Goal: Task Accomplishment & Management: Use online tool/utility

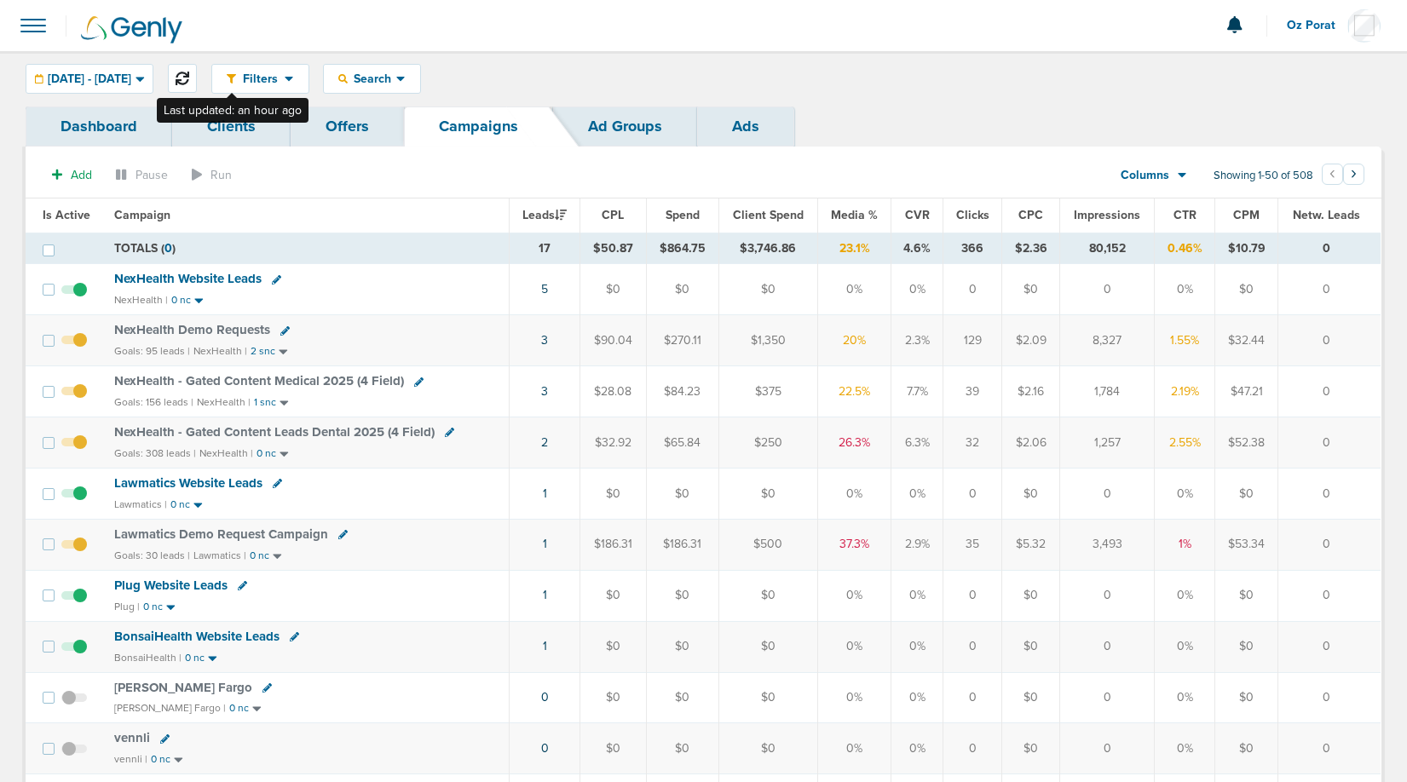
click at [189, 74] on icon at bounding box center [183, 79] width 14 height 14
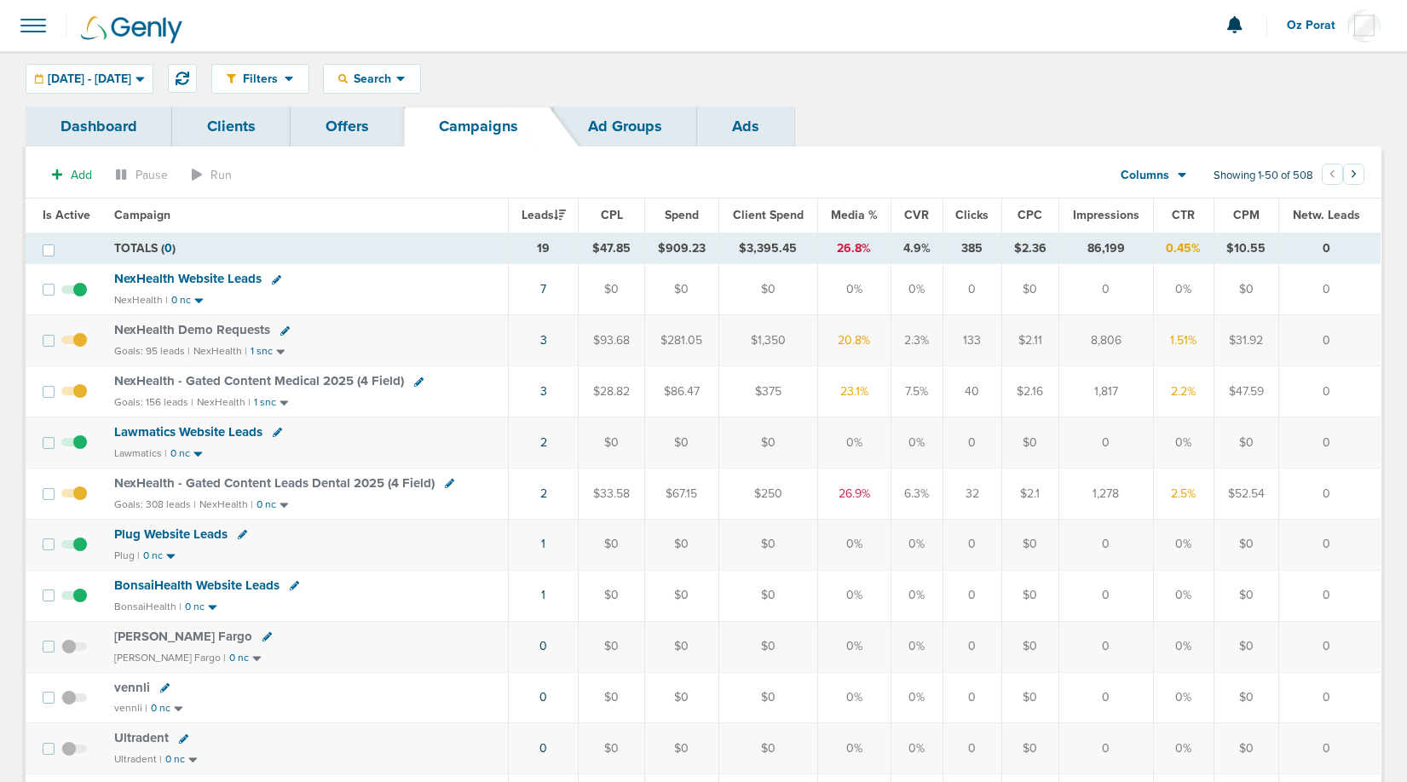
click at [32, 30] on span at bounding box center [32, 25] width 37 height 37
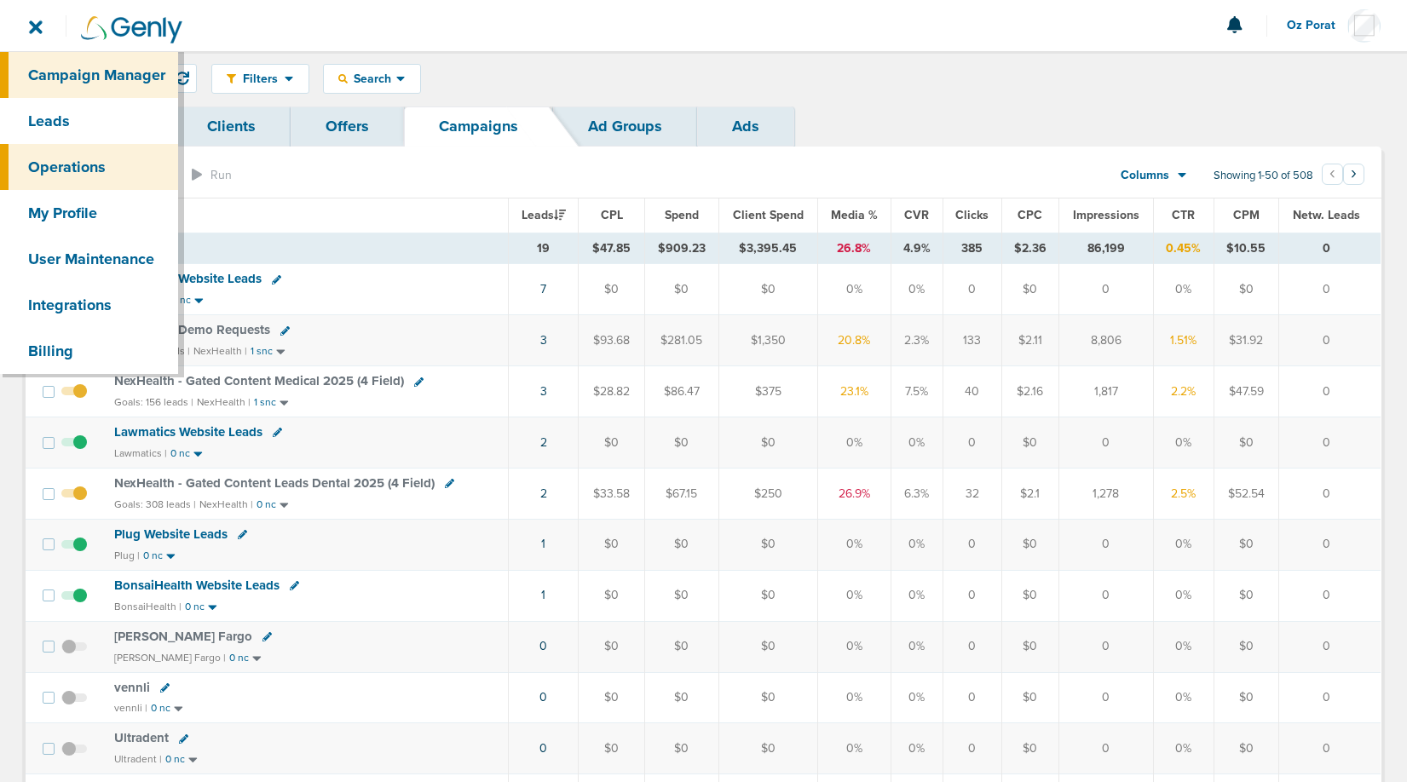
click at [53, 122] on link "Leads" at bounding box center [89, 121] width 178 height 46
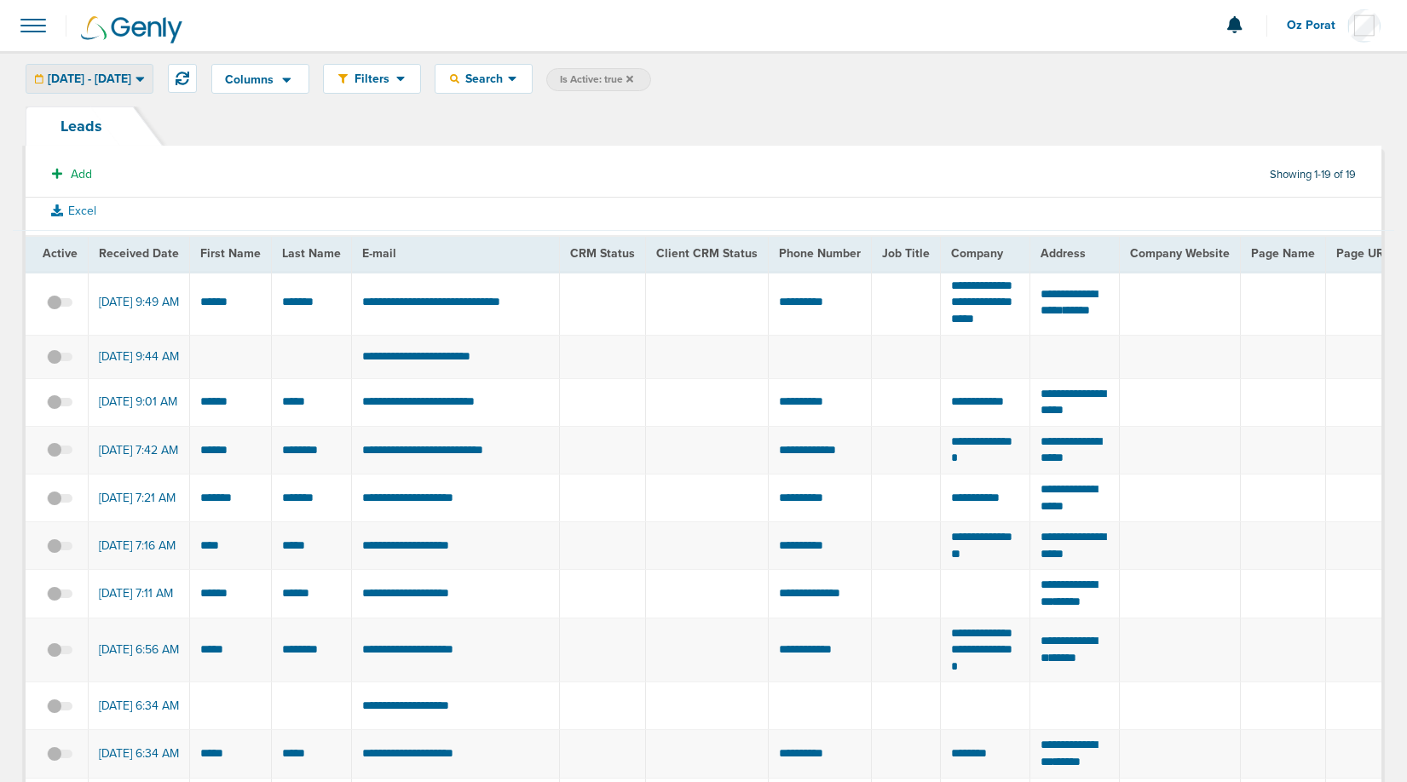
click at [75, 66] on div "10.09.2025 - 10.09.2025" at bounding box center [89, 79] width 126 height 28
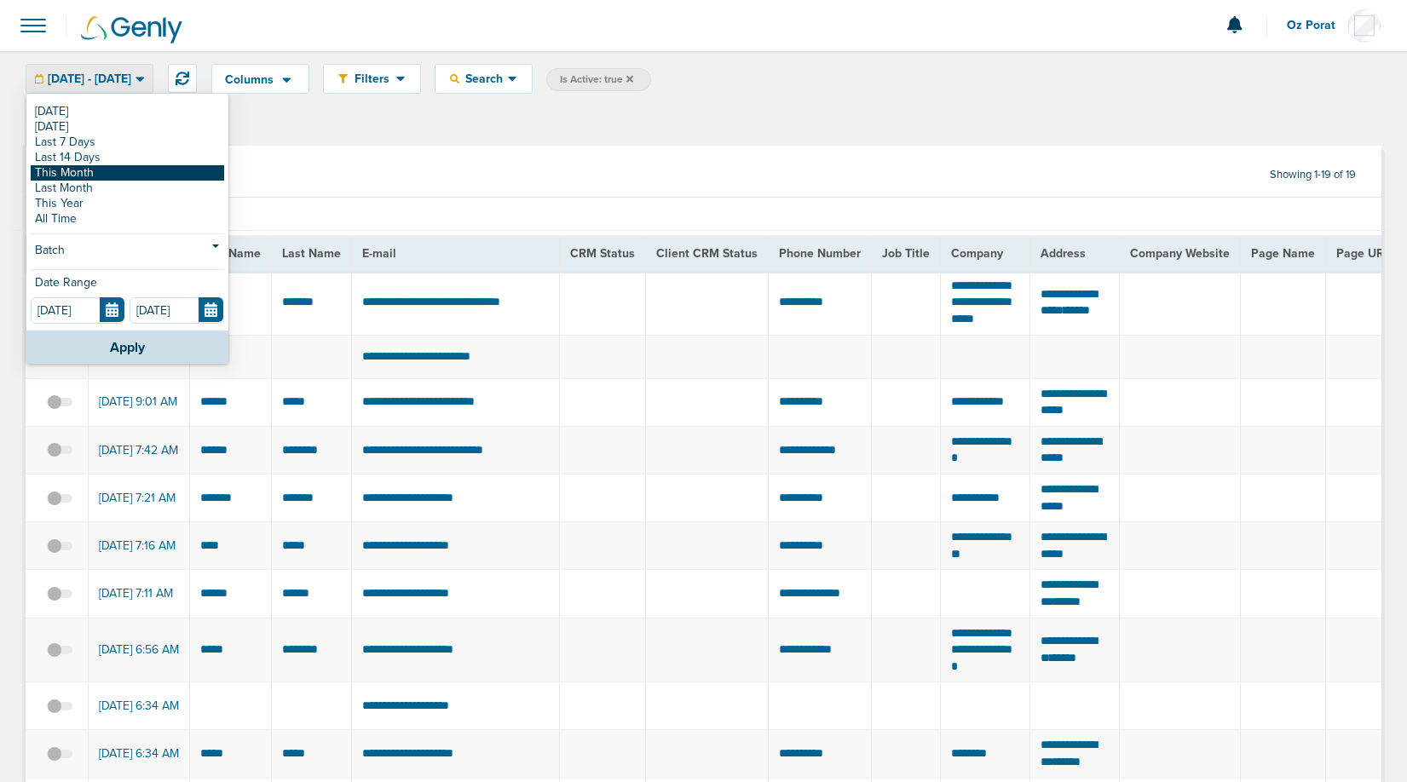
click at [87, 170] on link "This Month" at bounding box center [127, 172] width 193 height 15
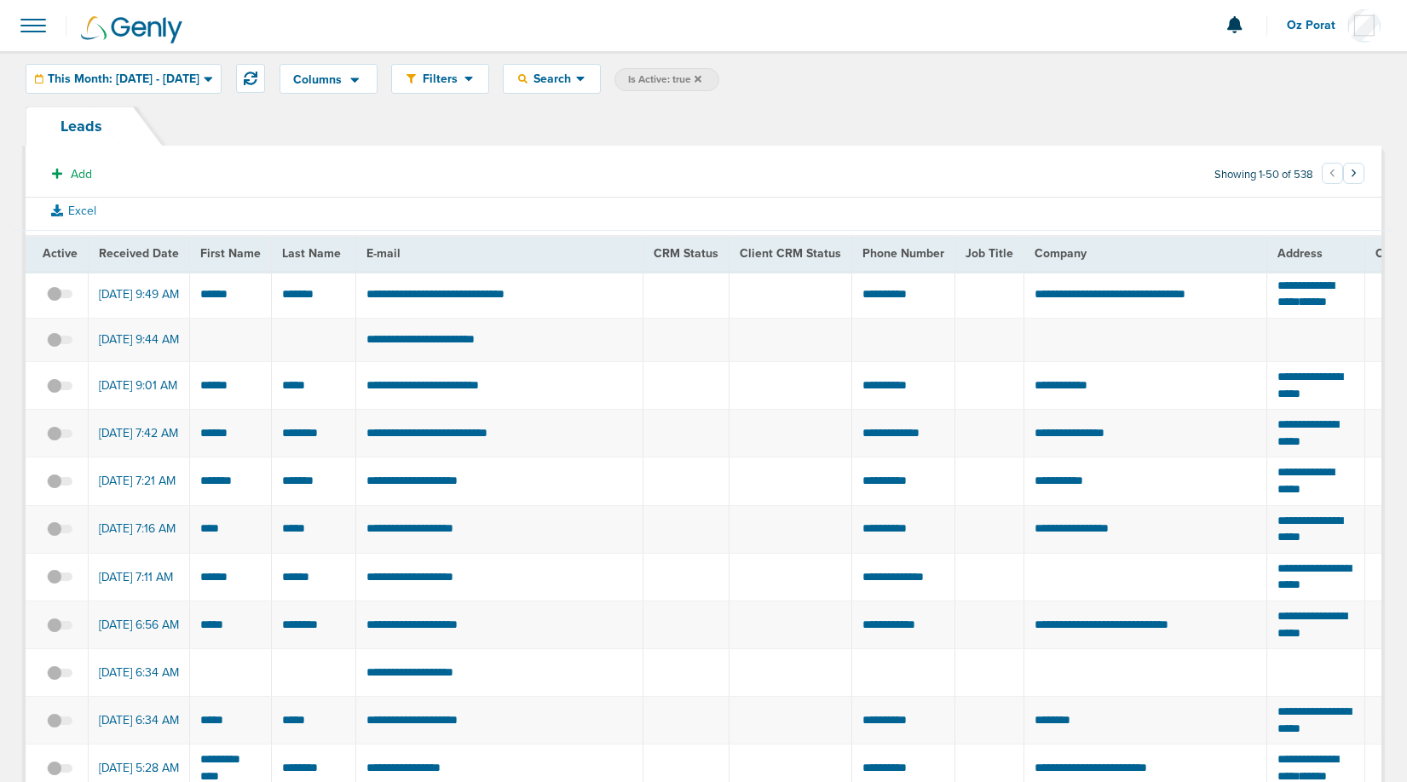
click at [34, 33] on span at bounding box center [32, 25] width 37 height 37
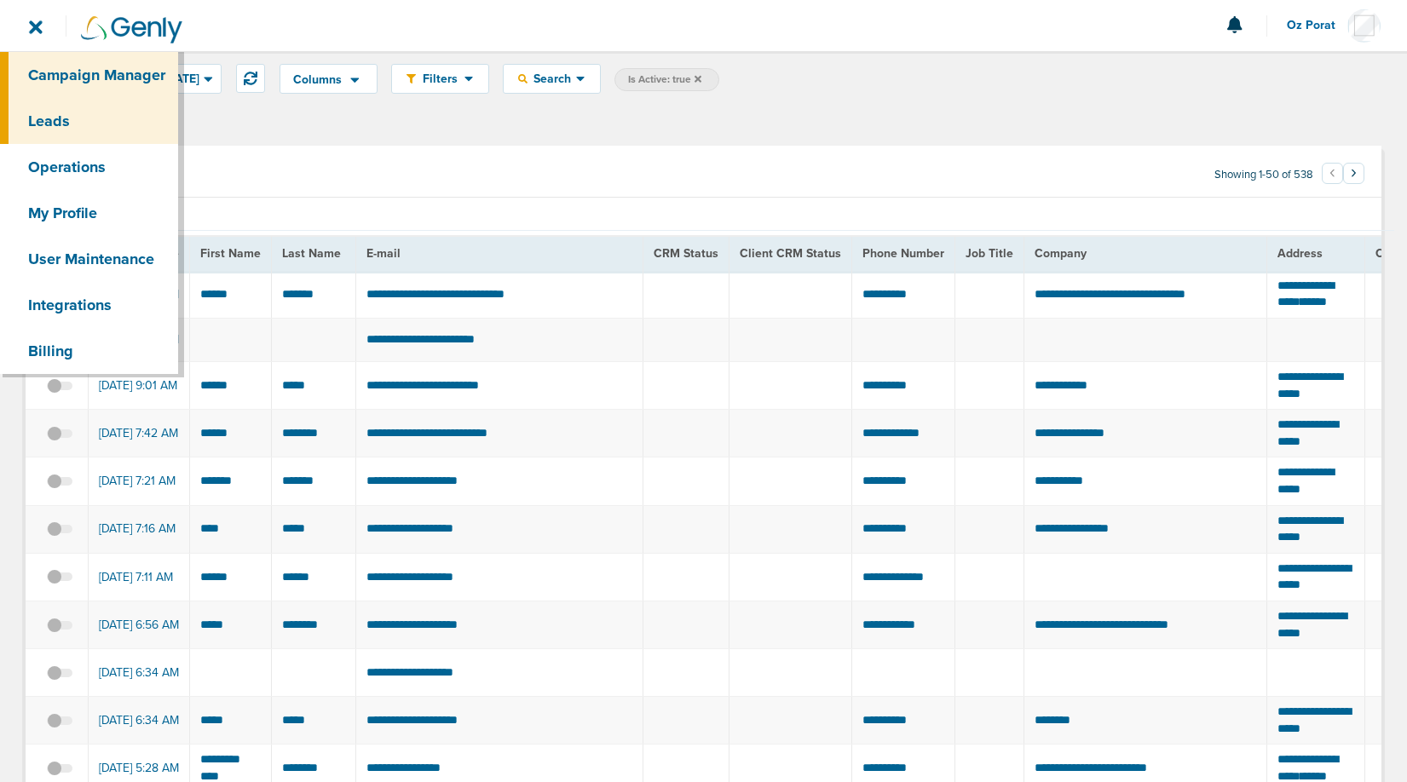
click at [53, 74] on link "Campaign Manager" at bounding box center [89, 75] width 178 height 46
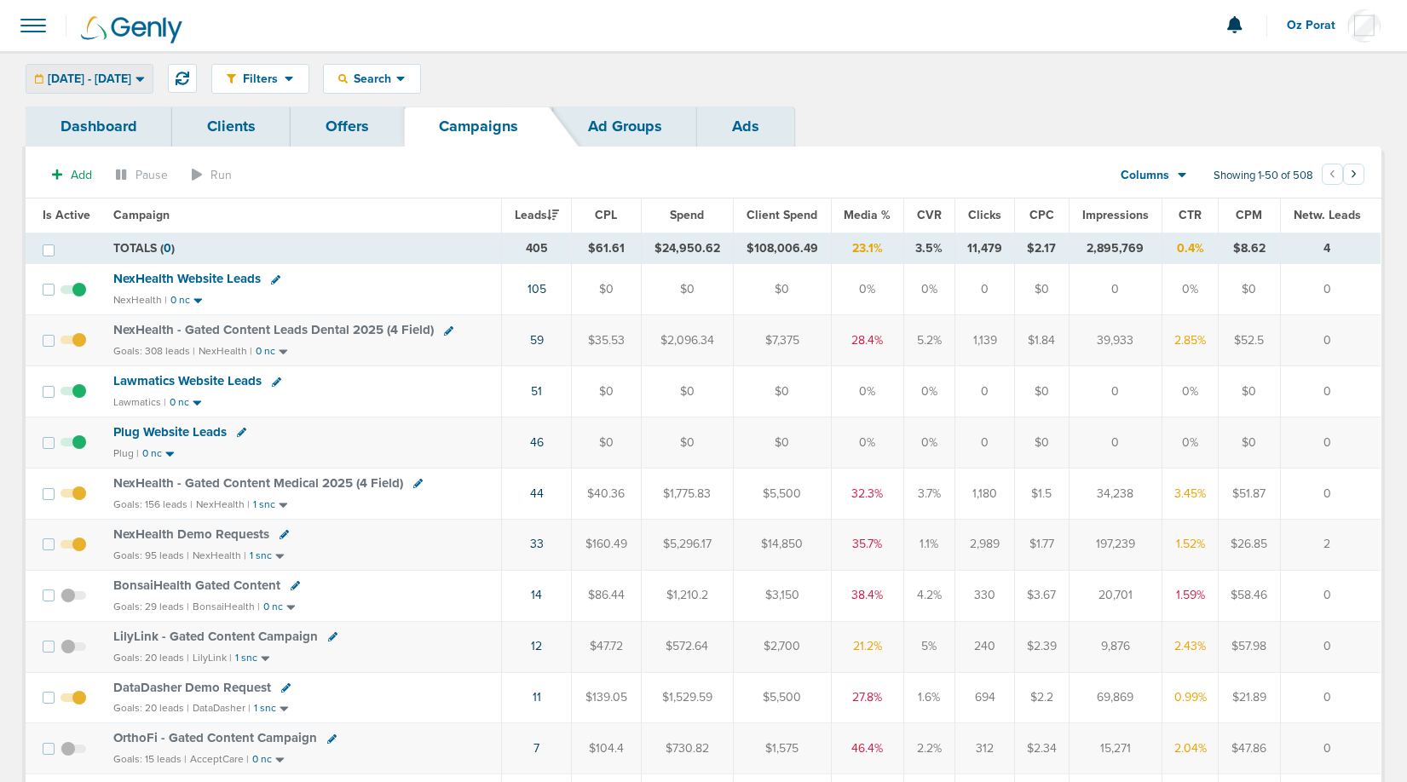
click at [124, 73] on span "10.01.2025 - 10.31.2025" at bounding box center [90, 79] width 84 height 12
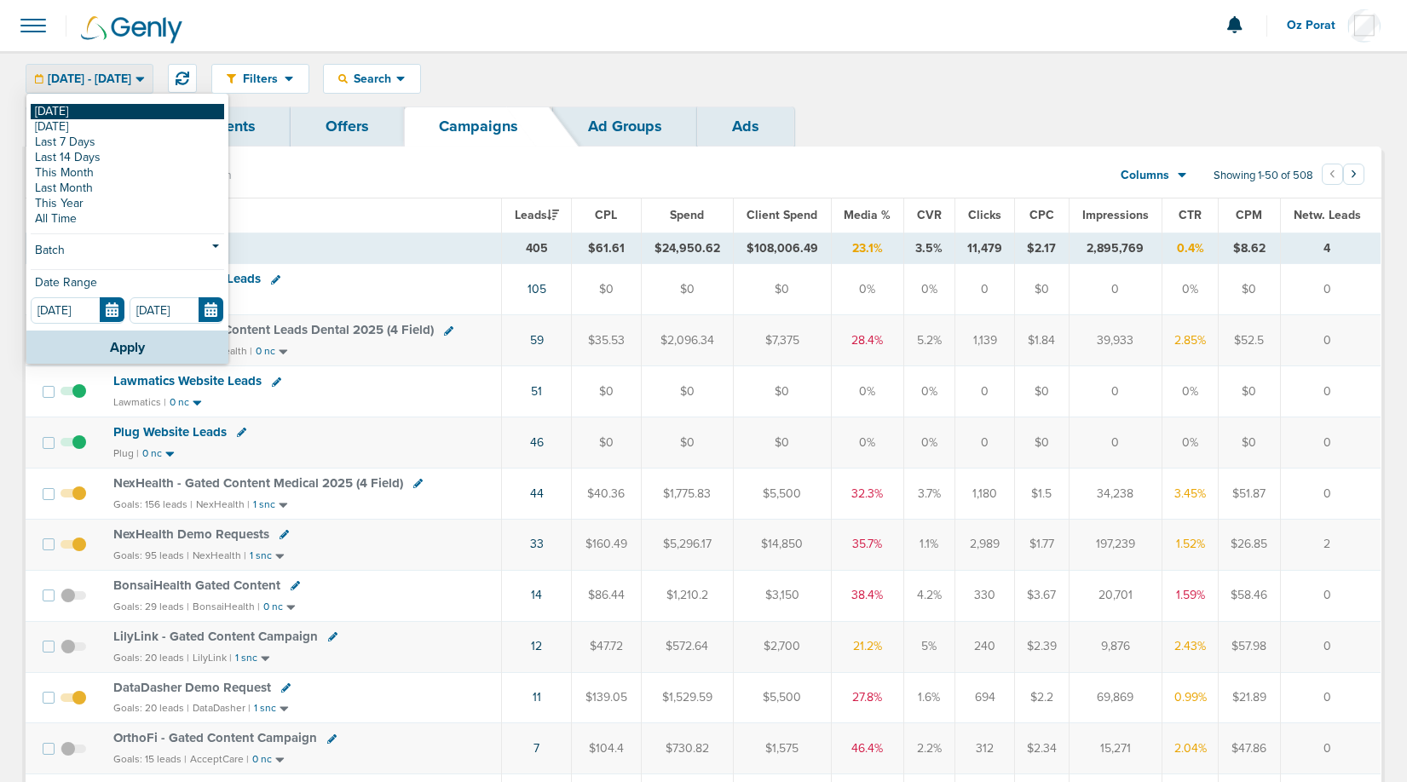
click at [84, 112] on link "[DATE]" at bounding box center [127, 111] width 193 height 15
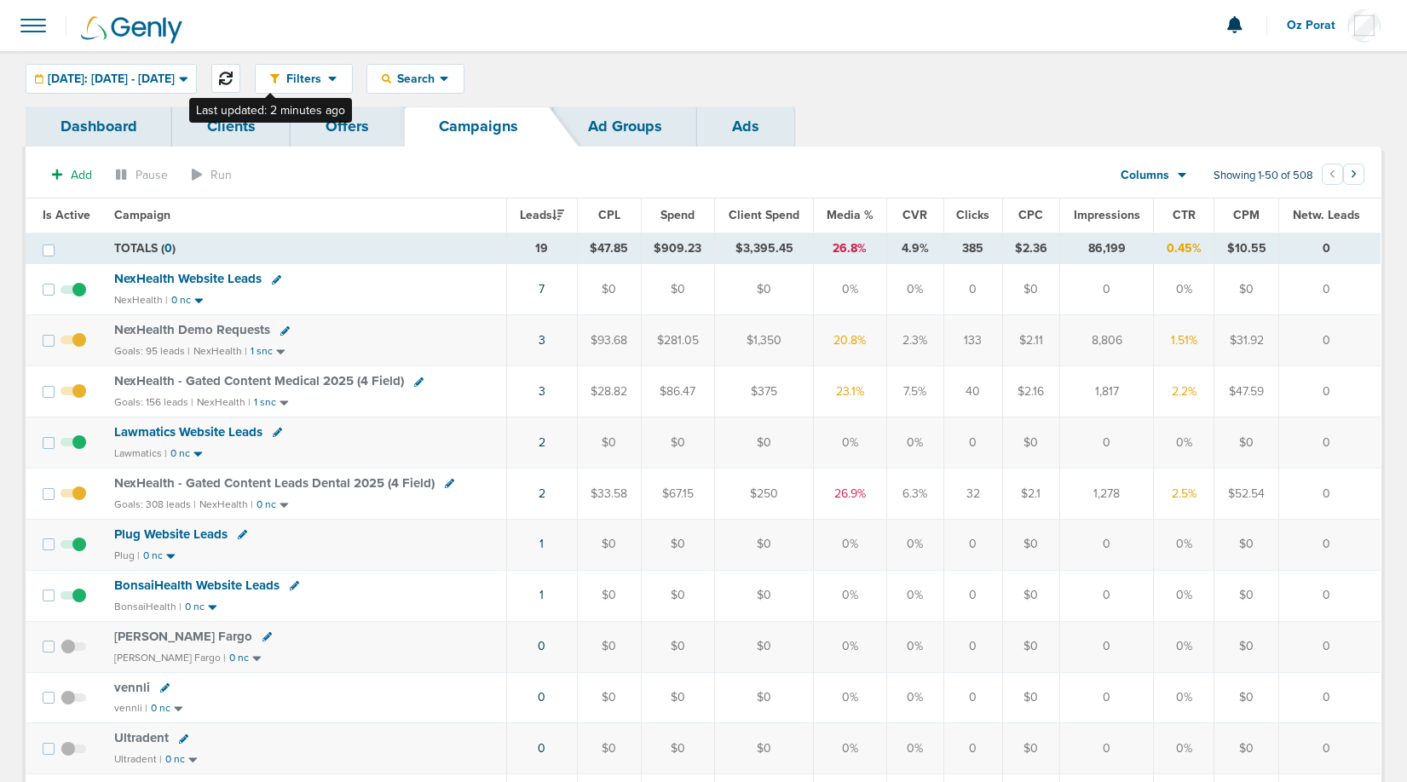
click at [233, 78] on icon at bounding box center [226, 79] width 14 height 14
click at [233, 72] on icon at bounding box center [226, 79] width 14 height 14
click at [240, 86] on button at bounding box center [225, 78] width 29 height 29
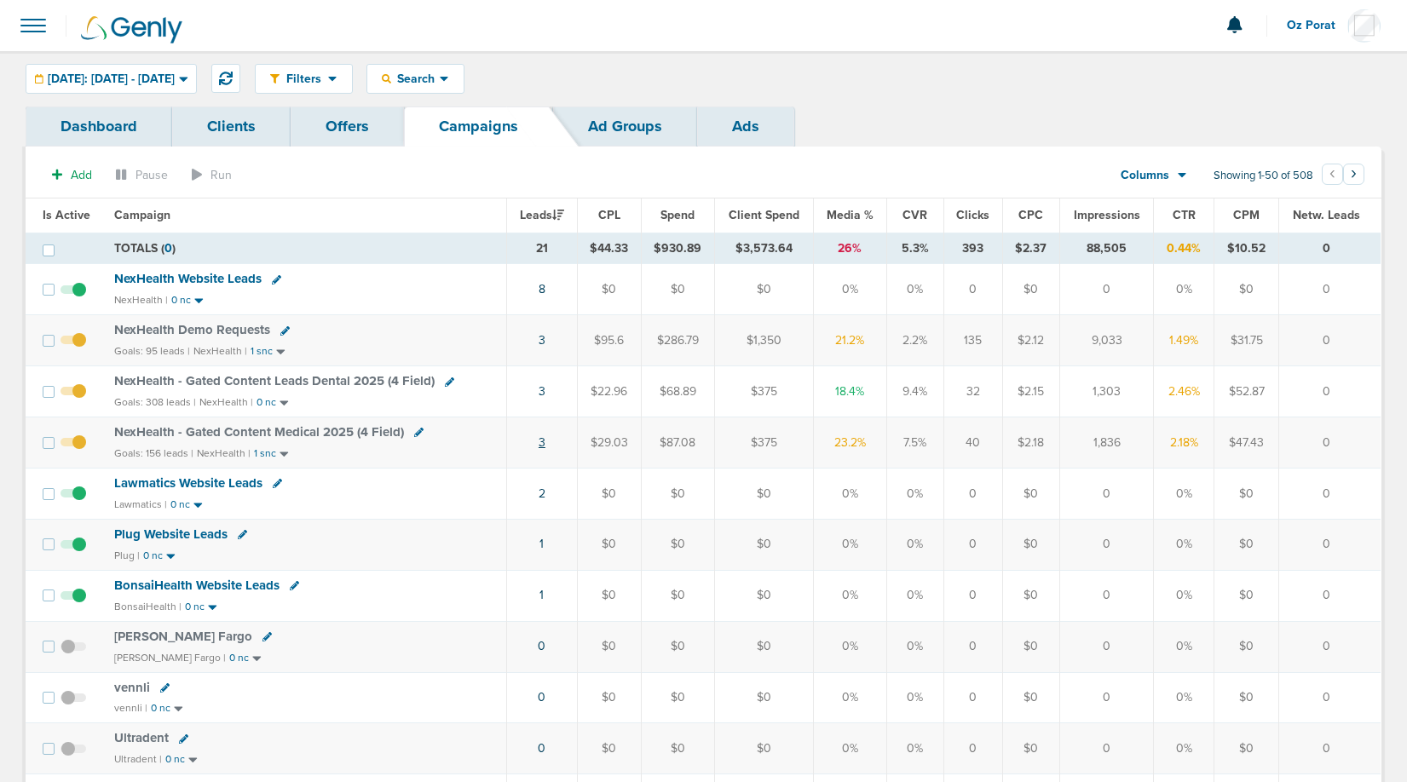
click at [544, 440] on link "3" at bounding box center [542, 442] width 7 height 14
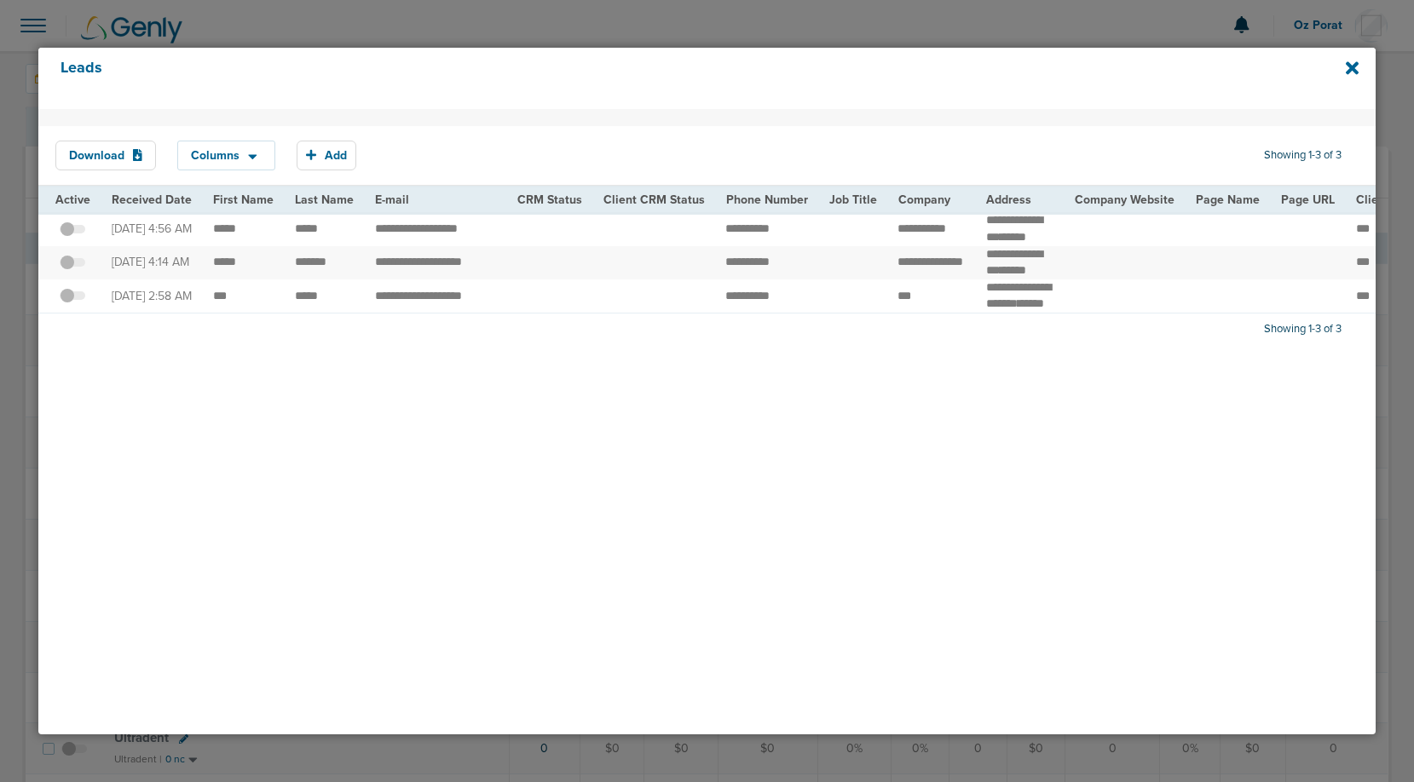
click at [1339, 68] on div "Leads" at bounding box center [706, 78] width 1337 height 61
click at [1351, 68] on icon at bounding box center [1351, 67] width 13 height 13
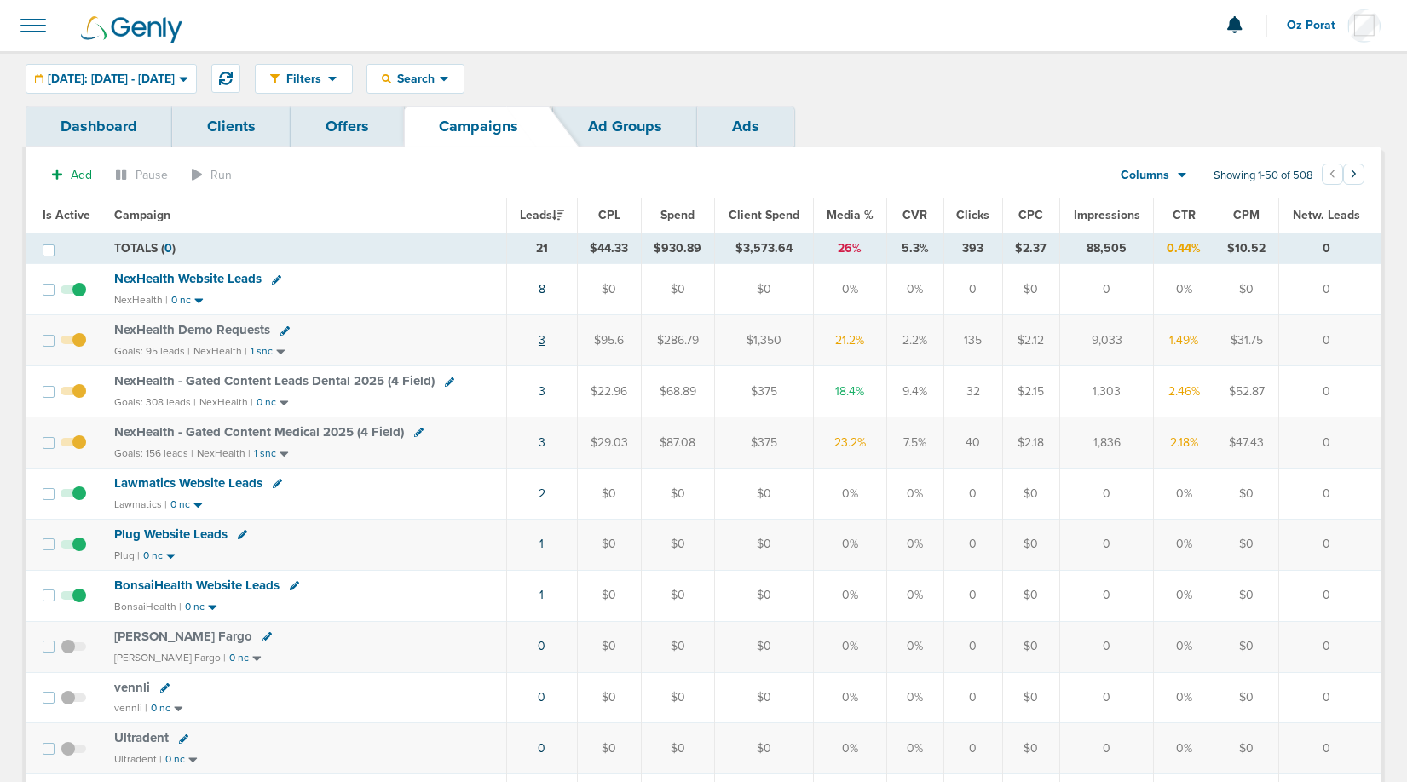
click at [544, 341] on link "3" at bounding box center [542, 340] width 7 height 14
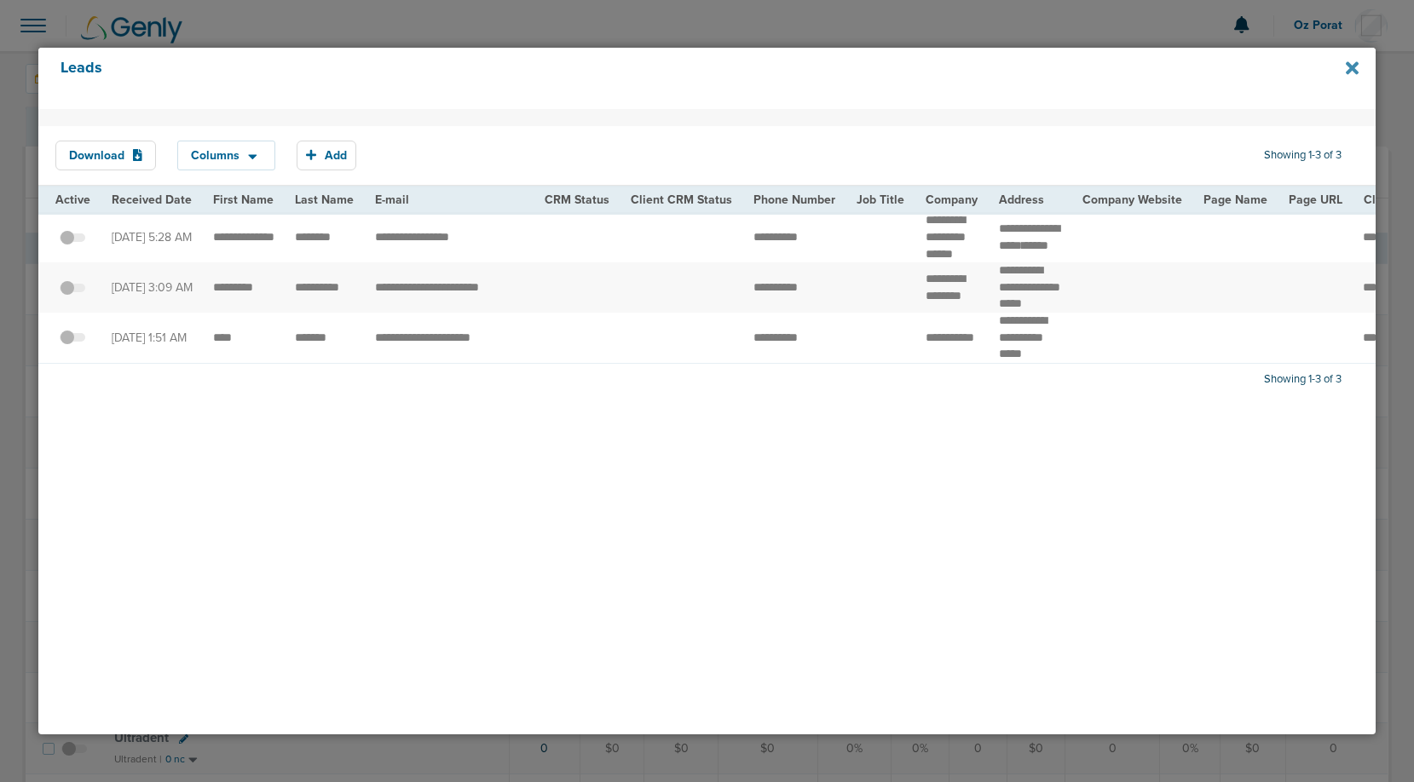
click at [1351, 70] on icon at bounding box center [1351, 67] width 13 height 13
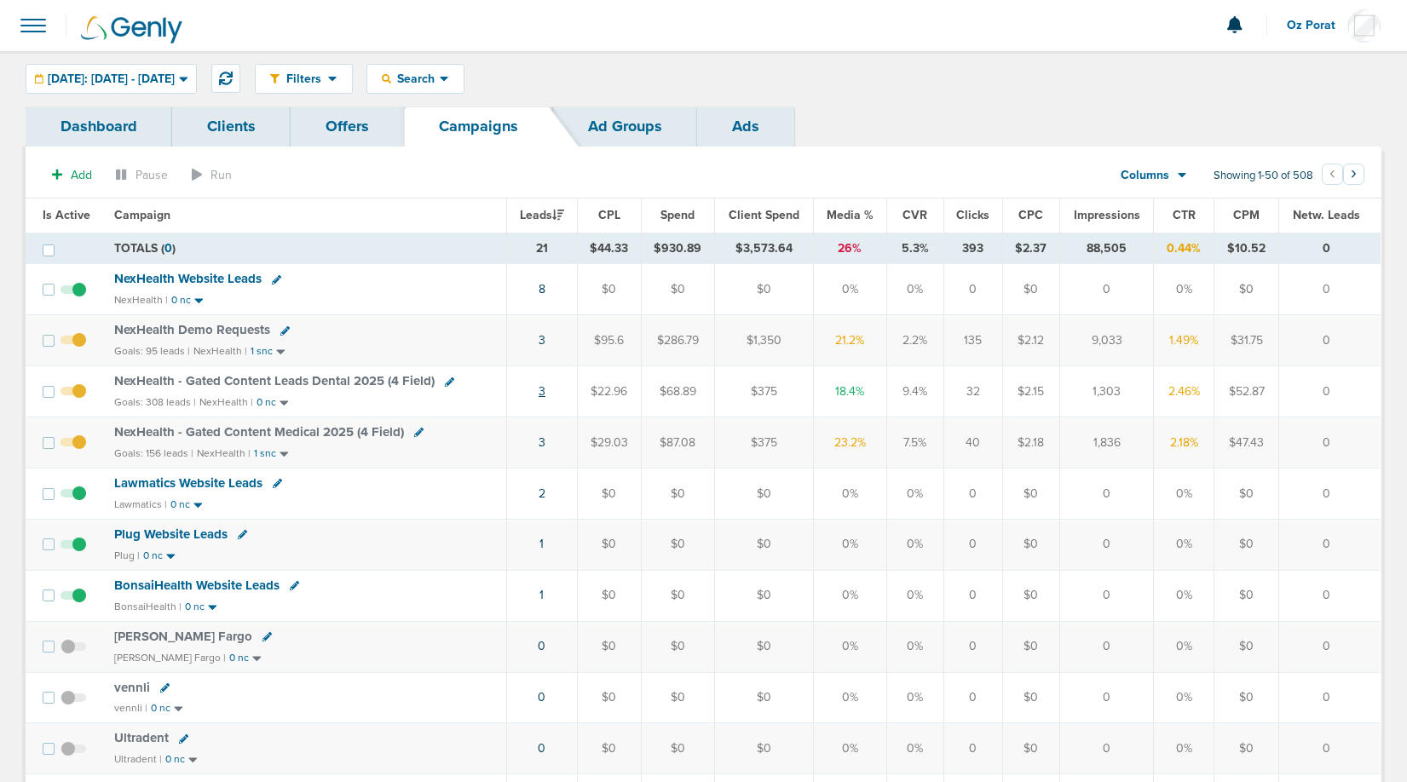
click at [545, 390] on link "3" at bounding box center [542, 391] width 7 height 14
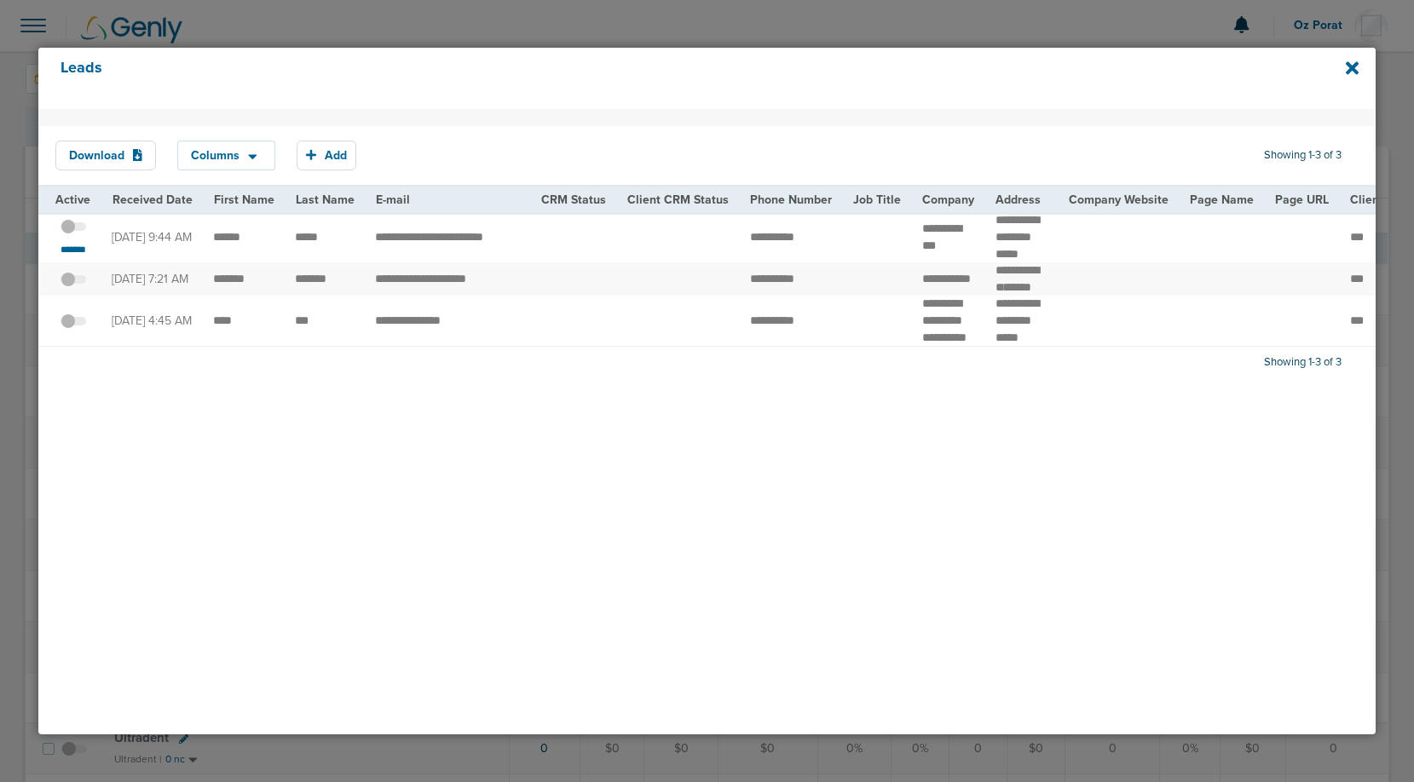
click at [71, 235] on span at bounding box center [73, 235] width 26 height 0
click at [73, 229] on input "checkbox" at bounding box center [73, 229] width 0 height 0
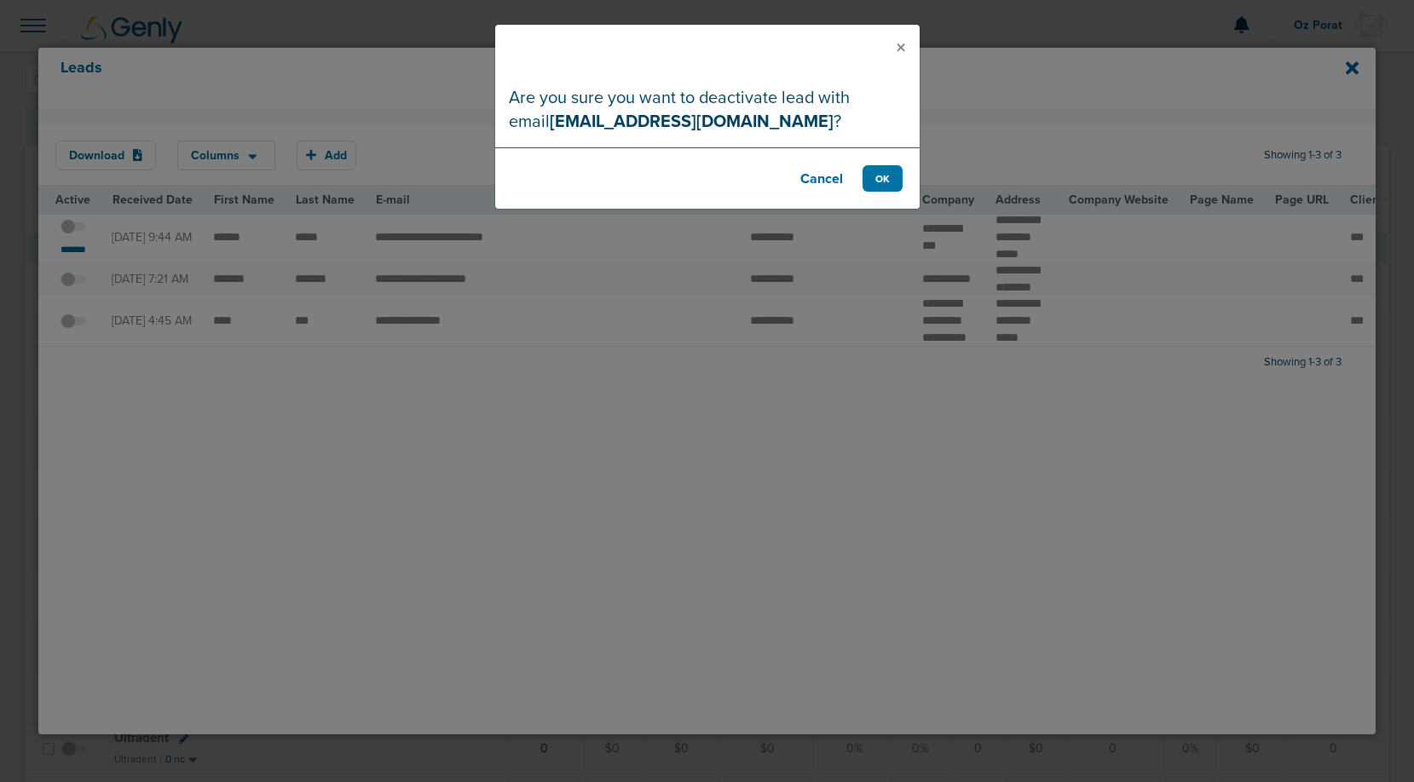
click at [886, 160] on footer "Cancel OK" at bounding box center [707, 177] width 424 height 61
click at [886, 172] on button "OK" at bounding box center [882, 178] width 40 height 26
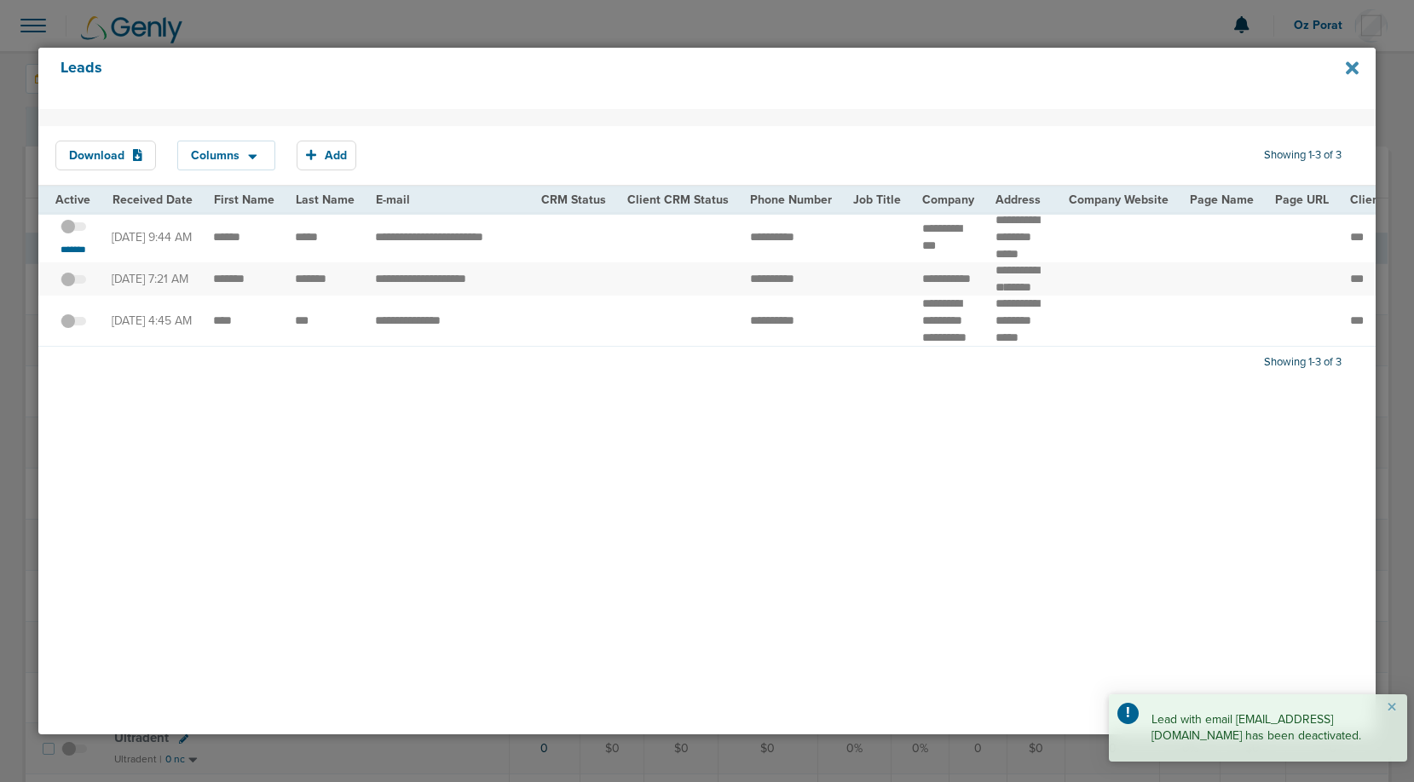
click at [1347, 72] on icon at bounding box center [1351, 67] width 13 height 13
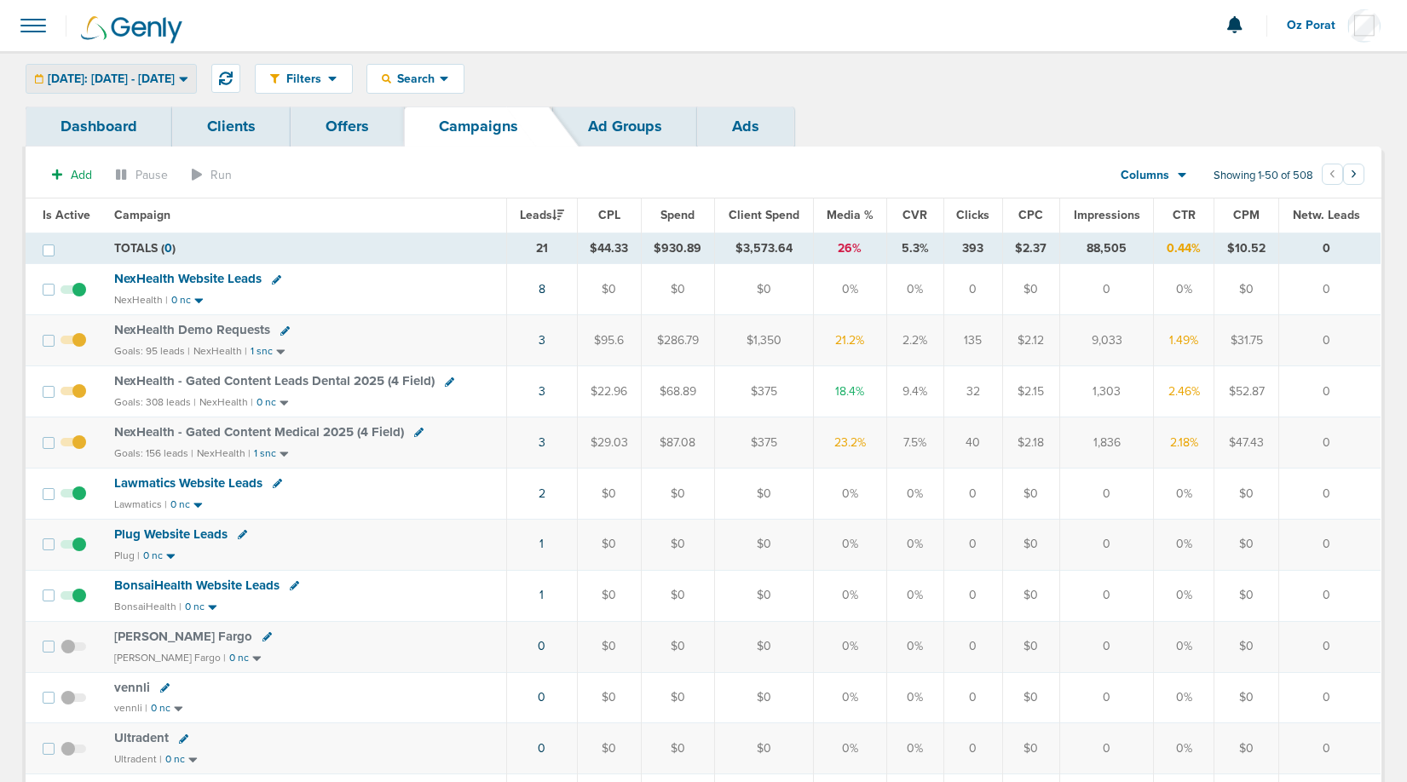
click at [135, 79] on span "Today: 10.09.2025 - 10.09.2025" at bounding box center [111, 79] width 127 height 12
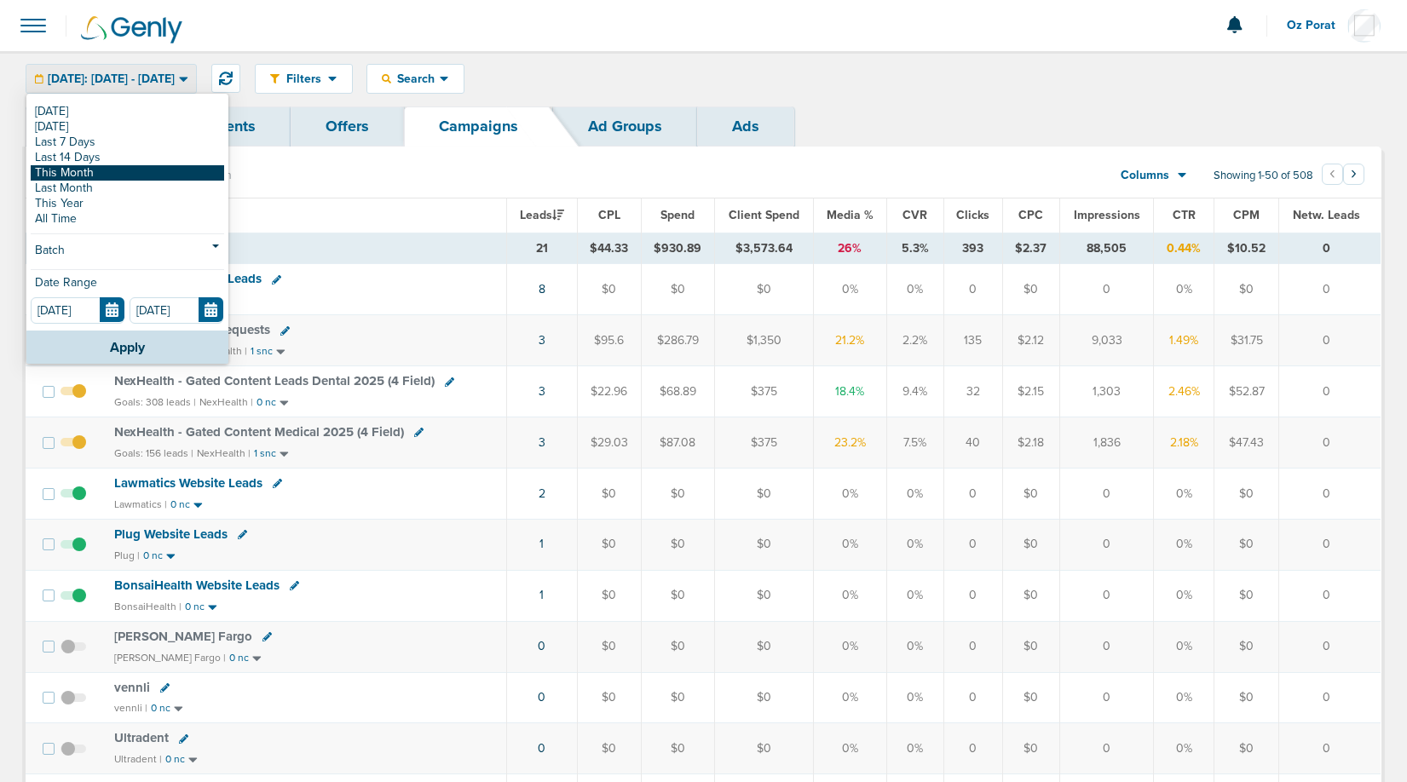
click at [108, 167] on link "This Month" at bounding box center [127, 172] width 193 height 15
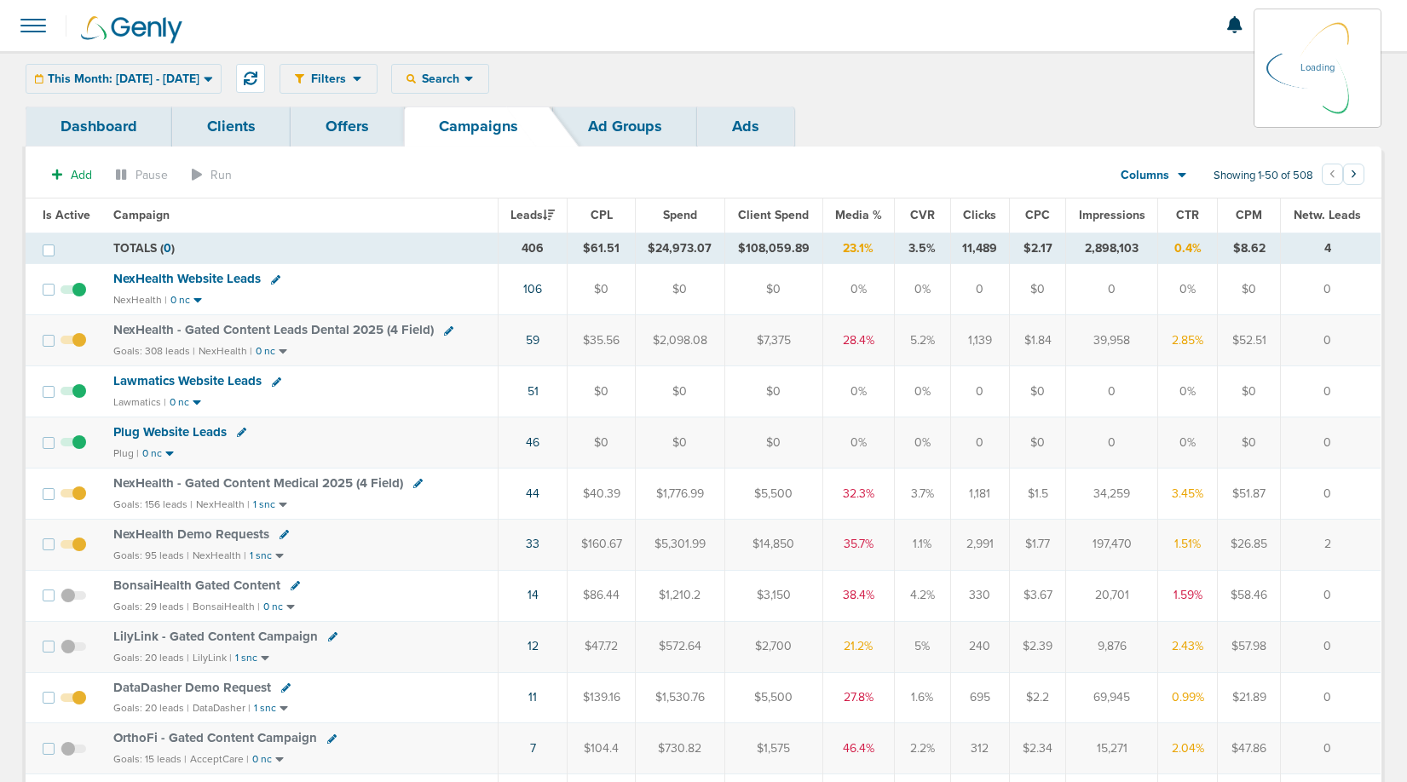
click at [1175, 174] on div "Columns Media Stats Sales Performance Custom" at bounding box center [1153, 175] width 119 height 32
click at [1178, 170] on icon at bounding box center [1182, 175] width 9 height 14
click at [1187, 223] on th "CTR" at bounding box center [1190, 216] width 57 height 34
click at [1175, 180] on div "Columns Media Stats Sales Performance Custom" at bounding box center [1153, 175] width 119 height 32
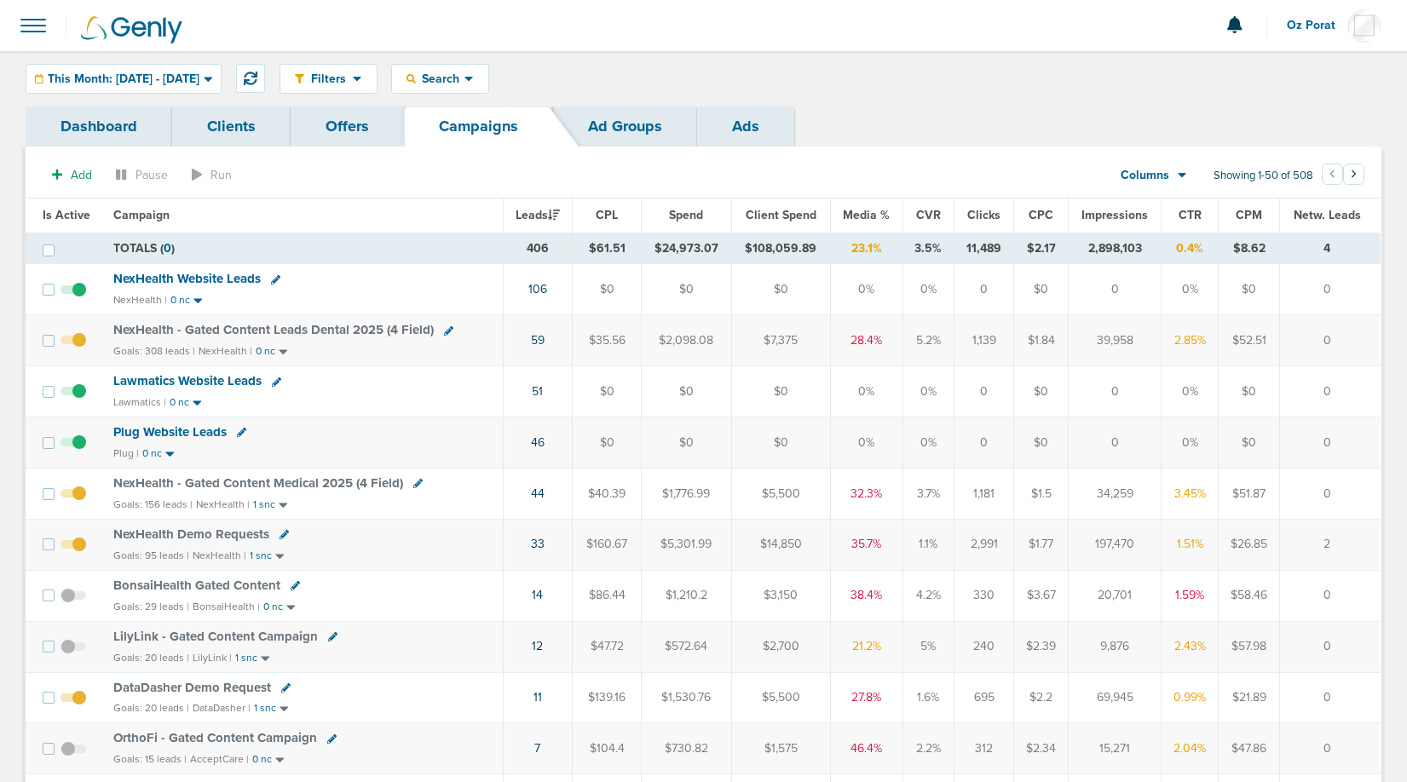
click at [1175, 173] on div "Columns" at bounding box center [1144, 175] width 75 height 17
click at [1187, 219] on link "Sales Performance" at bounding box center [1192, 226] width 170 height 21
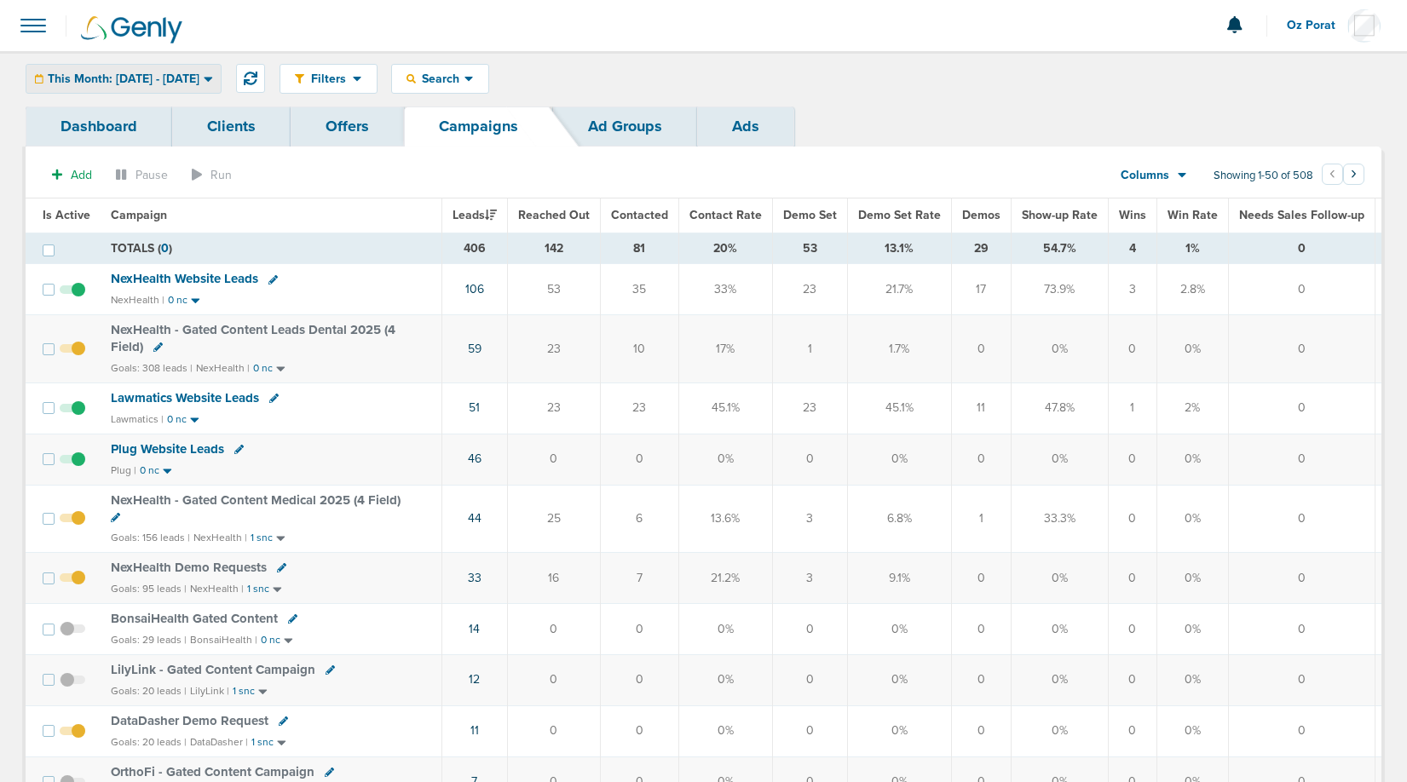
click at [163, 71] on div "This Month: 10.01.2025 - 10.31.2025" at bounding box center [123, 79] width 194 height 28
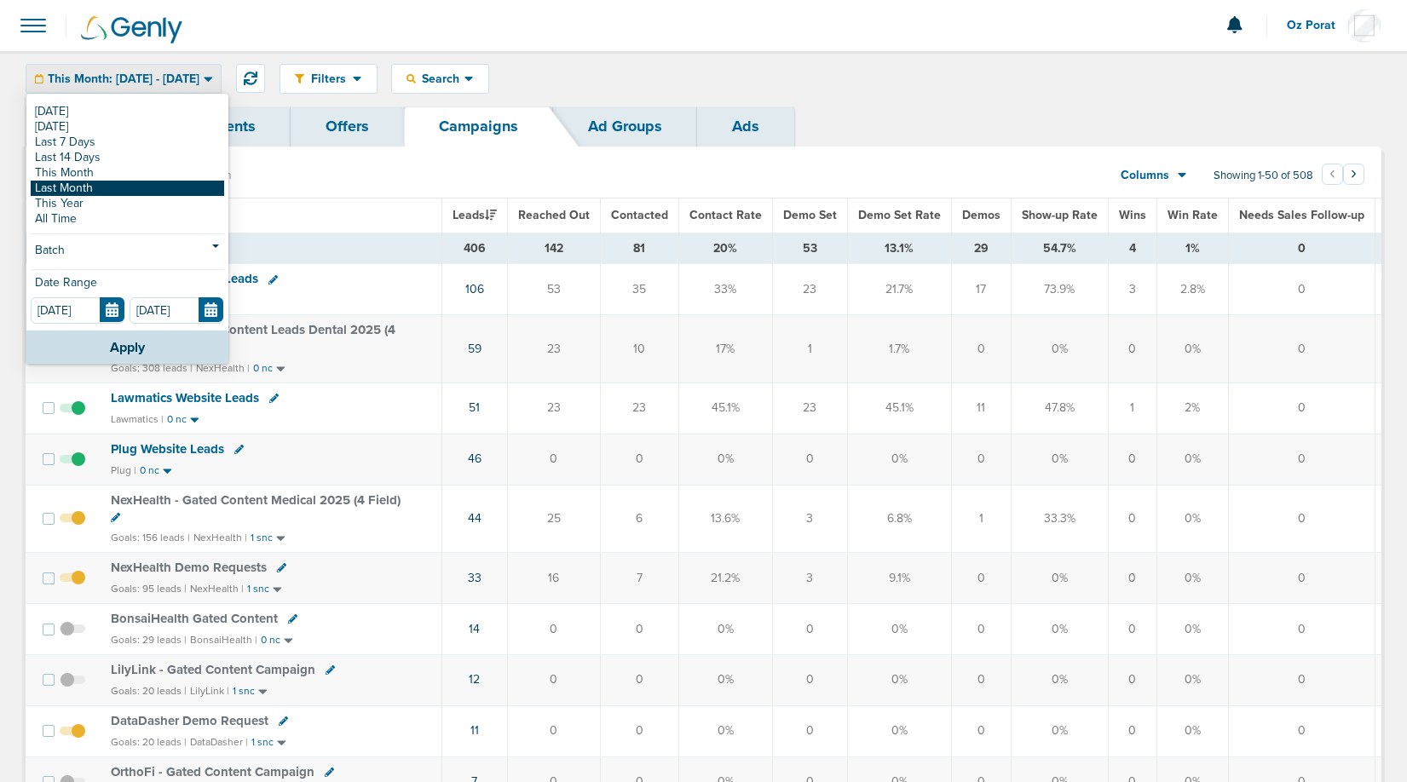
click at [117, 189] on link "Last Month" at bounding box center [127, 188] width 193 height 15
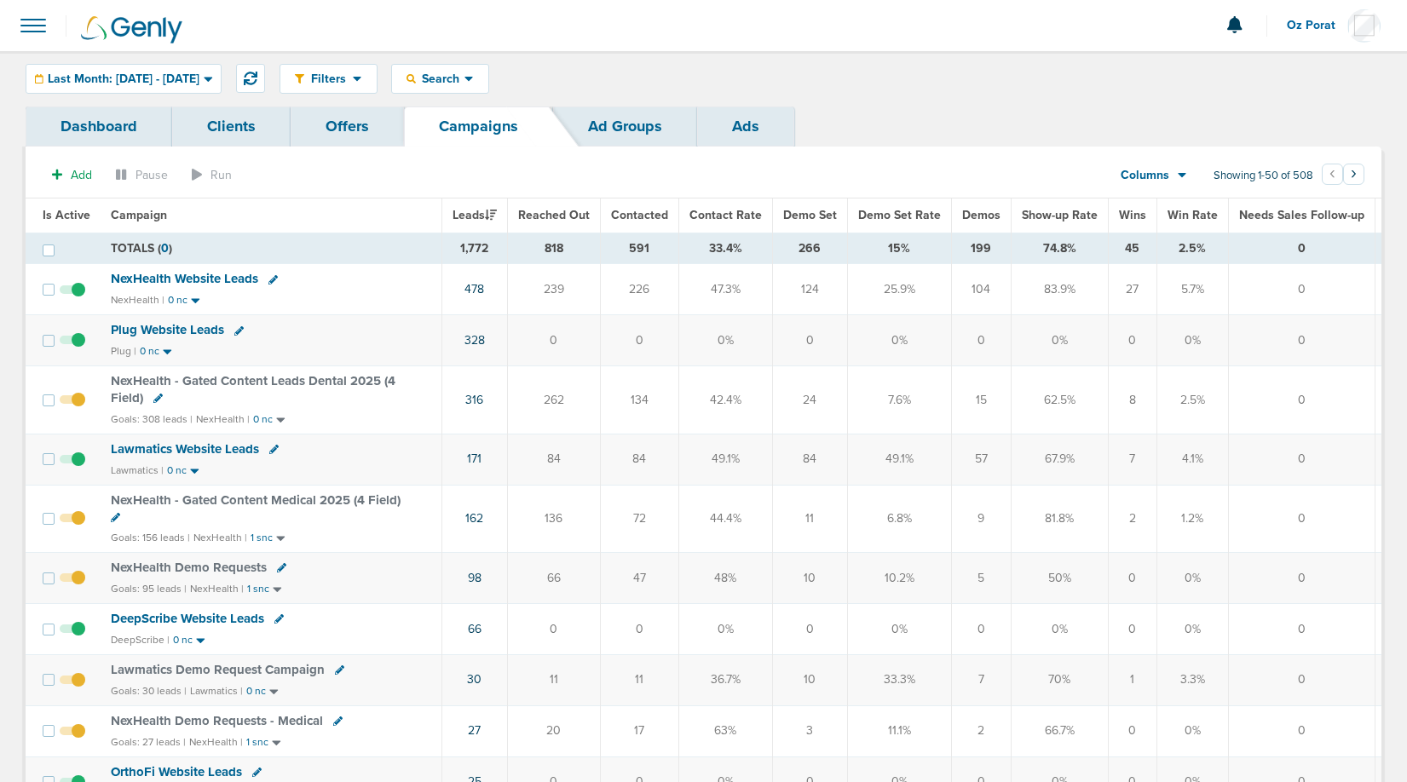
click at [1125, 222] on span "Wins" at bounding box center [1132, 215] width 27 height 14
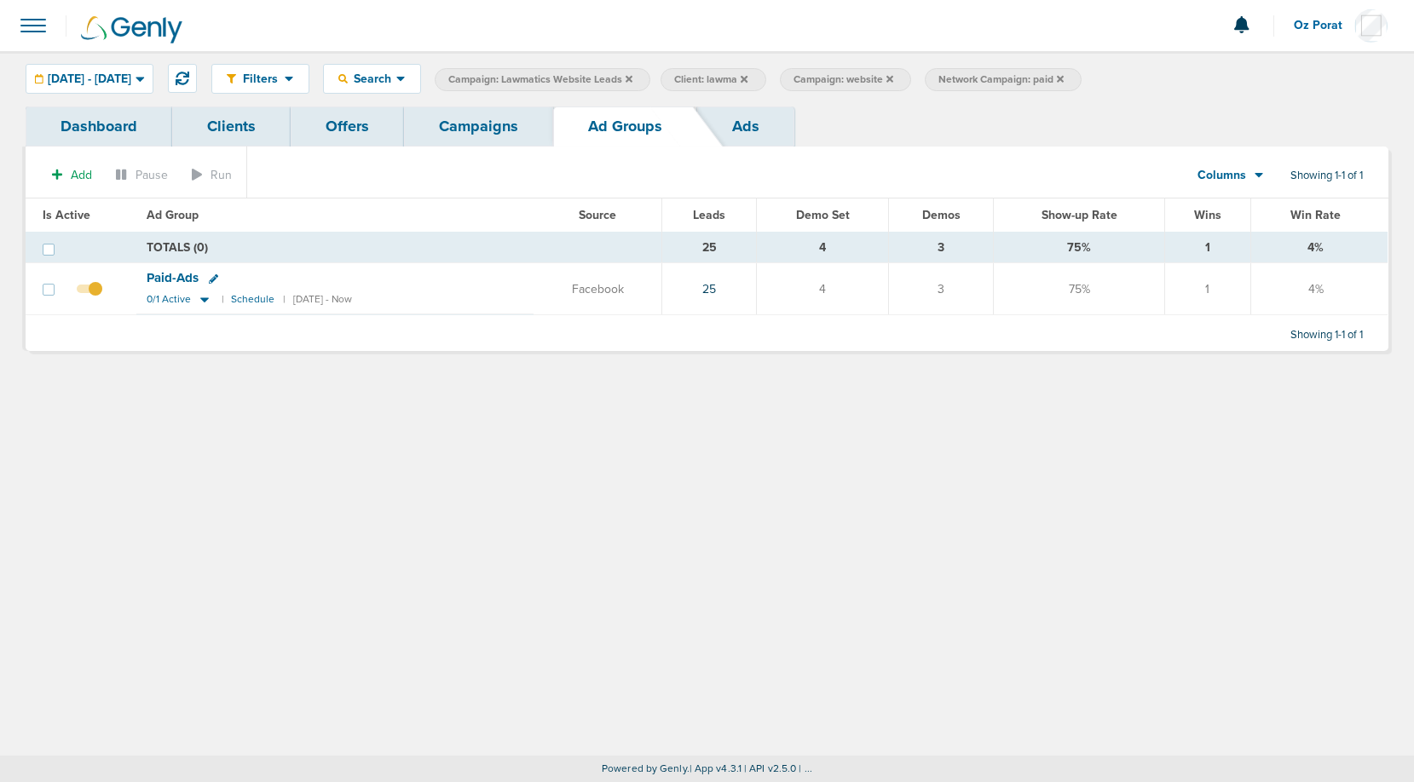
click at [1063, 78] on span "Network Campaign: paid" at bounding box center [1000, 79] width 125 height 14
select select "netCmpName"
click at [1214, 81] on icon at bounding box center [1210, 80] width 7 height 7
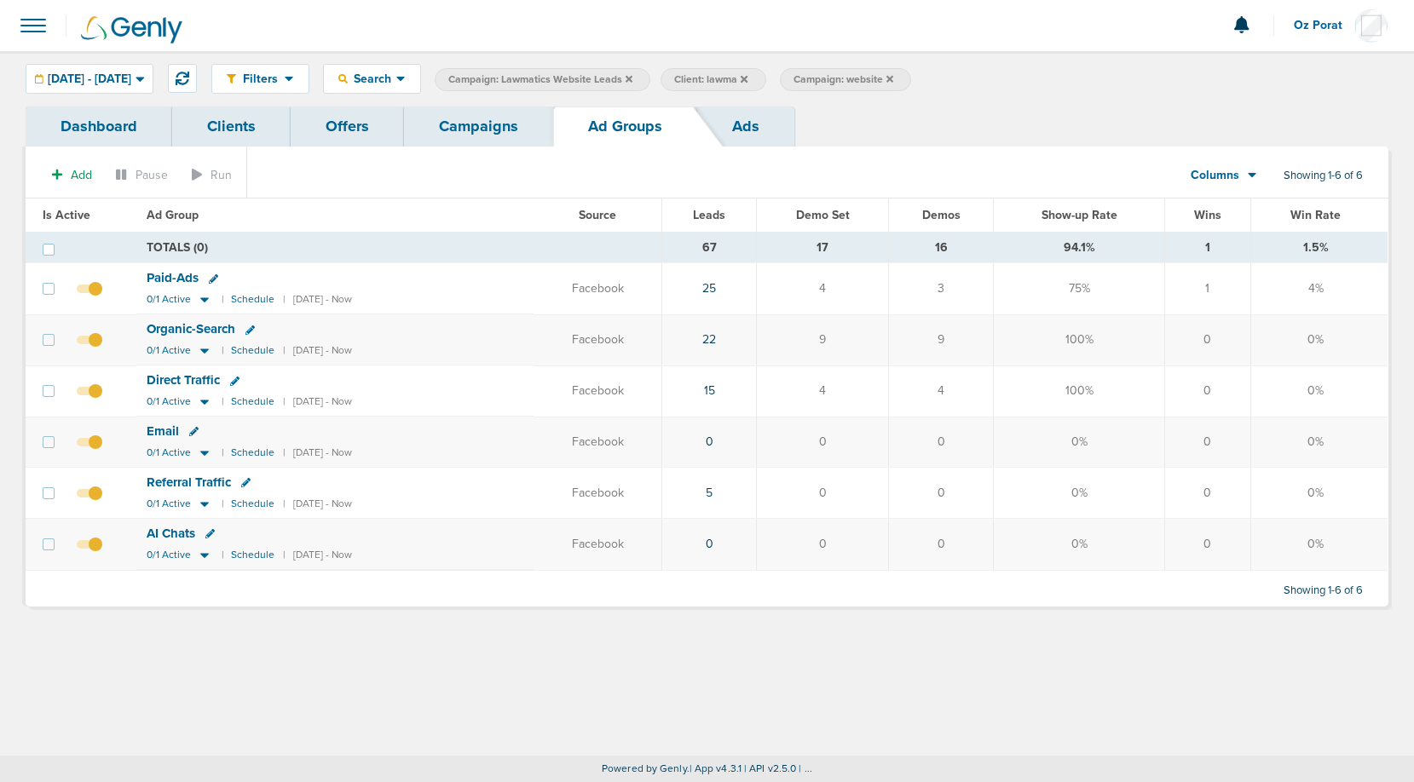
click at [911, 79] on label "Campaign: website" at bounding box center [845, 79] width 131 height 23
click at [893, 78] on icon at bounding box center [889, 78] width 7 height 7
click at [765, 76] on label "Client: lawma" at bounding box center [712, 79] width 105 height 23
click at [747, 78] on span "Client: lawma" at bounding box center [710, 79] width 73 height 14
click at [950, 78] on icon at bounding box center [946, 80] width 7 height 10
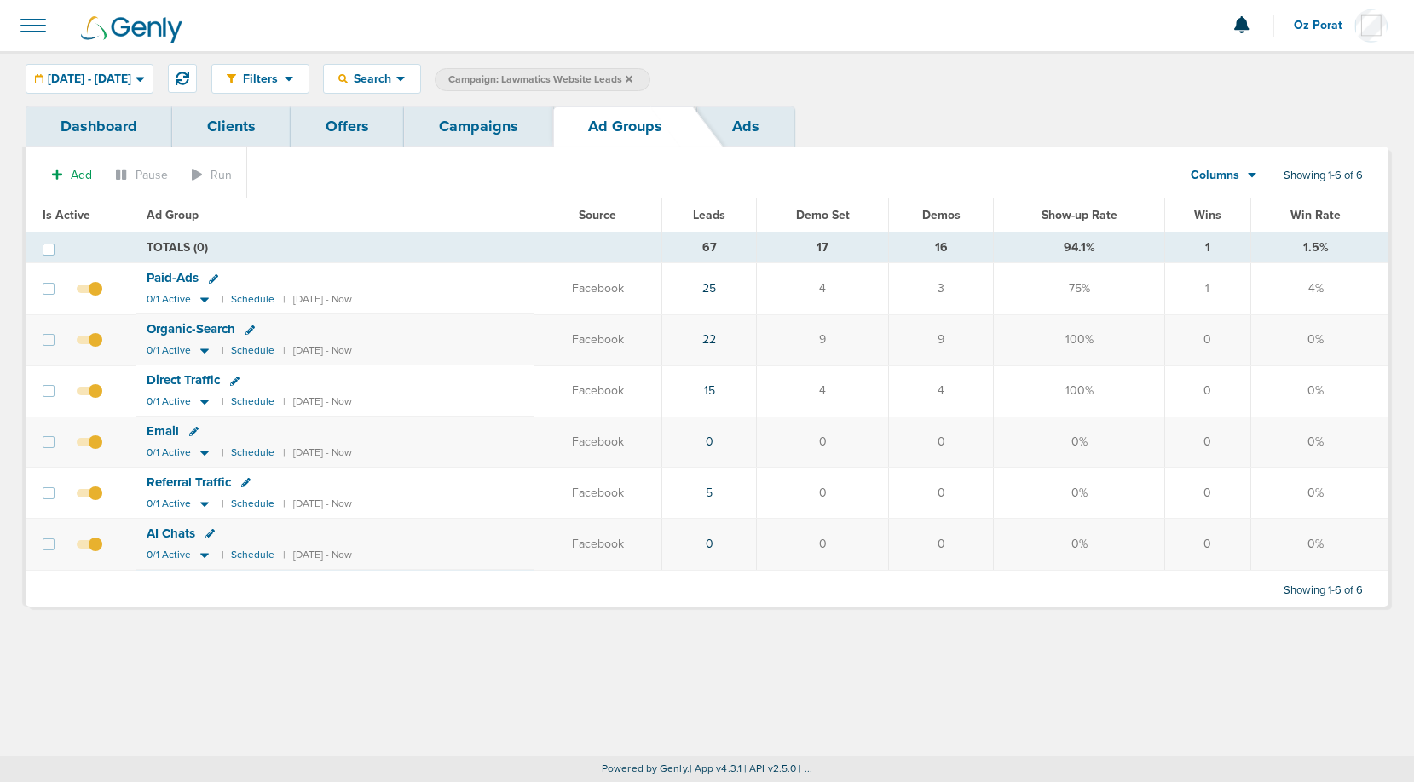
click at [486, 120] on link "Campaigns" at bounding box center [478, 127] width 149 height 40
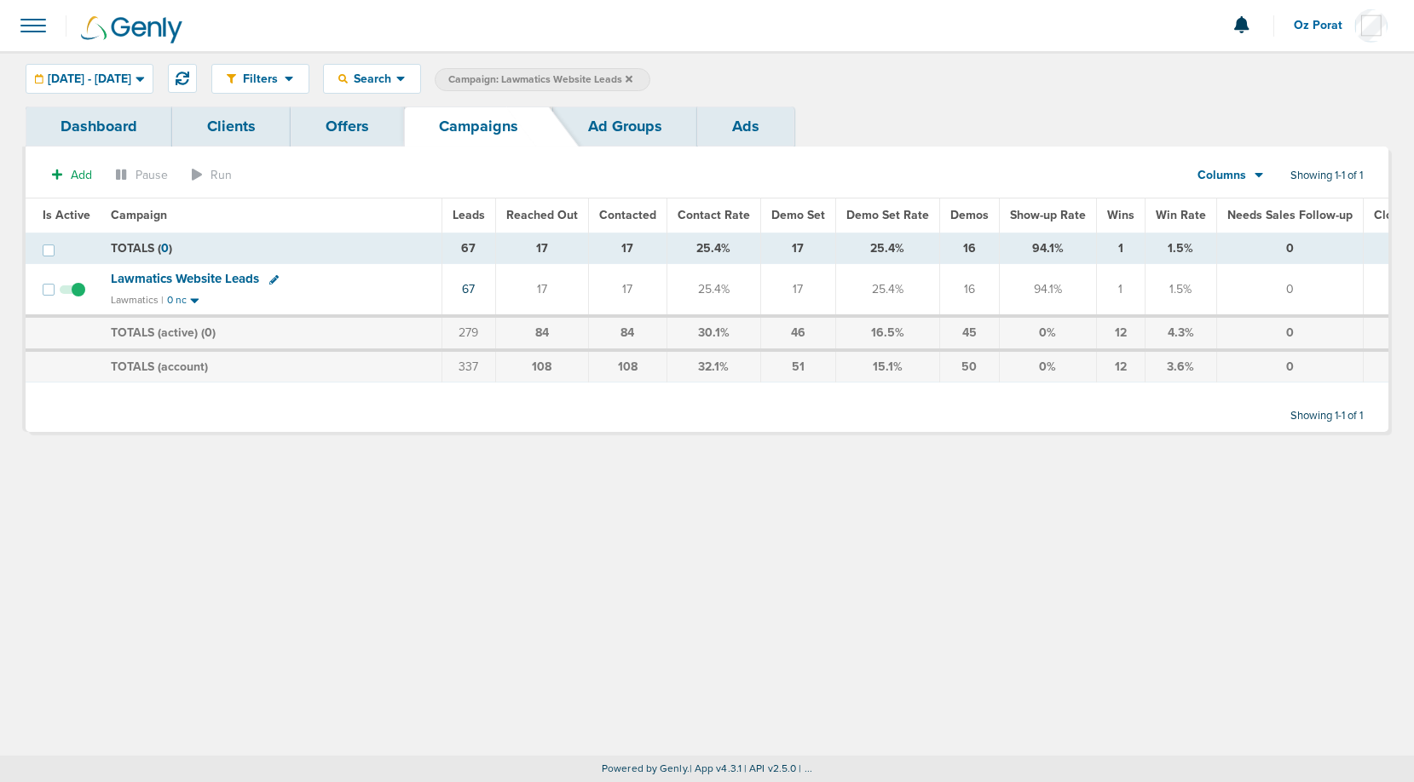
click at [629, 76] on span "Campaign: Lawmatics Website Leads" at bounding box center [540, 79] width 184 height 14
click at [396, 84] on span "Search" at bounding box center [372, 79] width 49 height 14
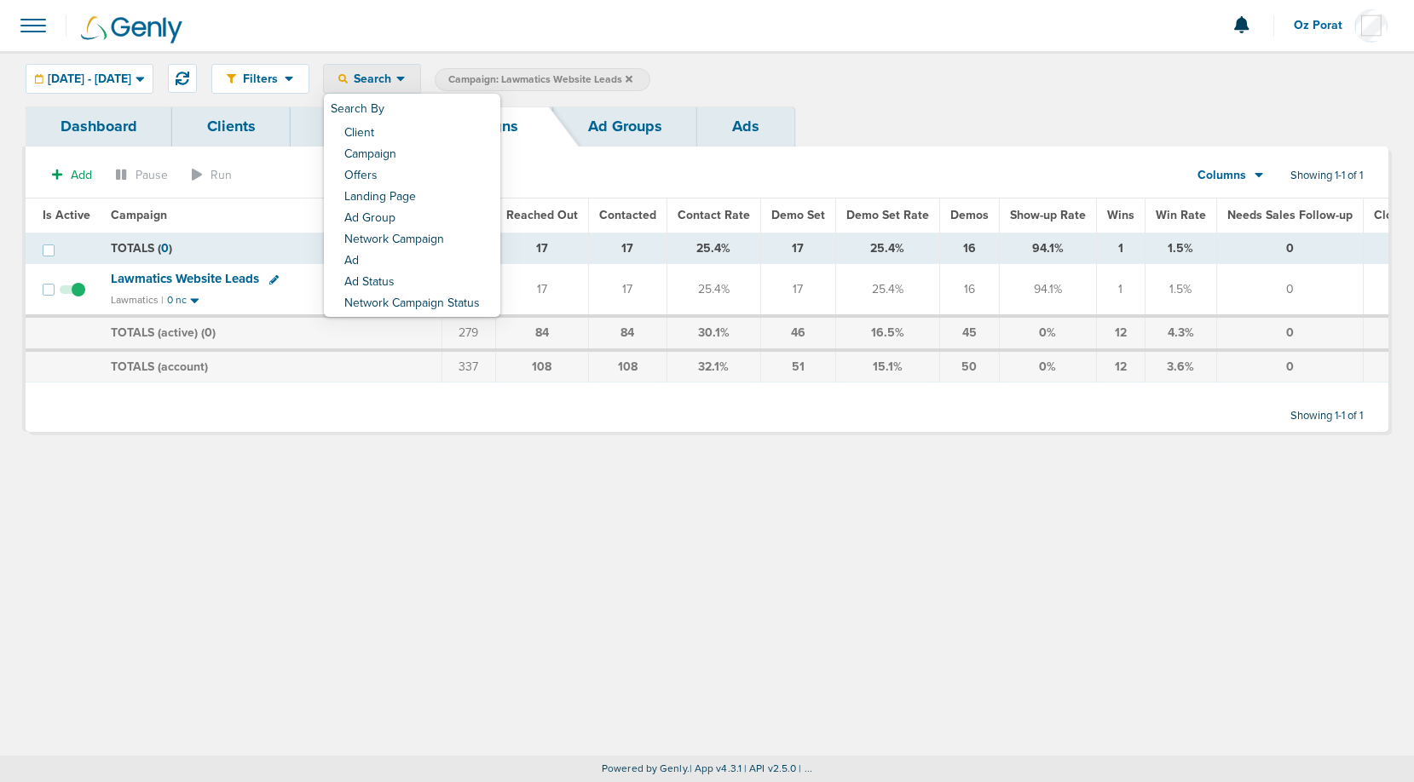
click at [405, 80] on icon at bounding box center [400, 79] width 9 height 5
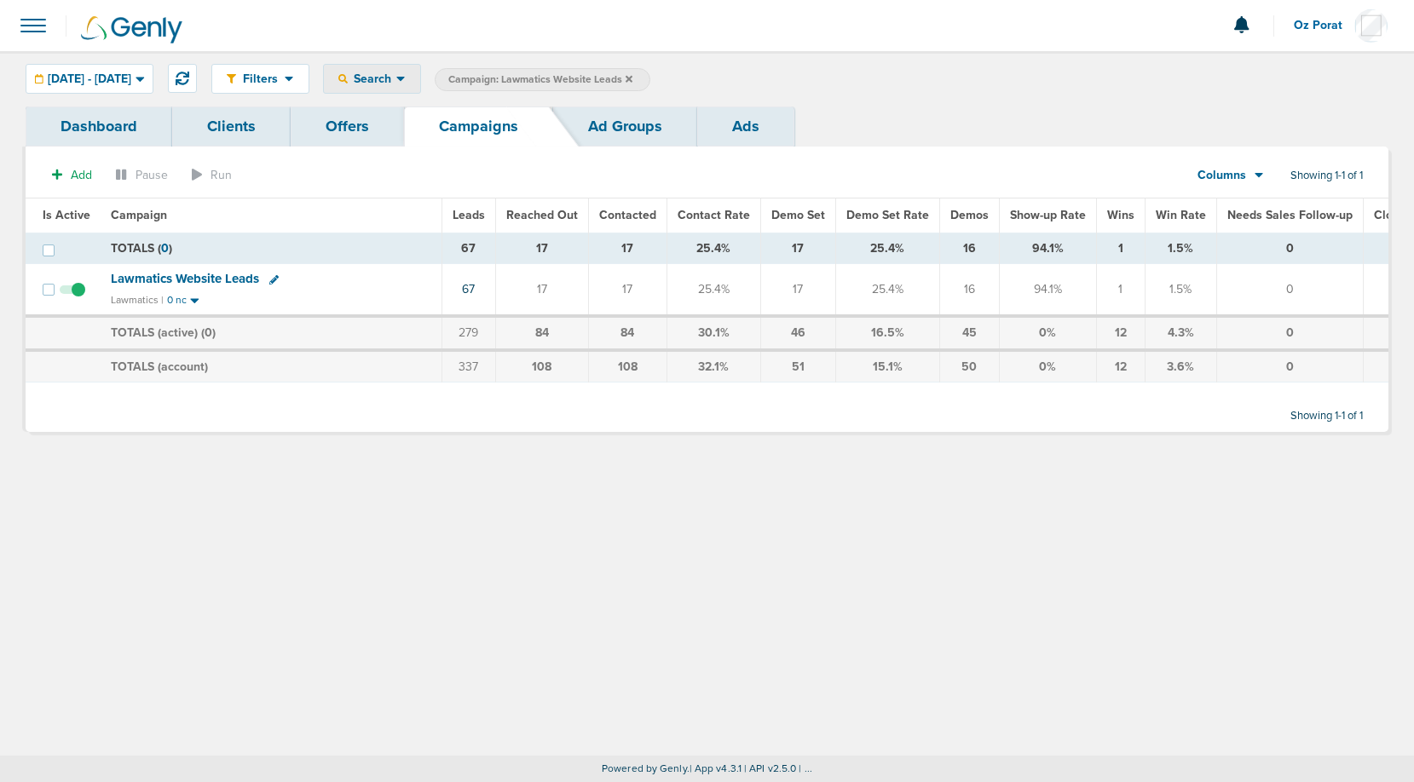
click at [405, 80] on icon at bounding box center [400, 79] width 9 height 5
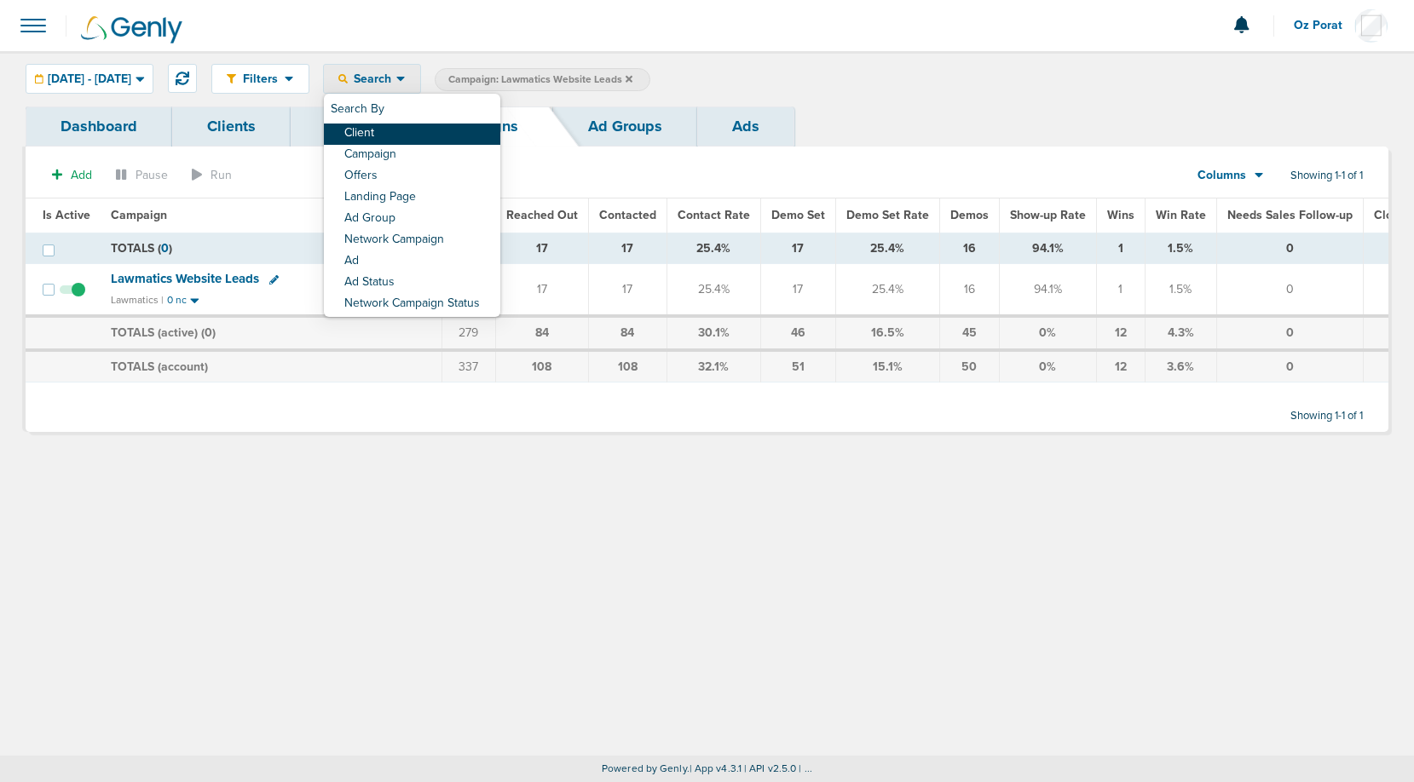
click at [441, 133] on link "Client" at bounding box center [412, 134] width 176 height 21
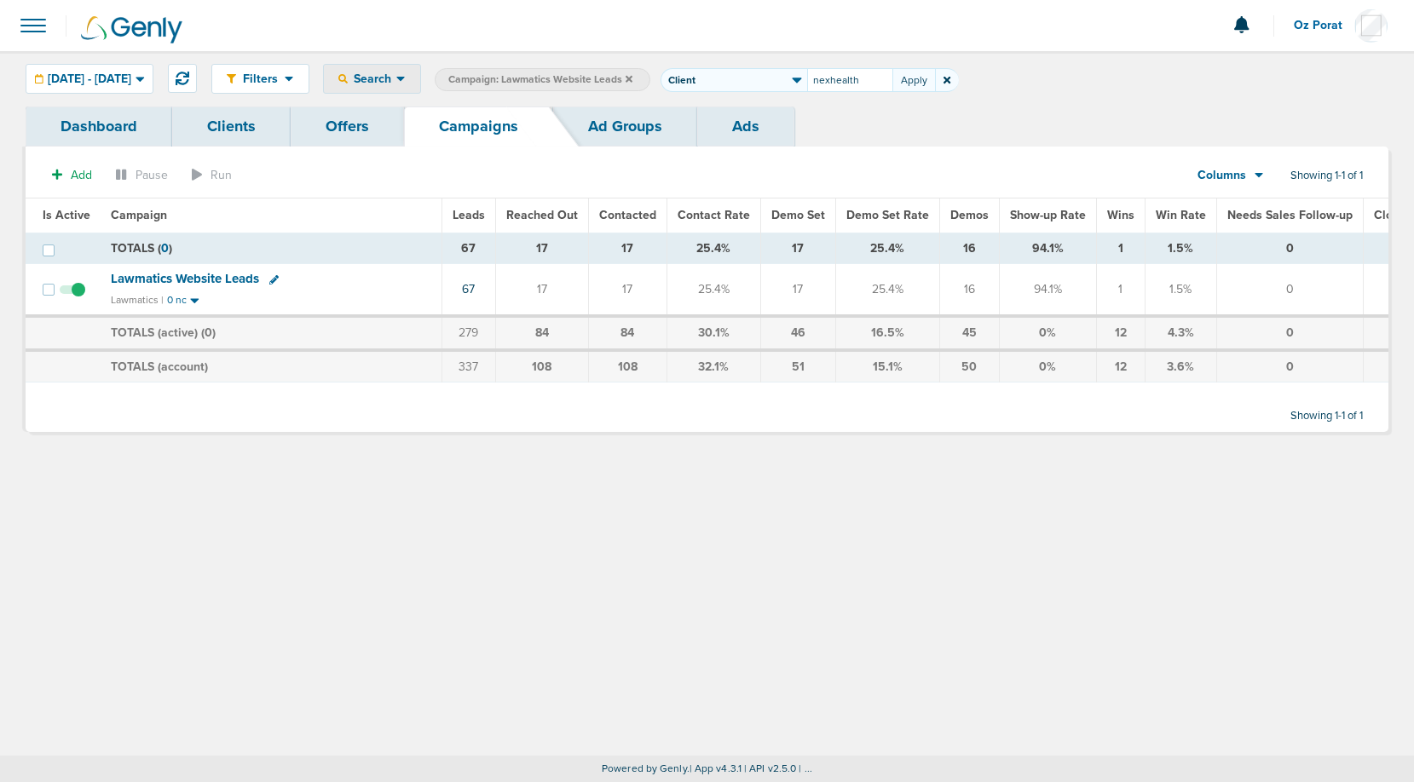
type input "nexhealth"
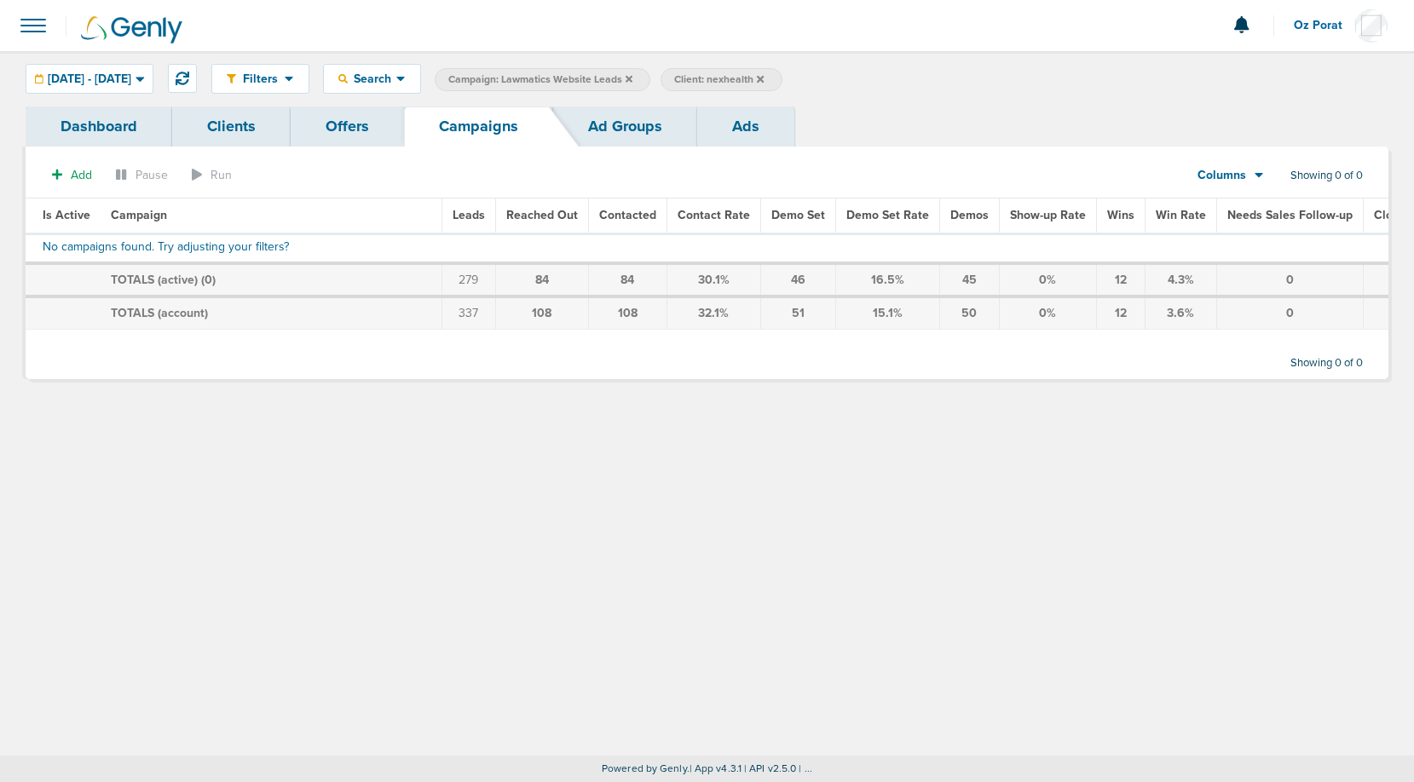
click at [632, 78] on icon at bounding box center [628, 78] width 7 height 7
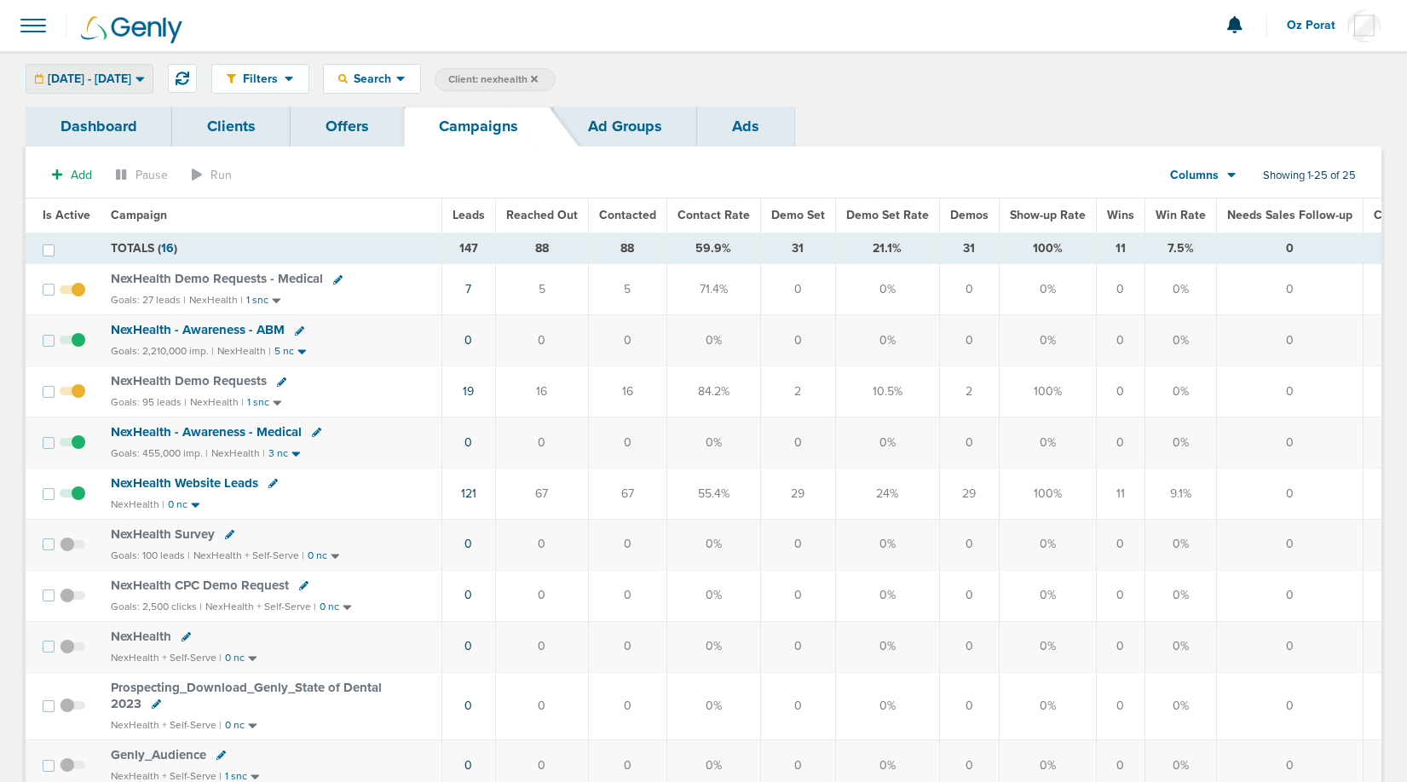
click at [131, 79] on span "[DATE] - [DATE]" at bounding box center [90, 79] width 84 height 12
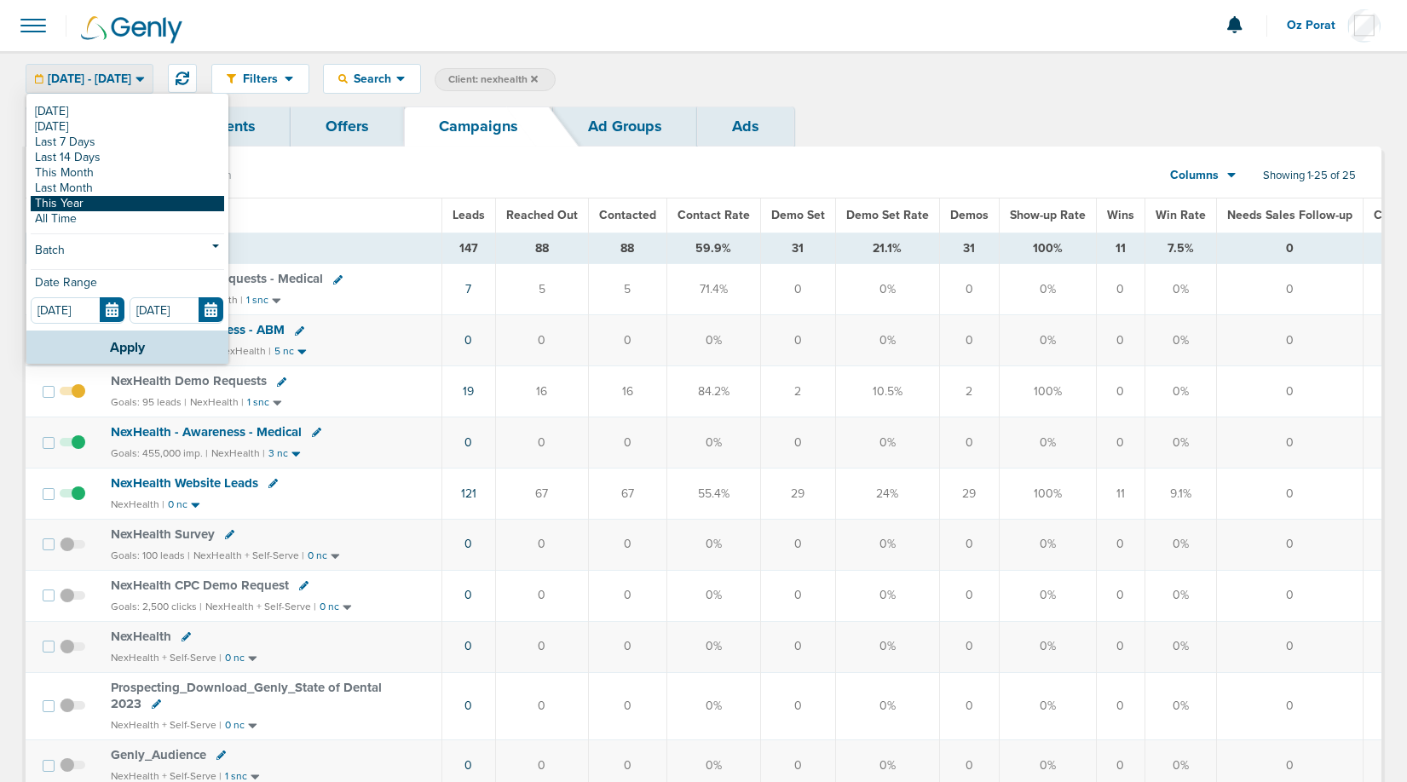
click at [97, 203] on link "This Year" at bounding box center [127, 203] width 193 height 15
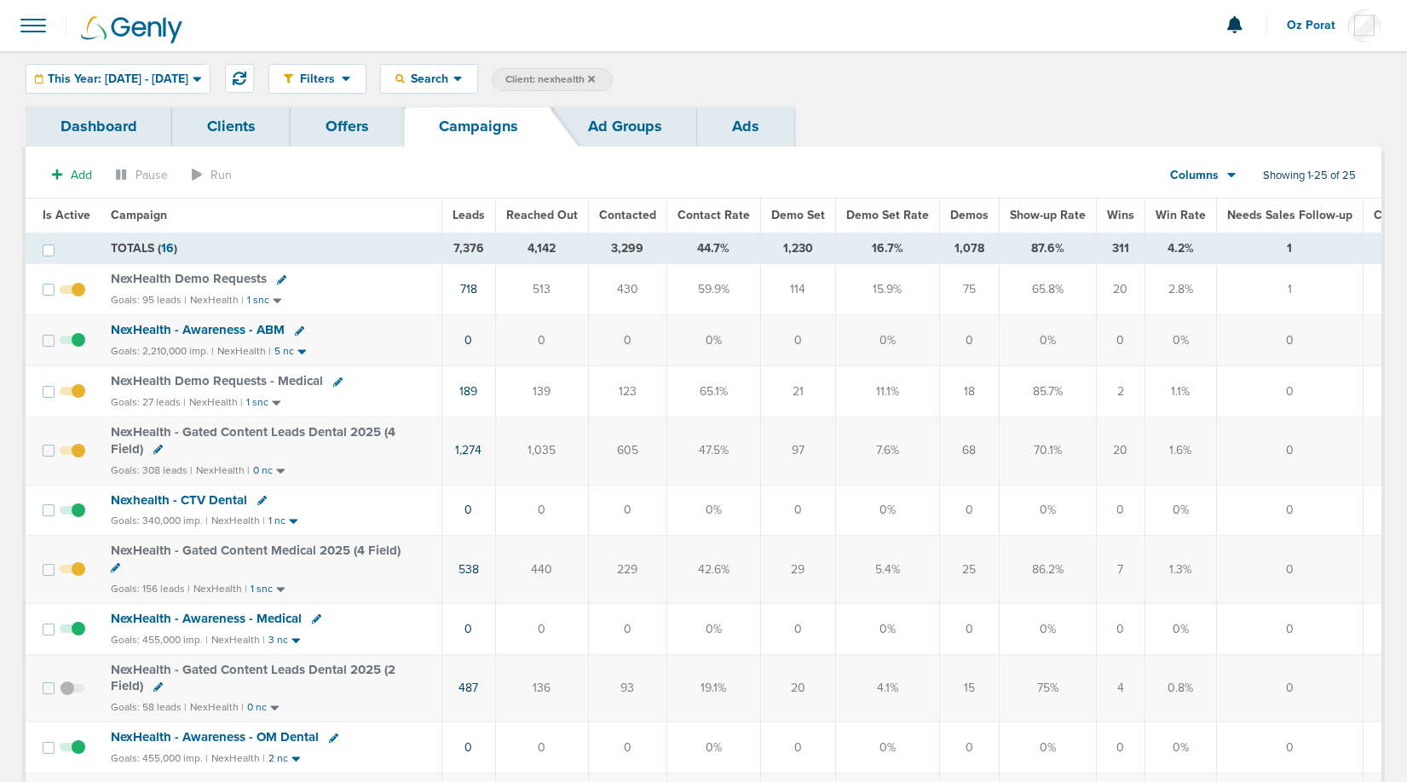
click at [1203, 184] on div "Columns Media Stats Sales Performance Custom" at bounding box center [1193, 175] width 75 height 32
click at [1227, 176] on icon at bounding box center [1231, 175] width 9 height 14
click at [1218, 208] on link "Media Stats" at bounding box center [1241, 204] width 170 height 21
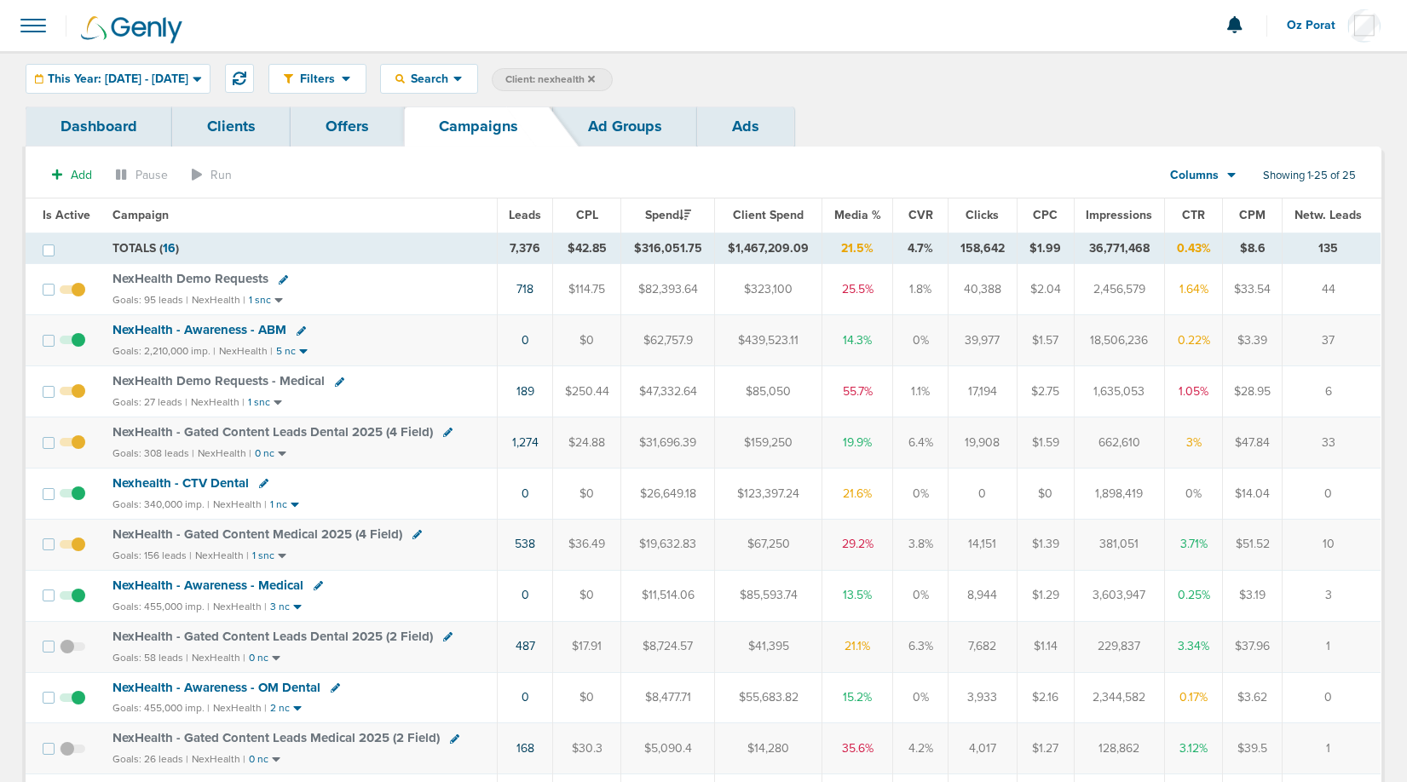
click at [1224, 174] on div "Columns" at bounding box center [1193, 175] width 75 height 17
click at [1215, 239] on link "Custom" at bounding box center [1241, 247] width 170 height 21
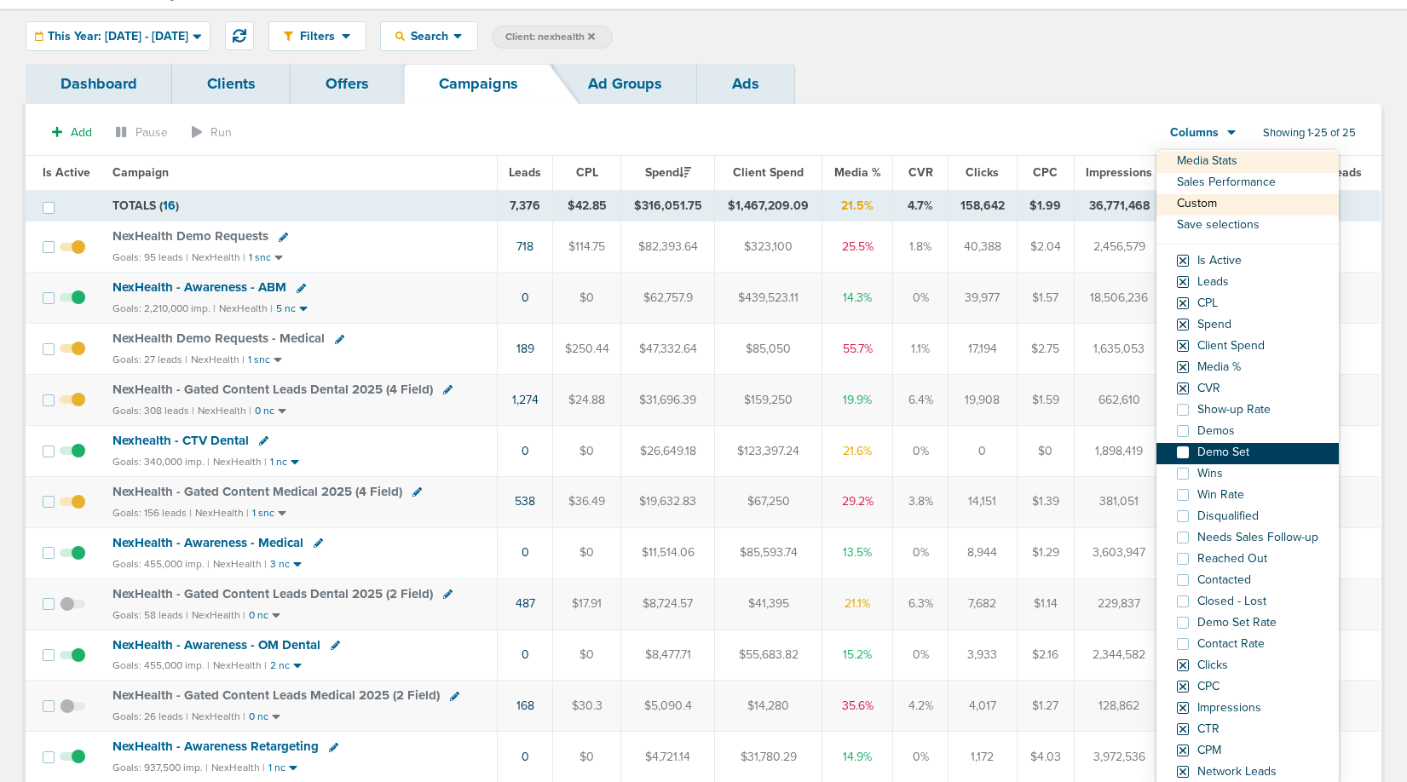
scroll to position [42, 0]
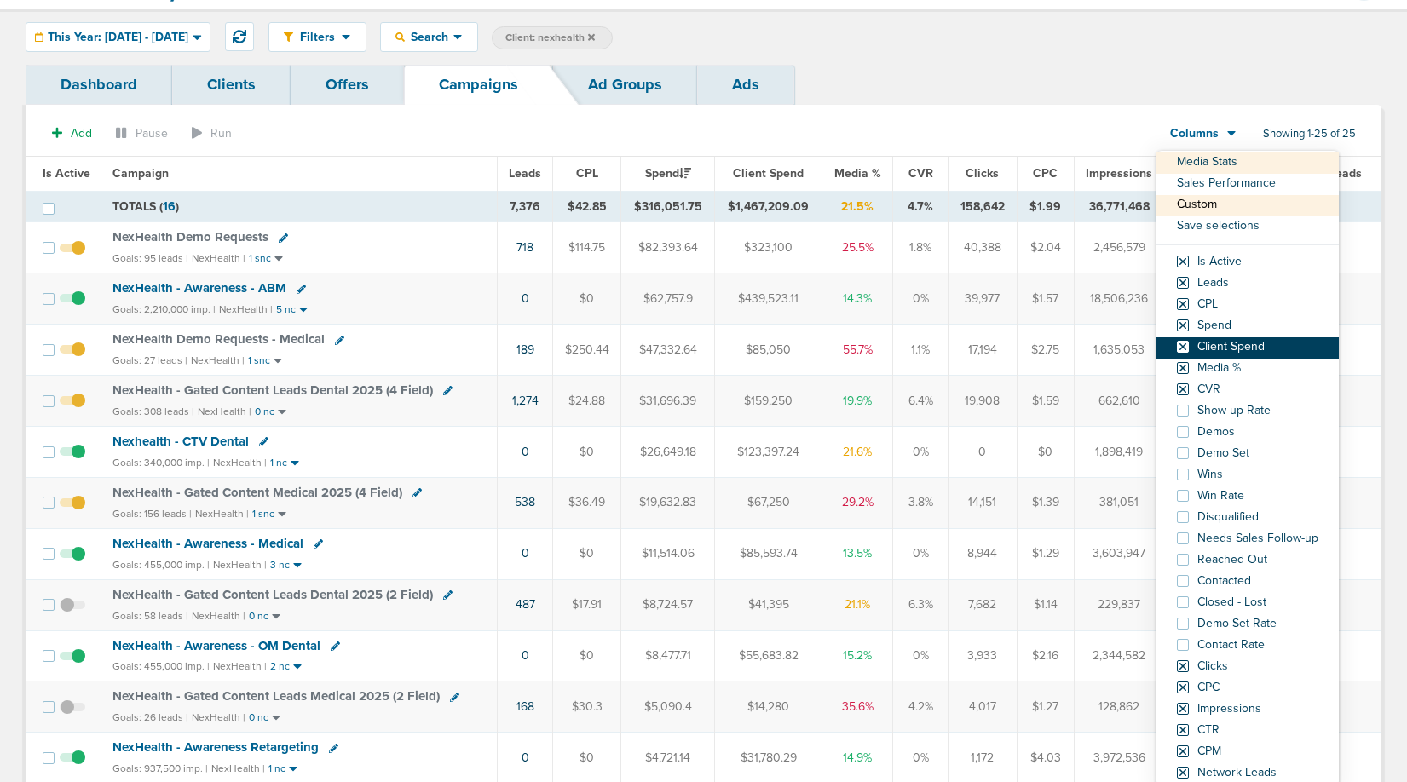
click at [1190, 348] on label "Client Spend" at bounding box center [1221, 347] width 88 height 12
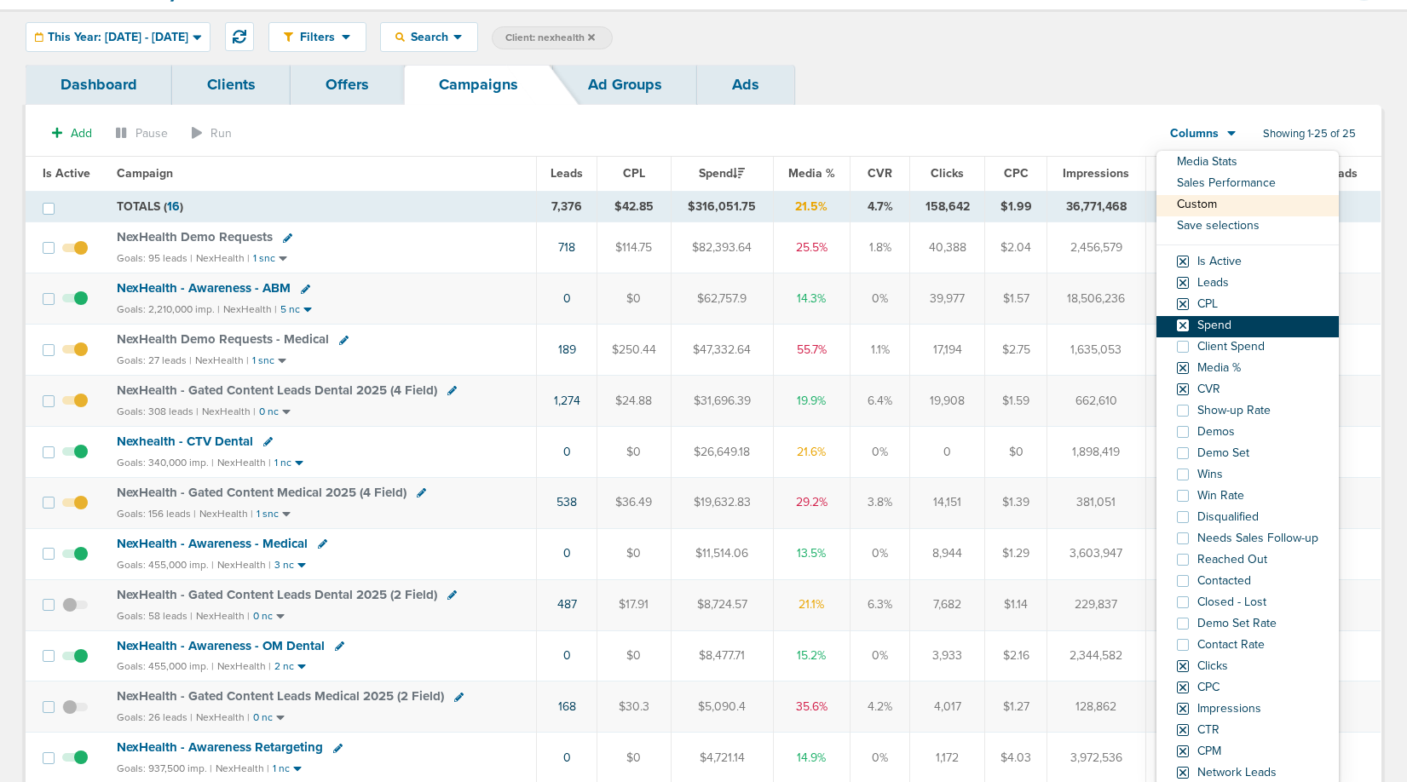
click at [1188, 329] on span at bounding box center [1183, 326] width 12 height 12
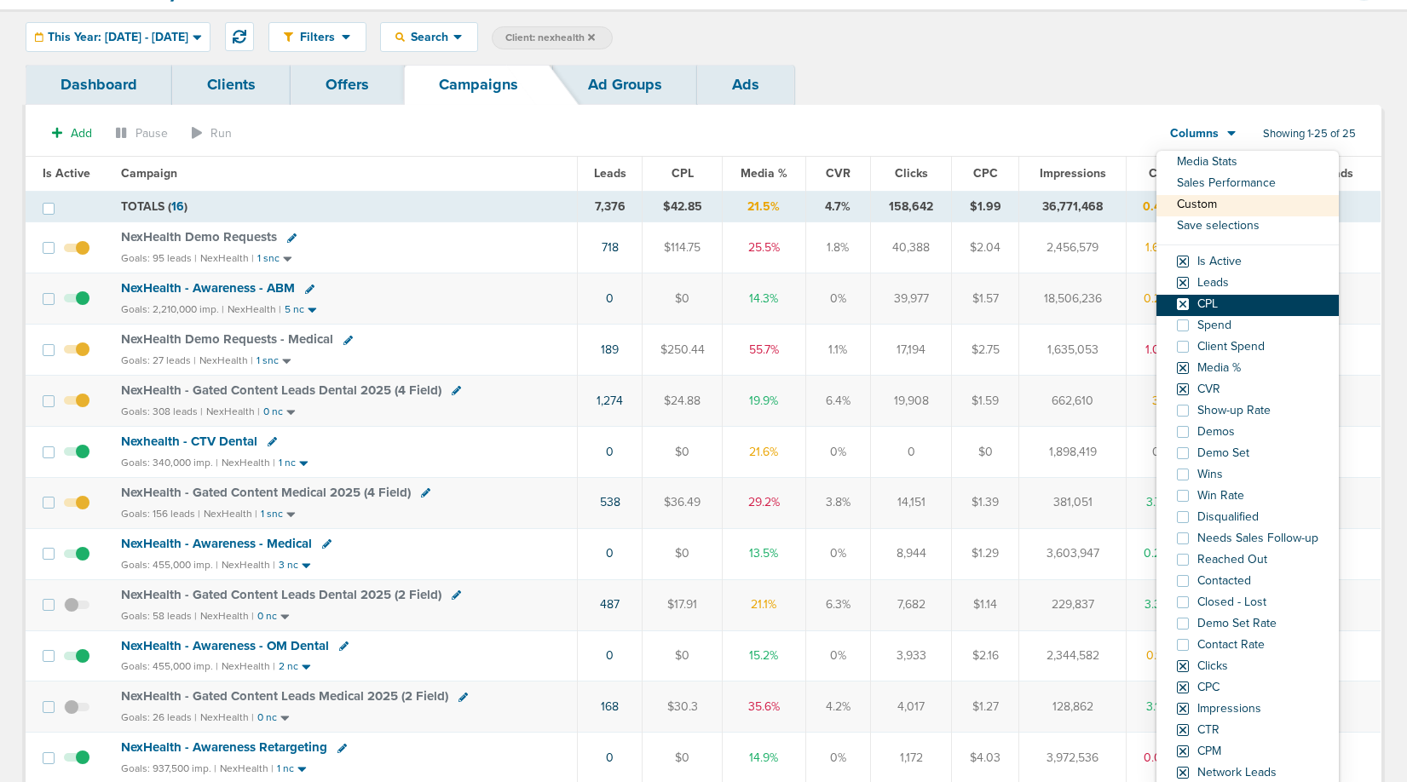
click at [1185, 306] on span at bounding box center [1183, 304] width 12 height 12
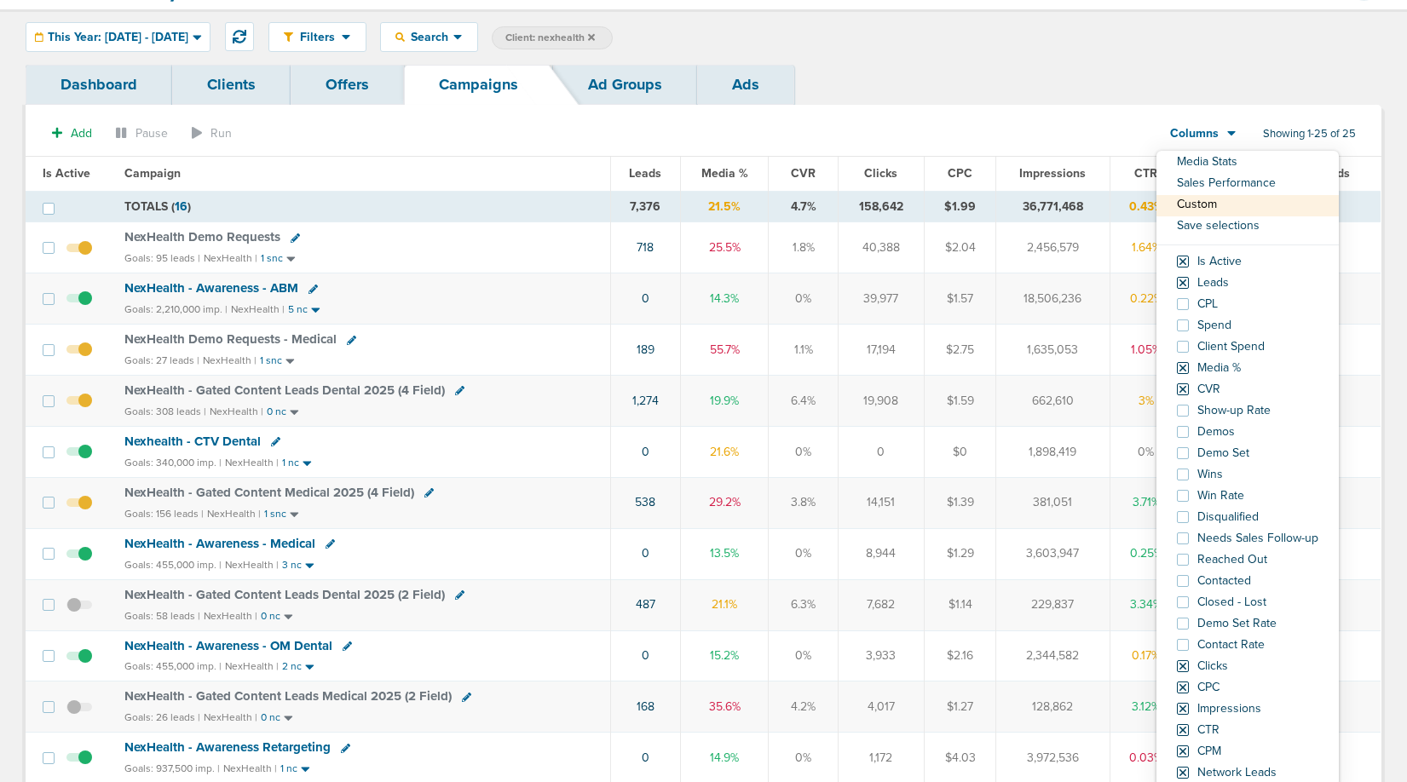
click at [997, 92] on div "Dashboard Clients Offers Campaigns Ad Groups Ads" at bounding box center [704, 85] width 1356 height 40
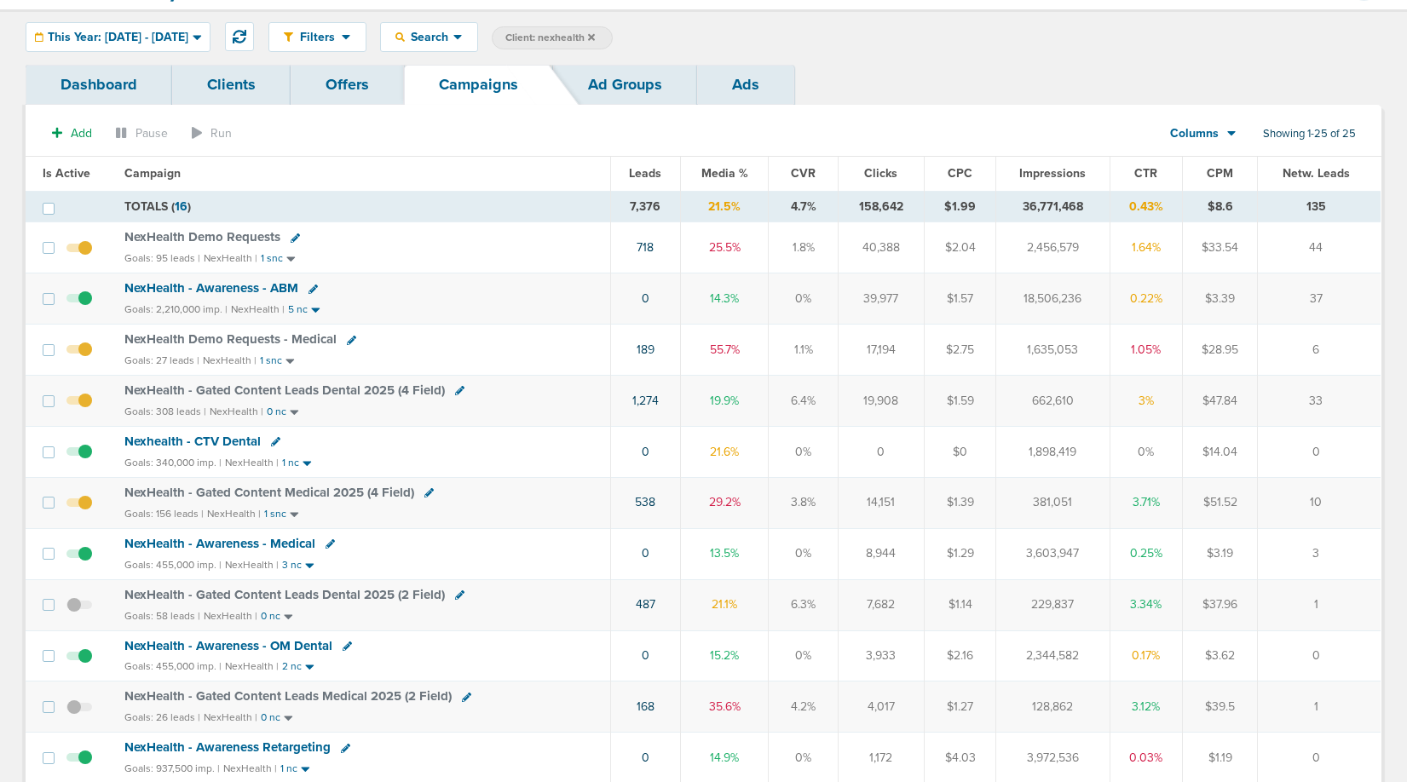
click at [1222, 137] on div "Columns" at bounding box center [1193, 133] width 75 height 17
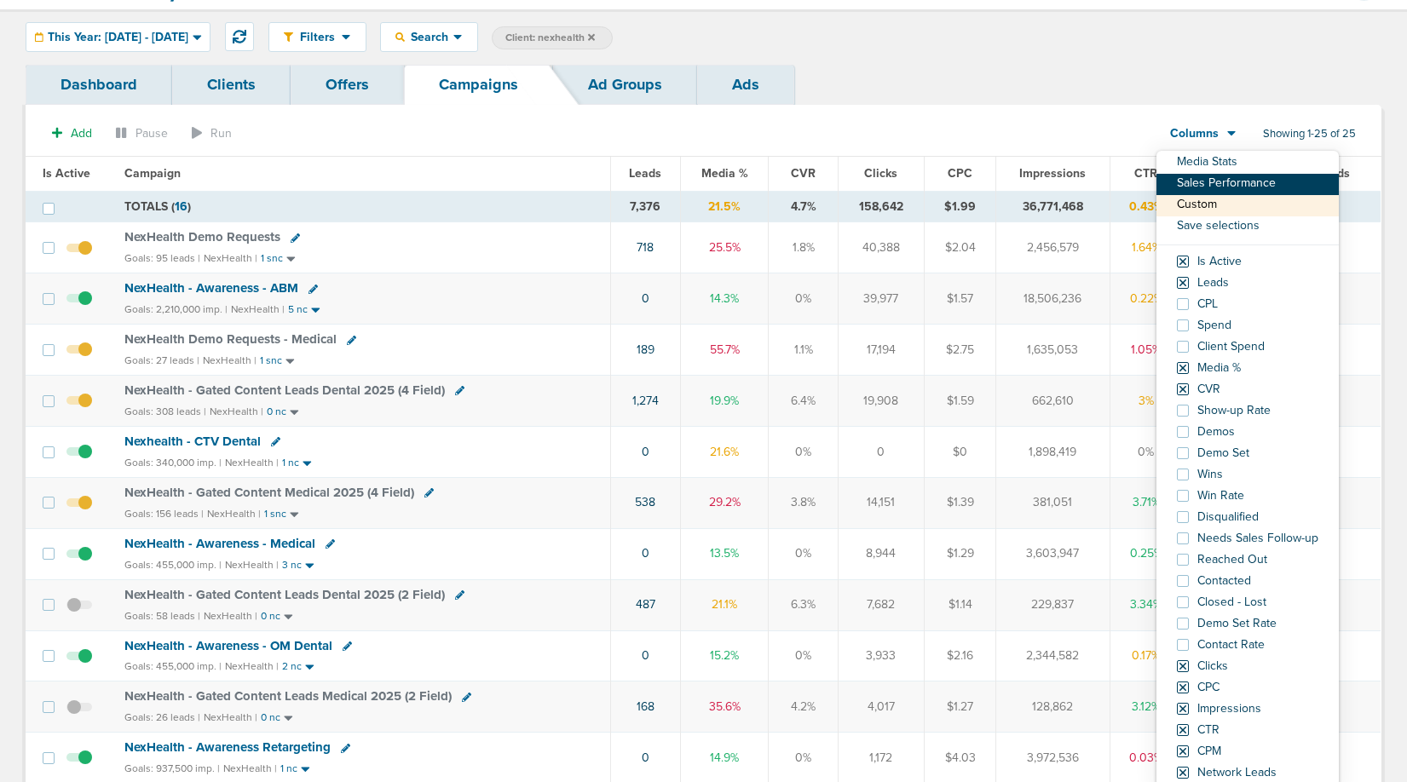
click at [1222, 176] on link "Sales Performance" at bounding box center [1247, 184] width 182 height 21
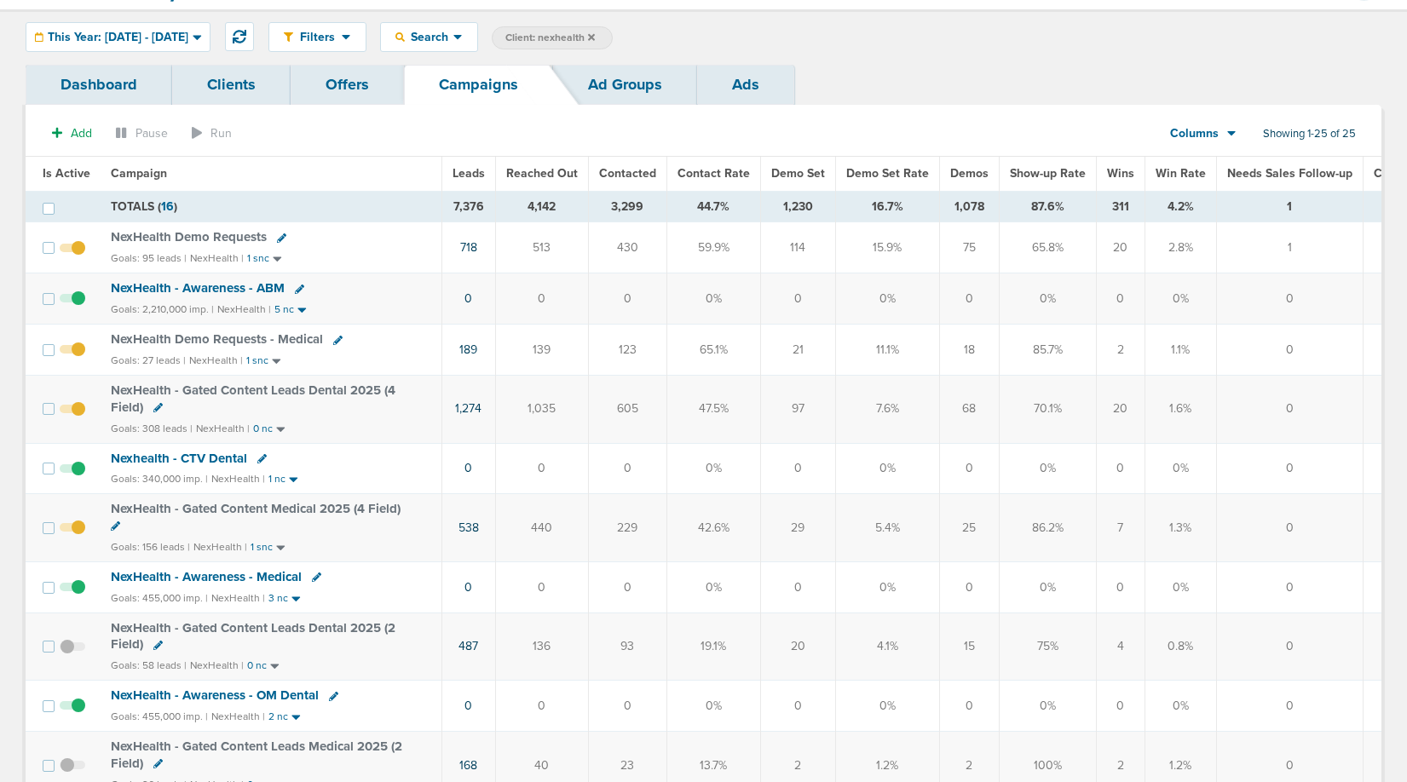
click at [1216, 133] on span "Columns" at bounding box center [1194, 133] width 49 height 17
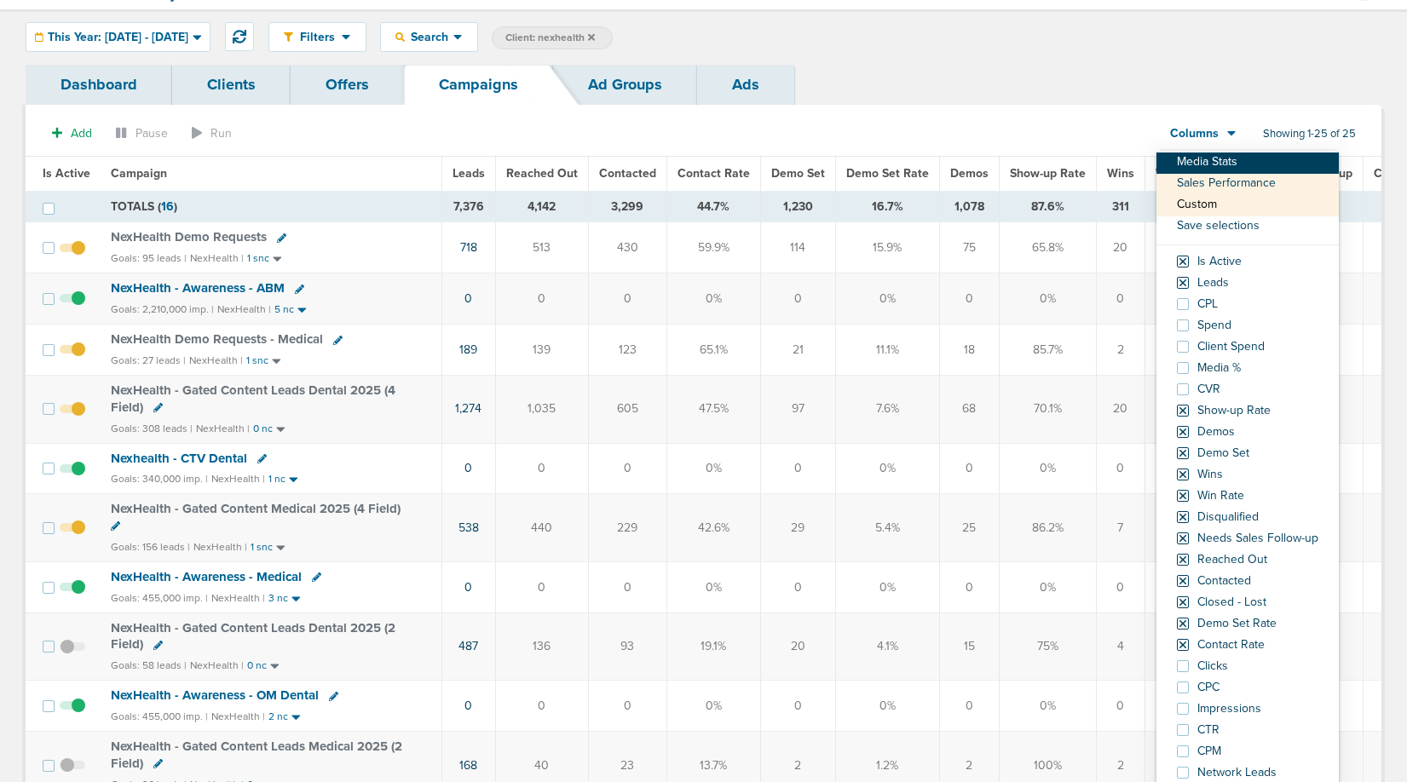
click at [1216, 156] on link "Media Stats" at bounding box center [1247, 163] width 182 height 21
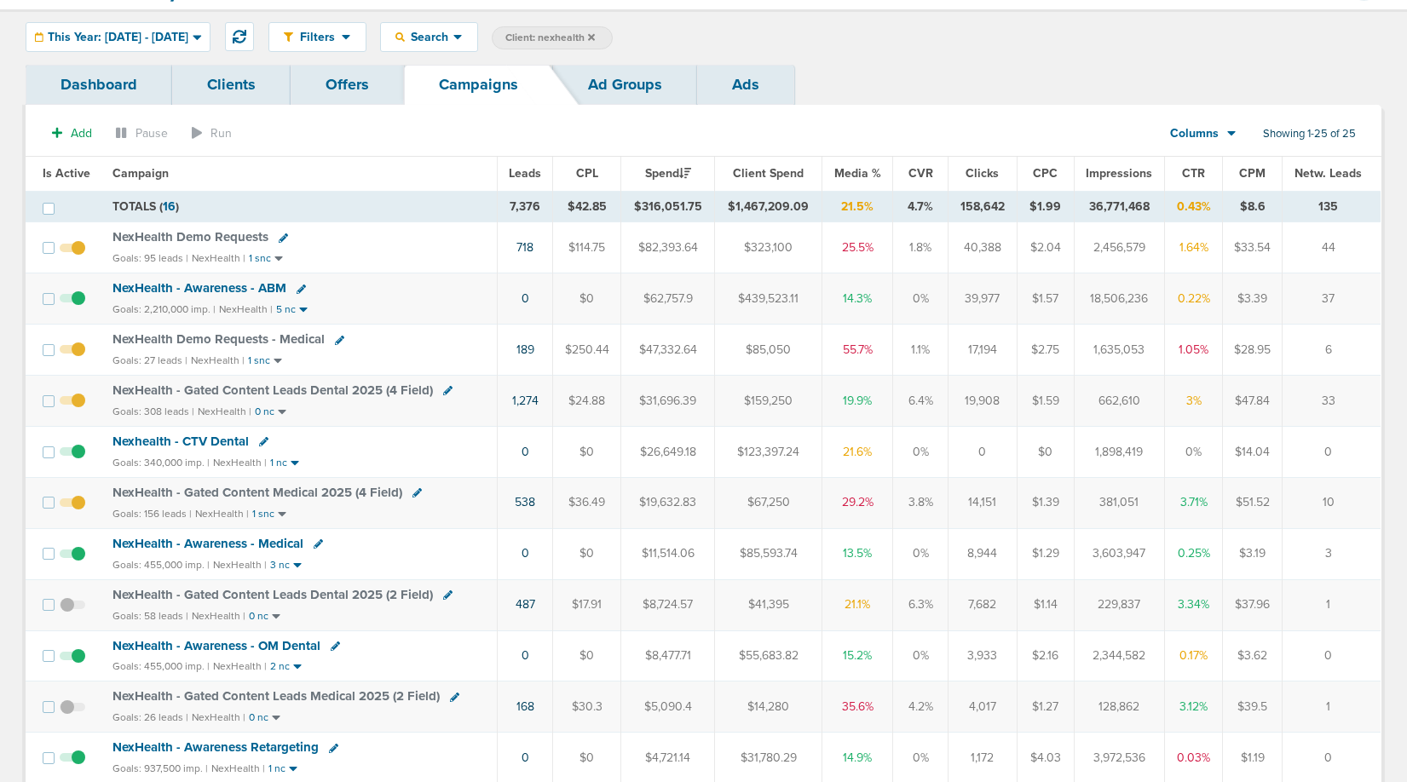
click at [1211, 132] on span "Columns" at bounding box center [1194, 133] width 49 height 17
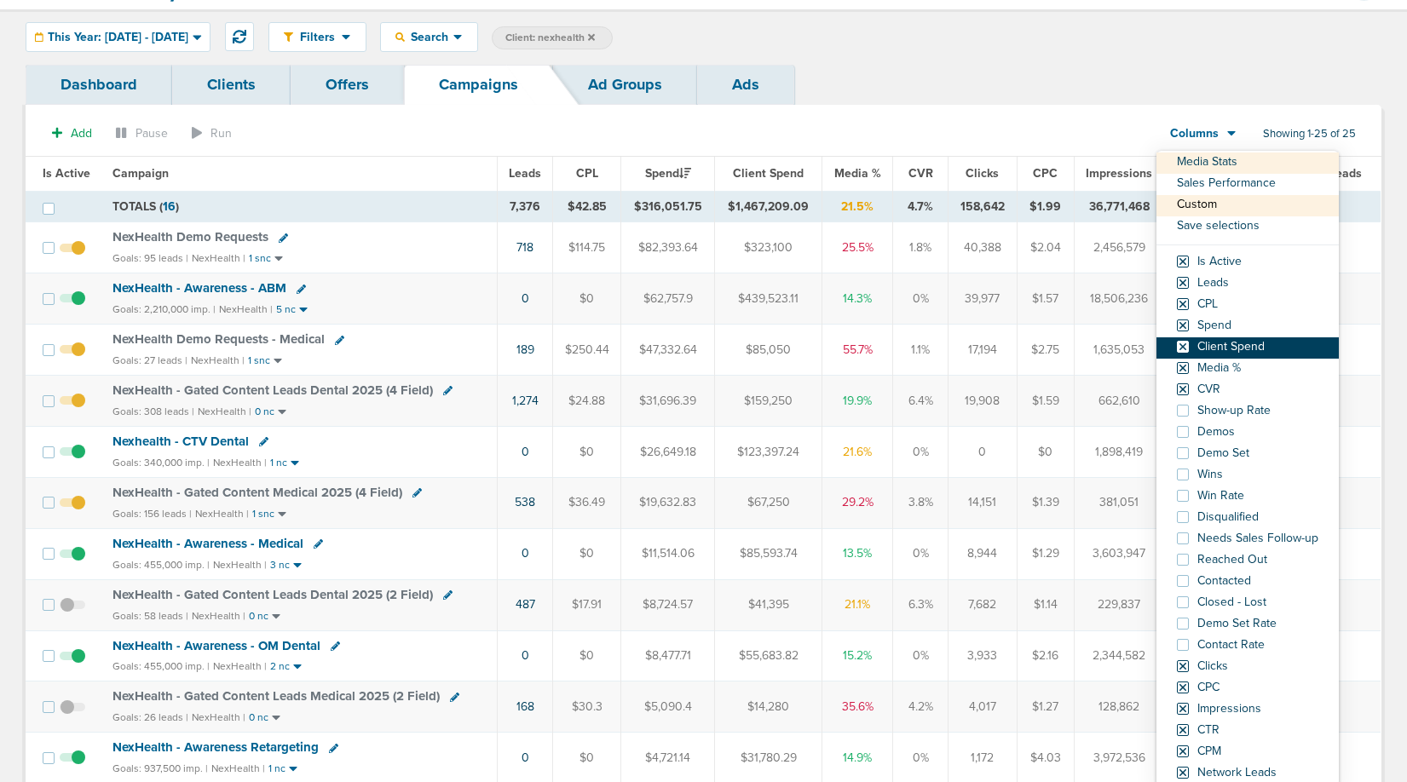
click at [1188, 350] on span at bounding box center [1183, 347] width 12 height 12
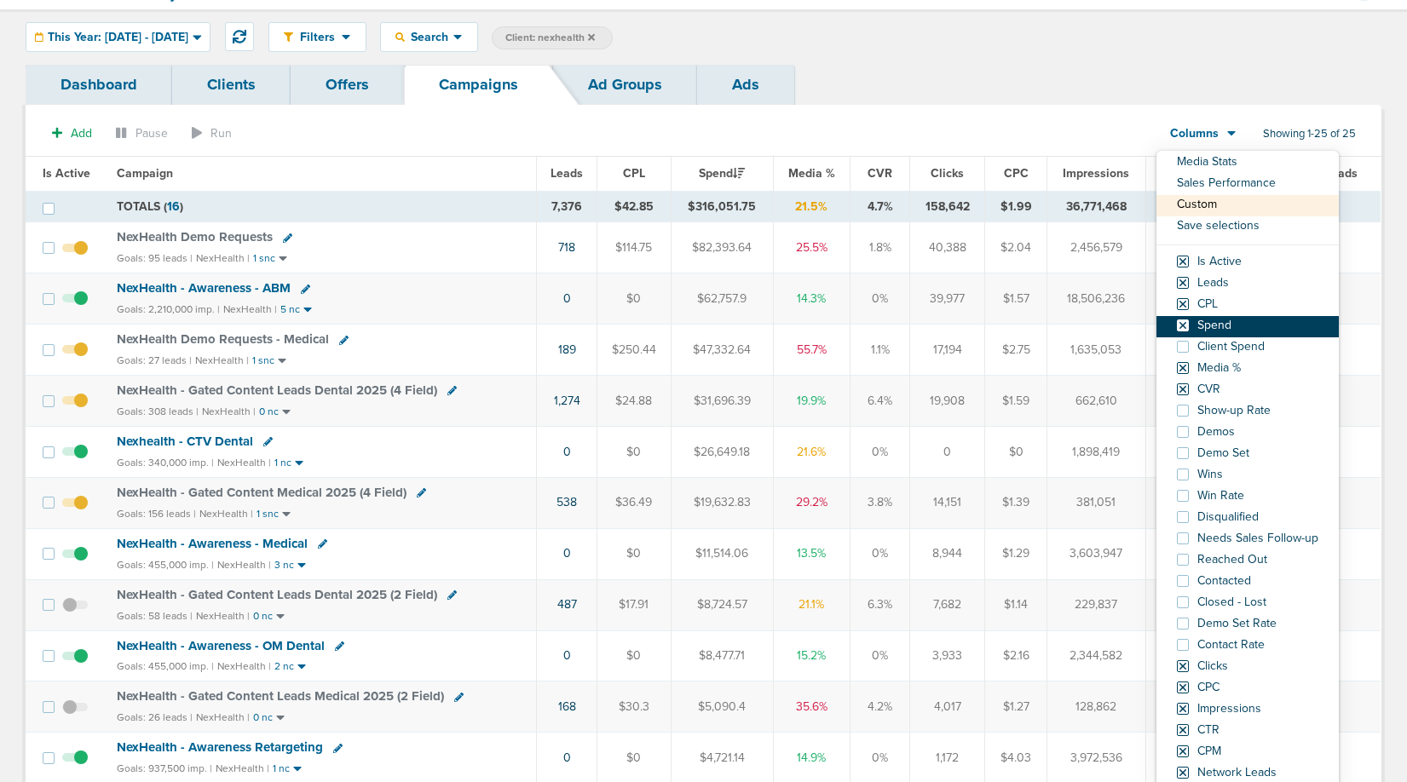
click at [1187, 328] on span at bounding box center [1183, 326] width 12 height 12
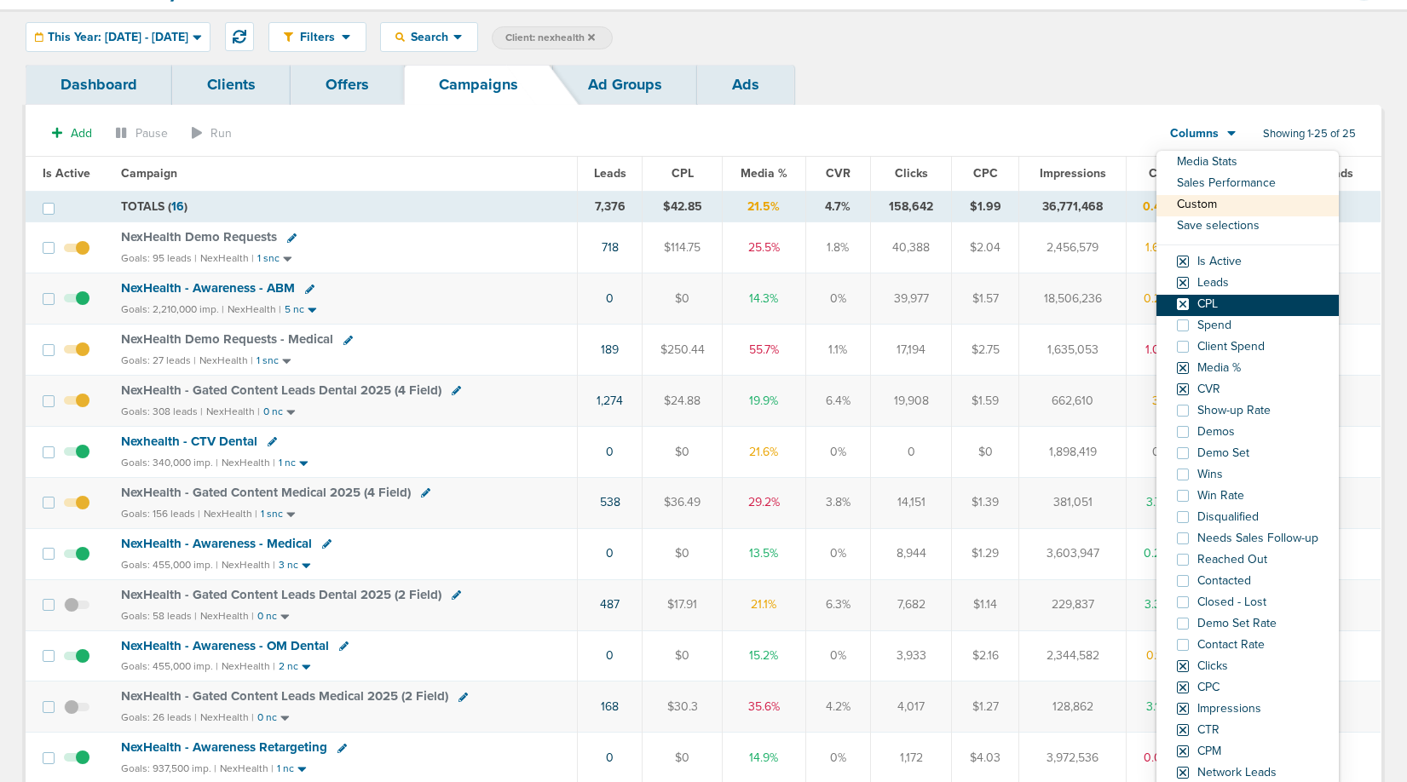
click at [1184, 302] on span at bounding box center [1183, 304] width 12 height 12
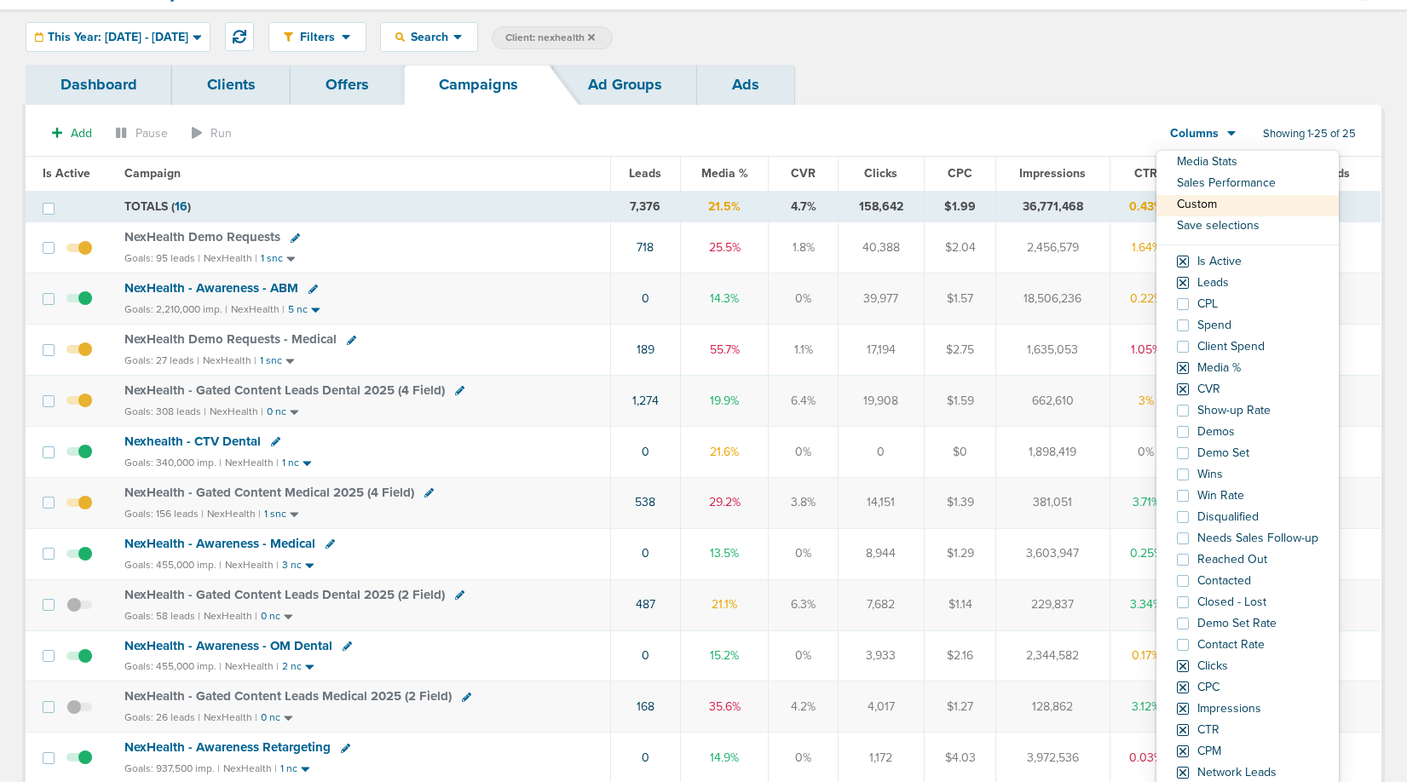
click at [973, 42] on div "Filters Active Only Settings Status Active Inactive Objectives MQL SQL Traffic …" at bounding box center [824, 37] width 1113 height 30
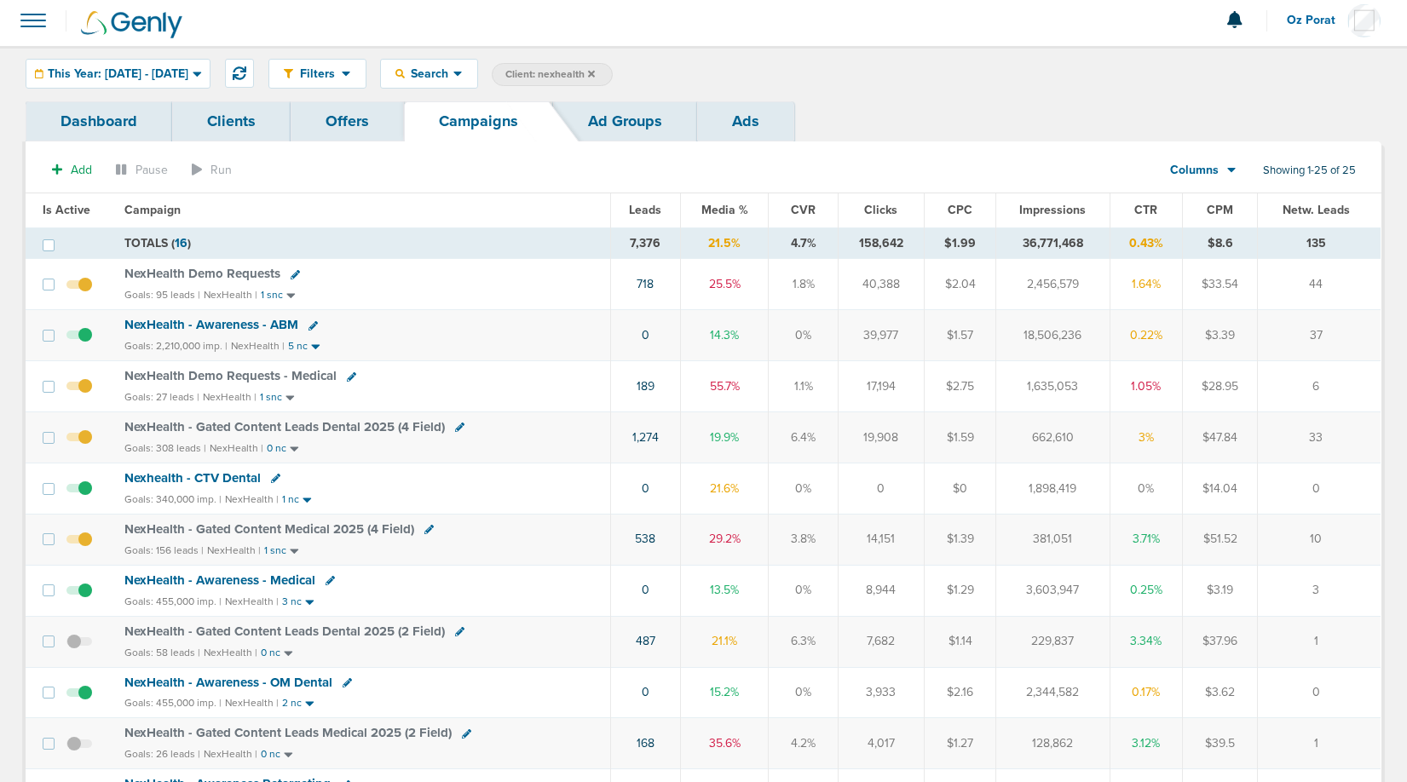
scroll to position [0, 0]
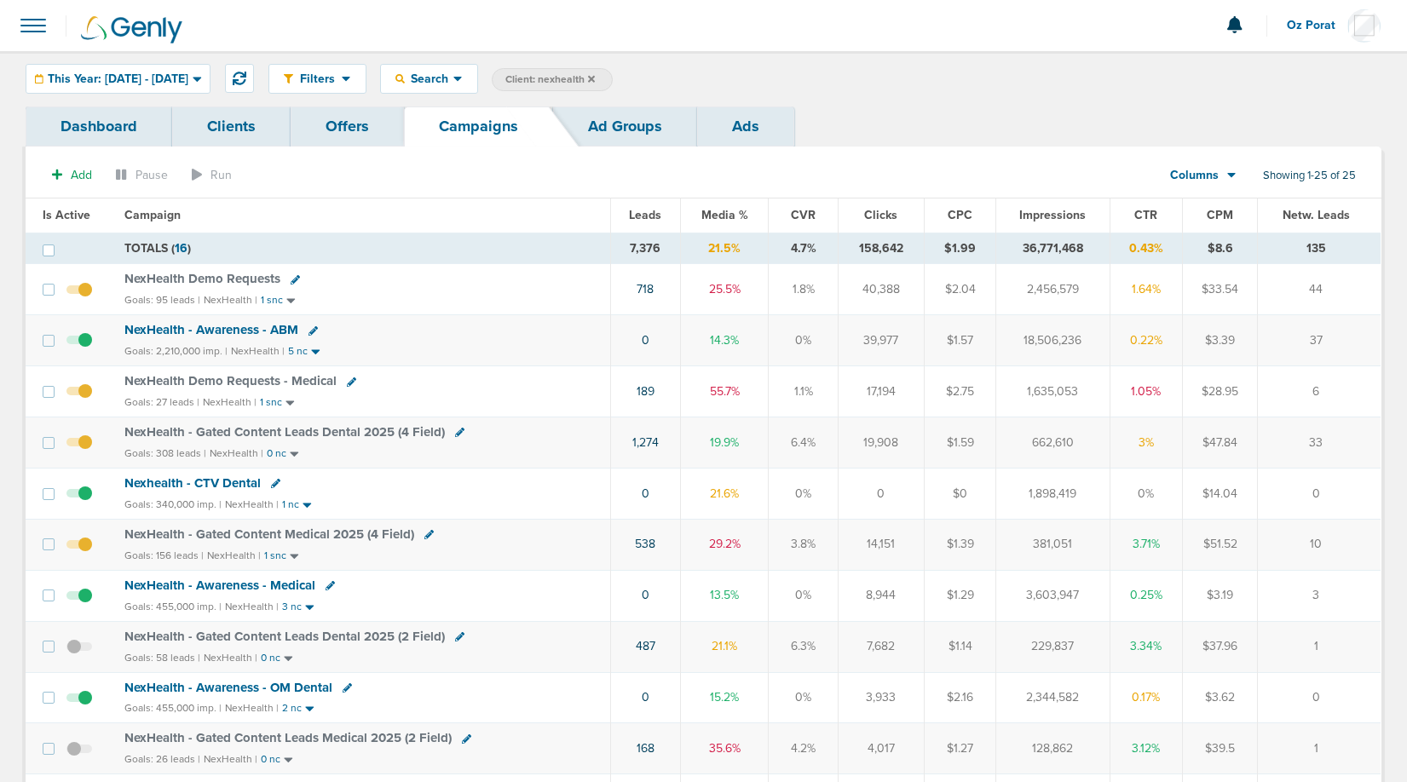
click at [655, 223] on th "Leads" at bounding box center [646, 216] width 70 height 34
click at [649, 218] on span "Leads" at bounding box center [645, 215] width 32 height 14
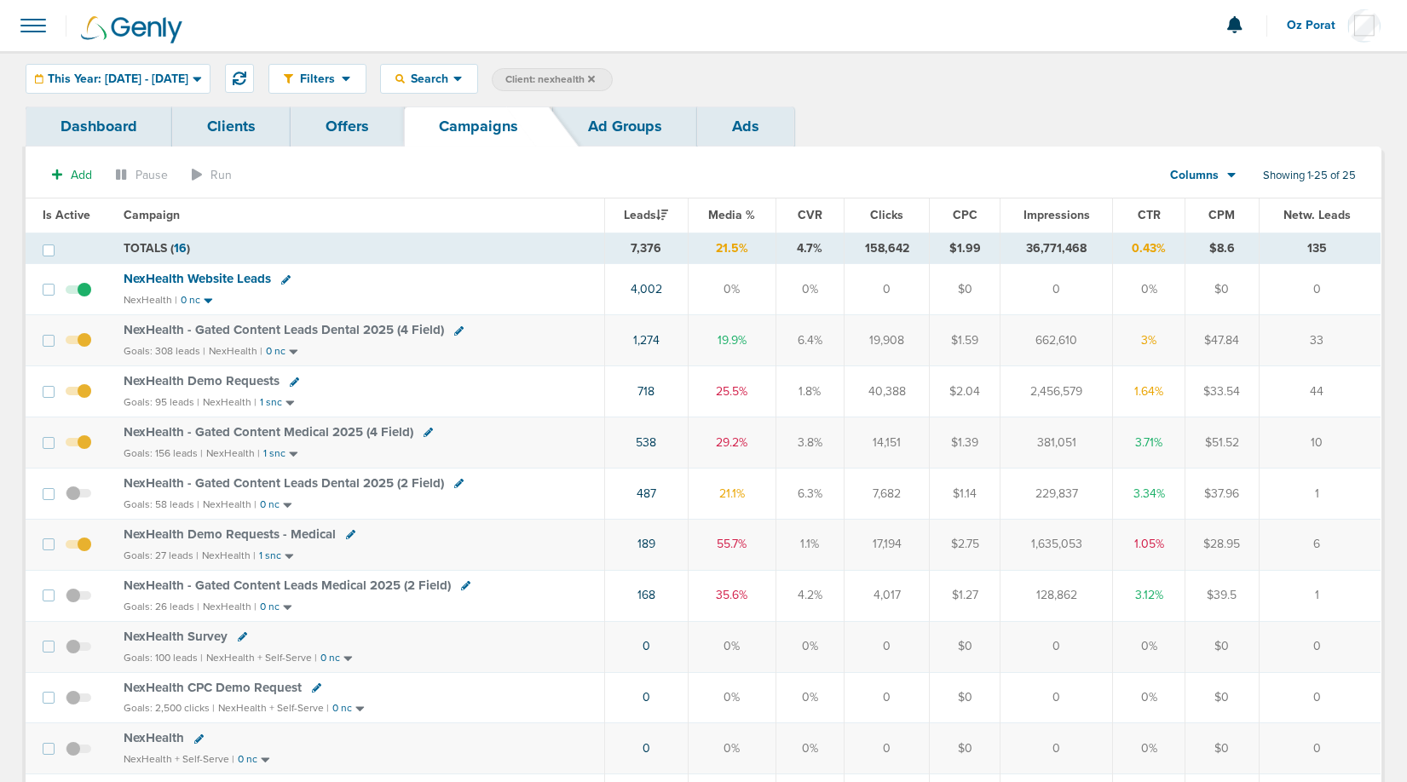
click at [104, 125] on link "Dashboard" at bounding box center [99, 127] width 147 height 40
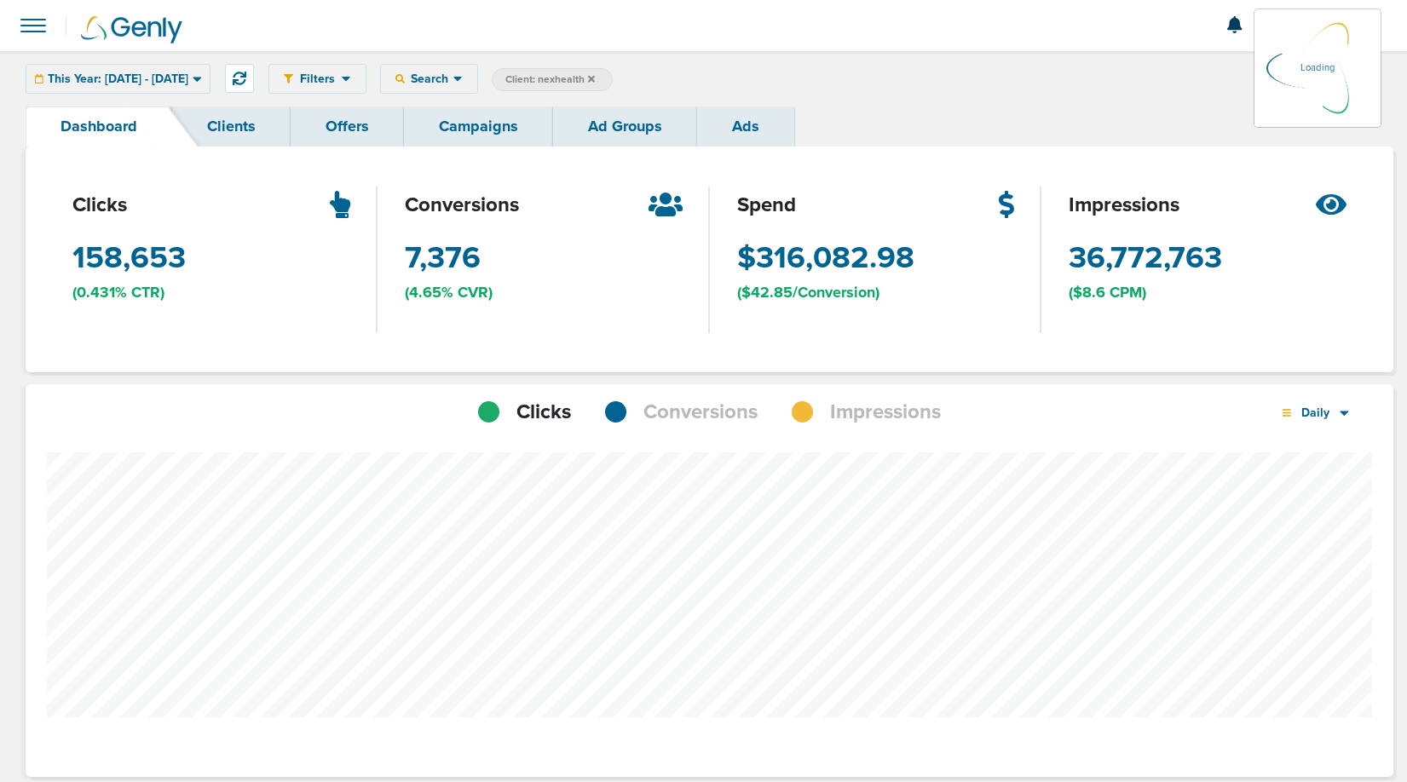
scroll to position [1327, 1356]
click at [677, 421] on span "Conversions" at bounding box center [700, 412] width 114 height 29
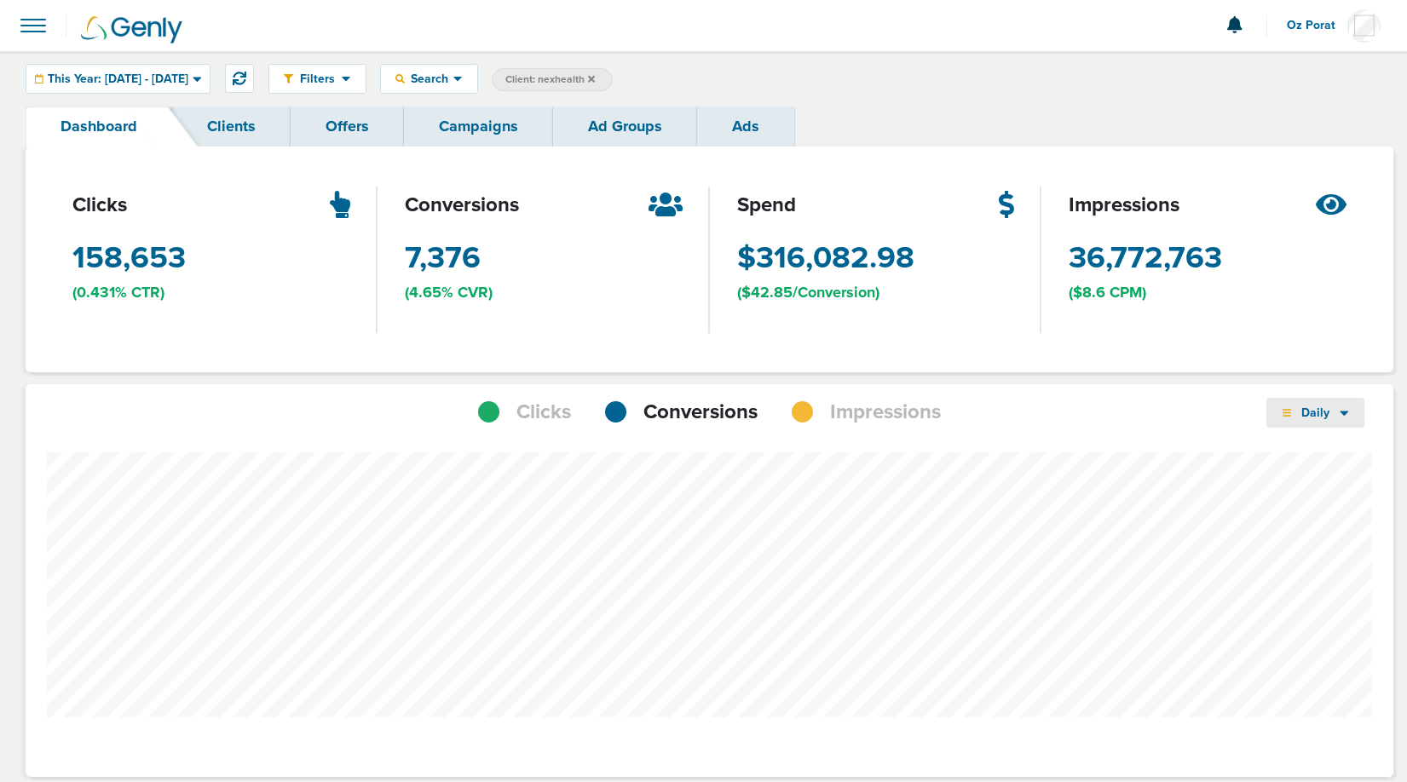
click at [1313, 406] on span "Daily" at bounding box center [1315, 413] width 49 height 14
click at [1310, 479] on link "Monthly" at bounding box center [1351, 481] width 170 height 21
click at [1331, 205] on icon at bounding box center [1331, 204] width 31 height 20
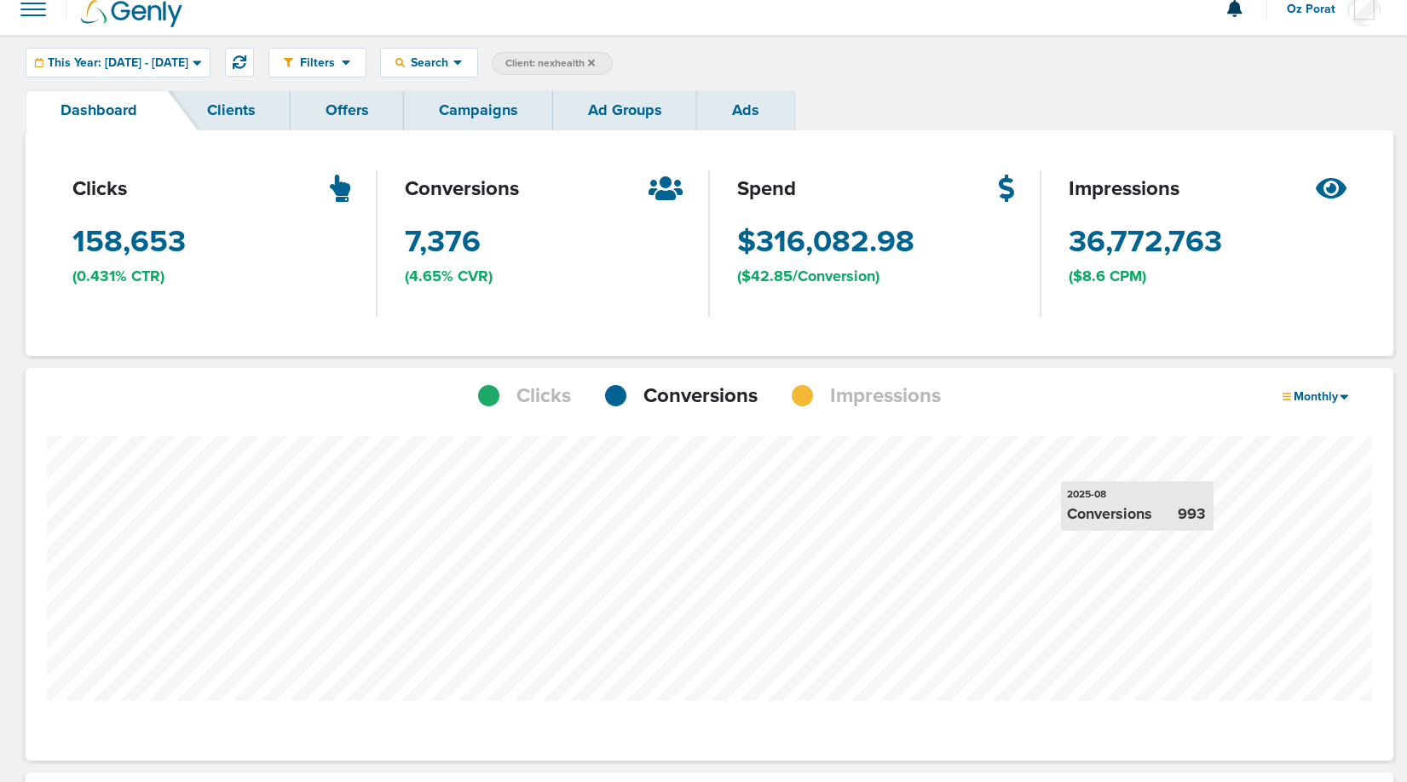
scroll to position [15, 0]
click at [453, 61] on span "Search" at bounding box center [429, 63] width 49 height 14
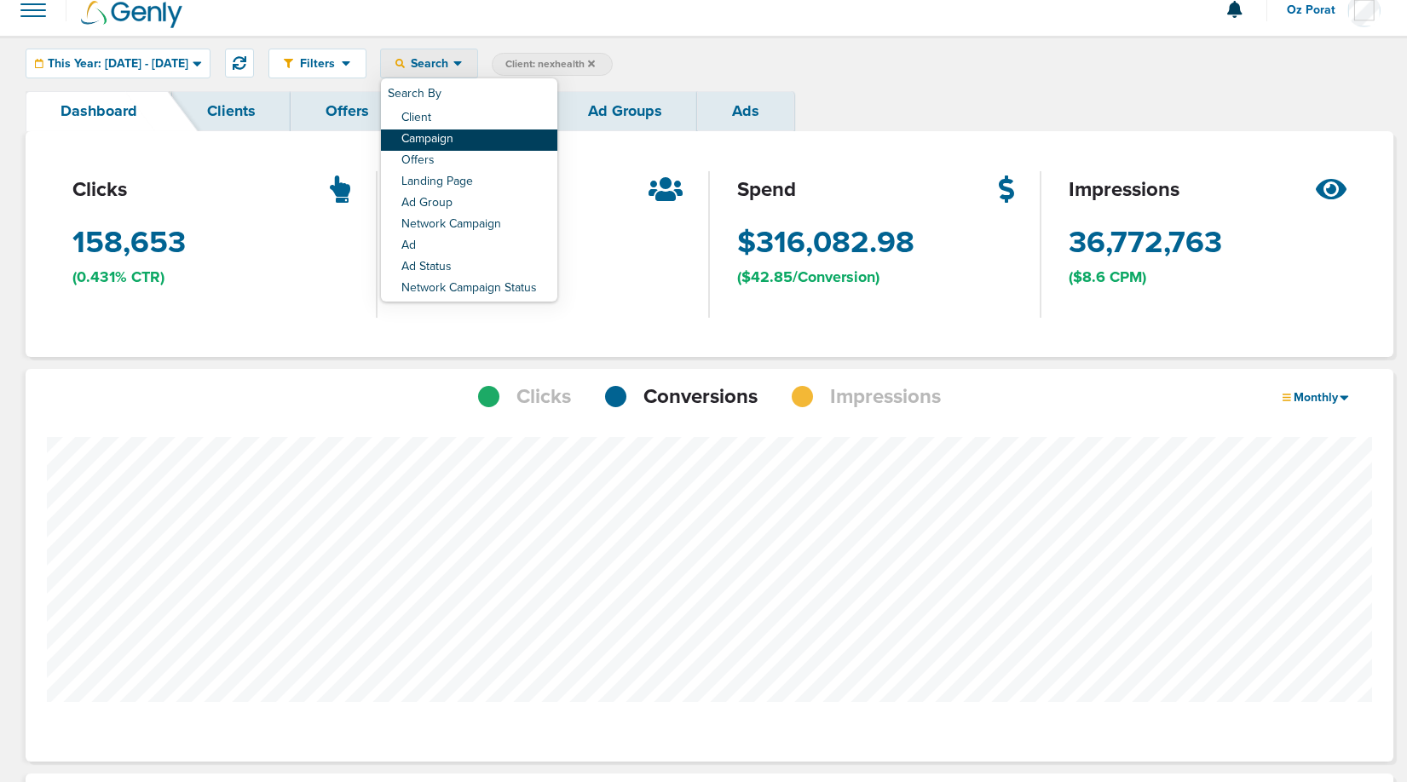
click at [497, 139] on link "Campaign" at bounding box center [469, 140] width 176 height 21
select select "cmpName"
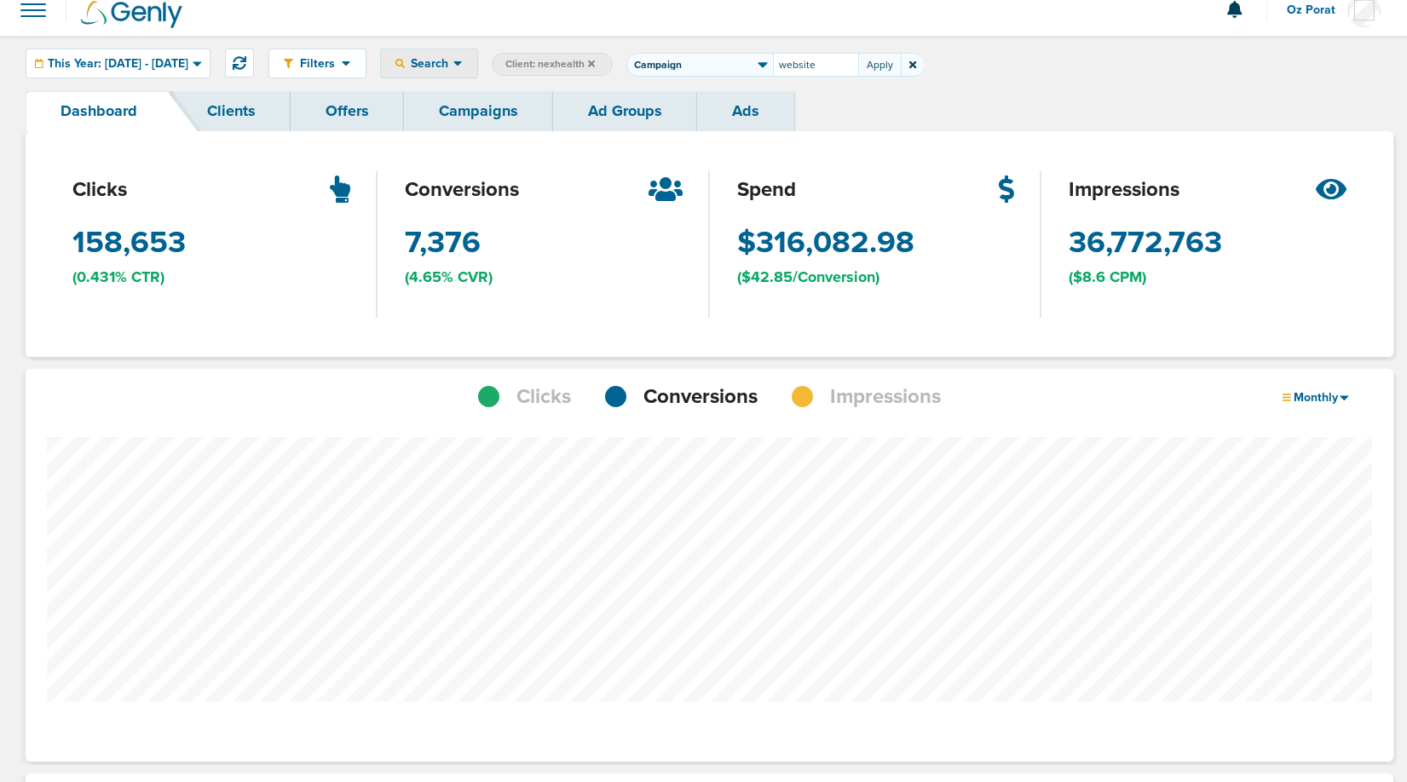
type input "website"
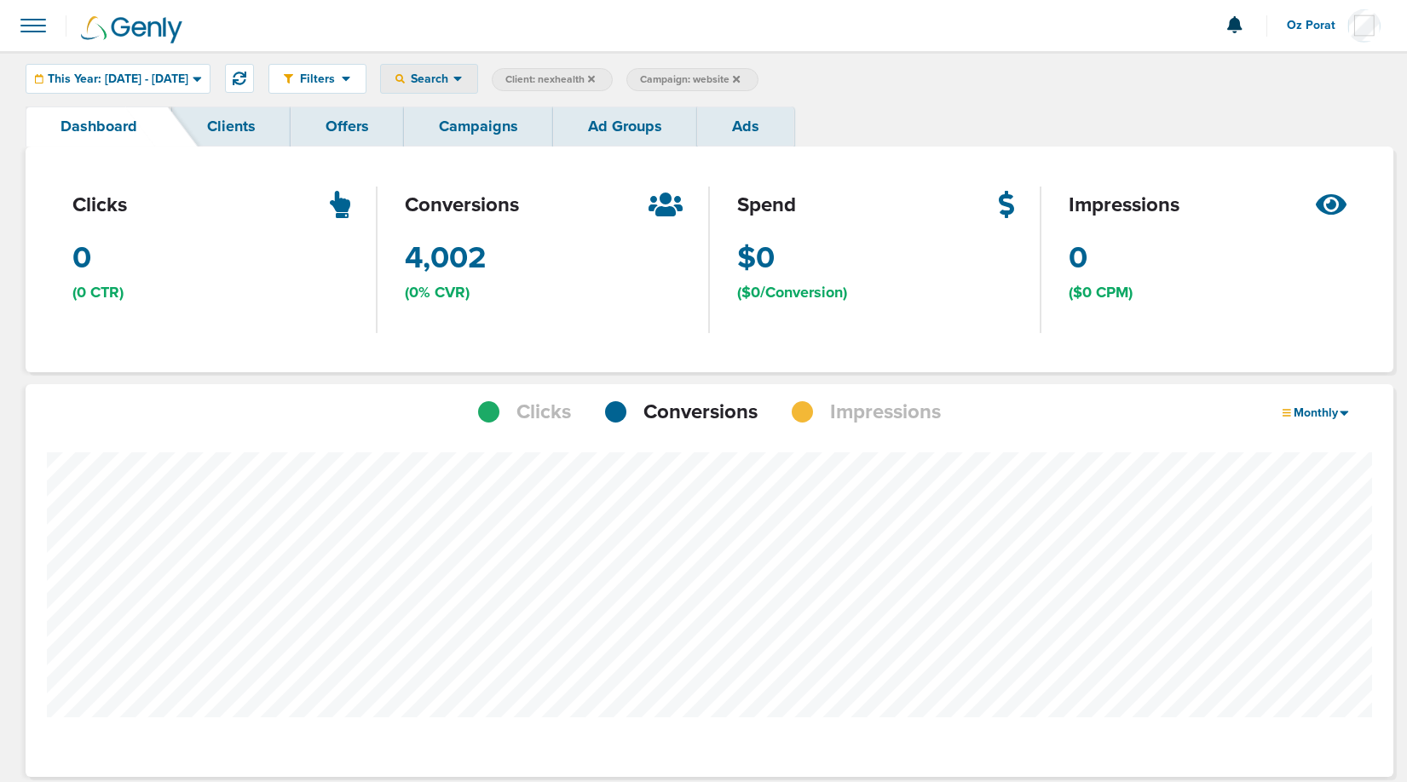
click at [453, 74] on span "Search" at bounding box center [429, 79] width 49 height 14
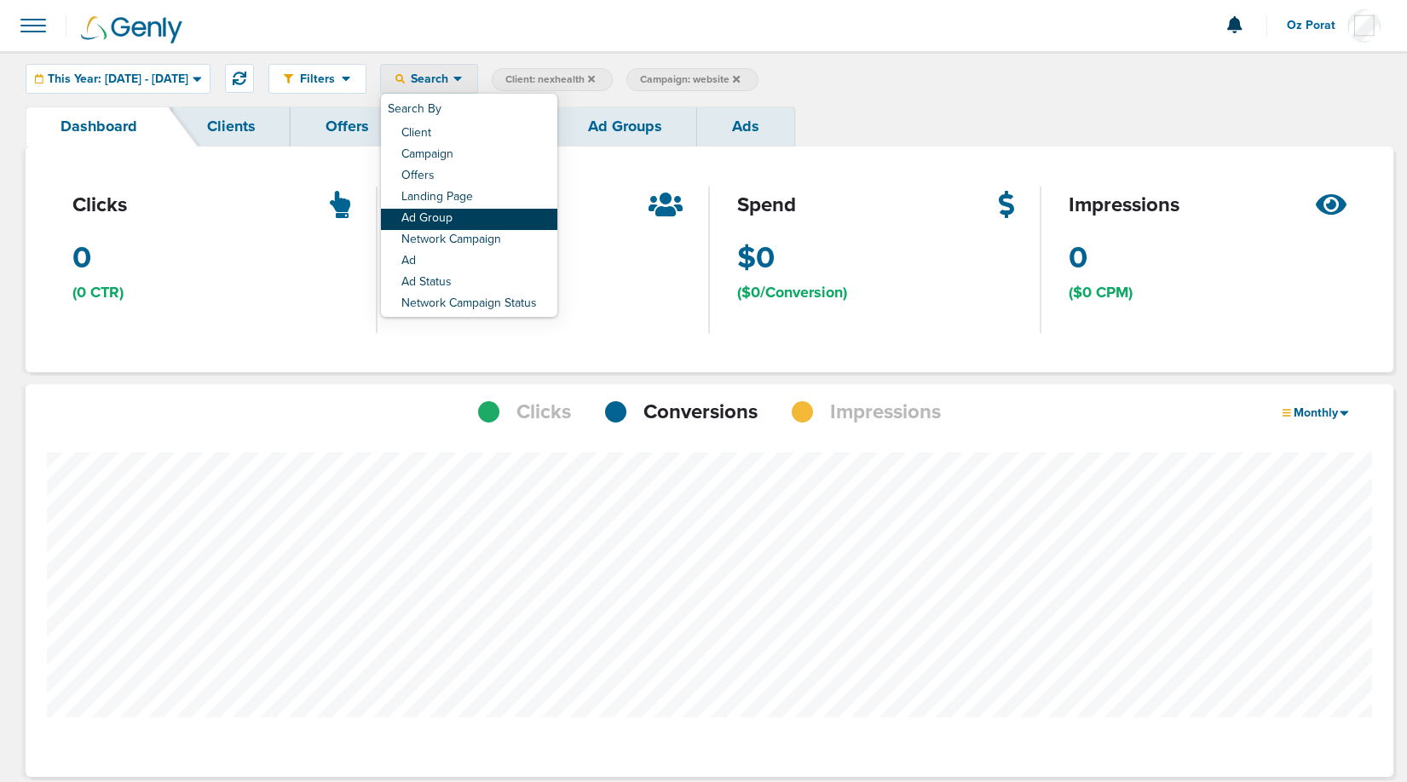
click at [506, 220] on link "Ad Group" at bounding box center [469, 219] width 176 height 21
select select "adGroupName"
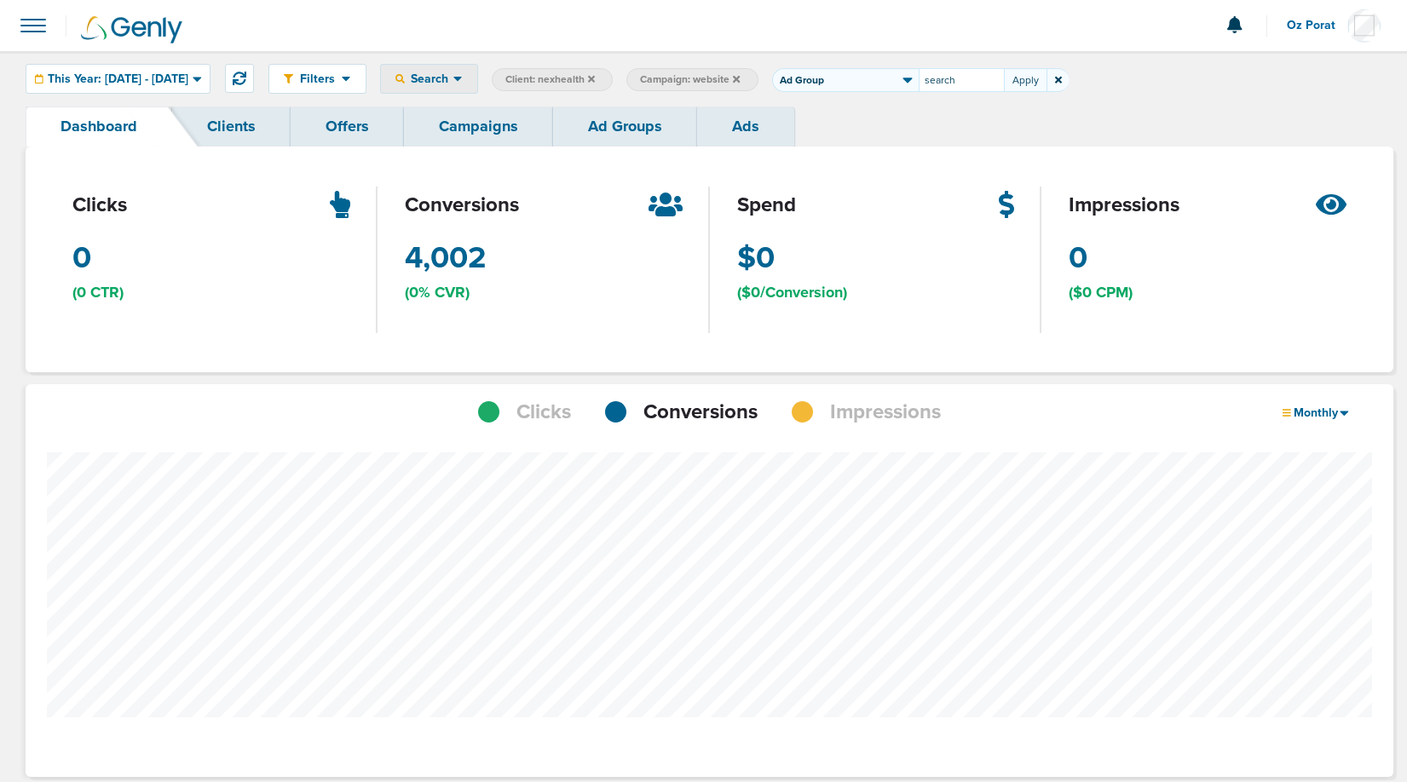
type input "search"
click at [877, 80] on span "Ad Group: search" at bounding box center [831, 79] width 91 height 14
select select "adGroupName"
click at [972, 87] on input "search" at bounding box center [961, 80] width 85 height 24
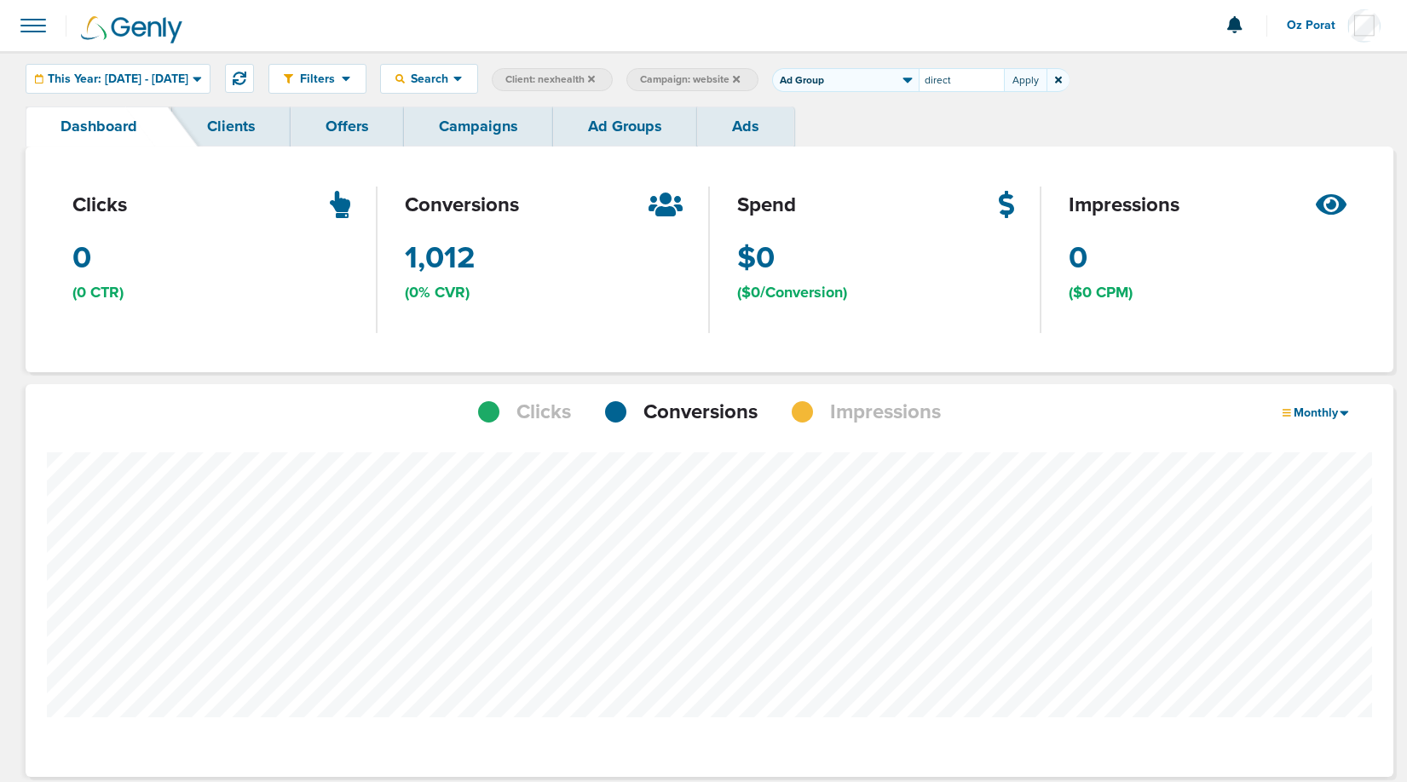
type input "direct"
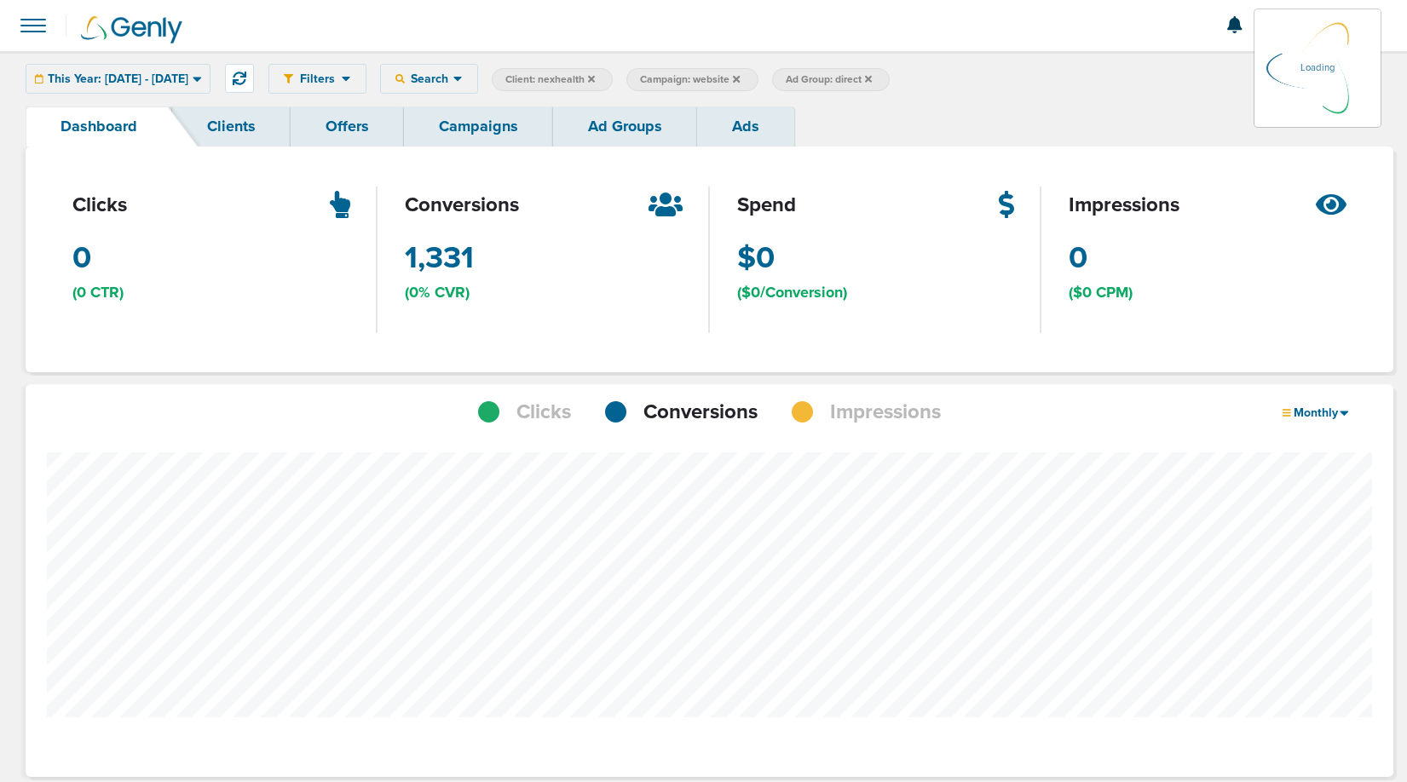
click at [872, 78] on span "Ad Group: direct" at bounding box center [829, 79] width 86 height 14
select select "adGroupName"
click at [1001, 85] on input "direct" at bounding box center [961, 80] width 85 height 24
type input "paid"
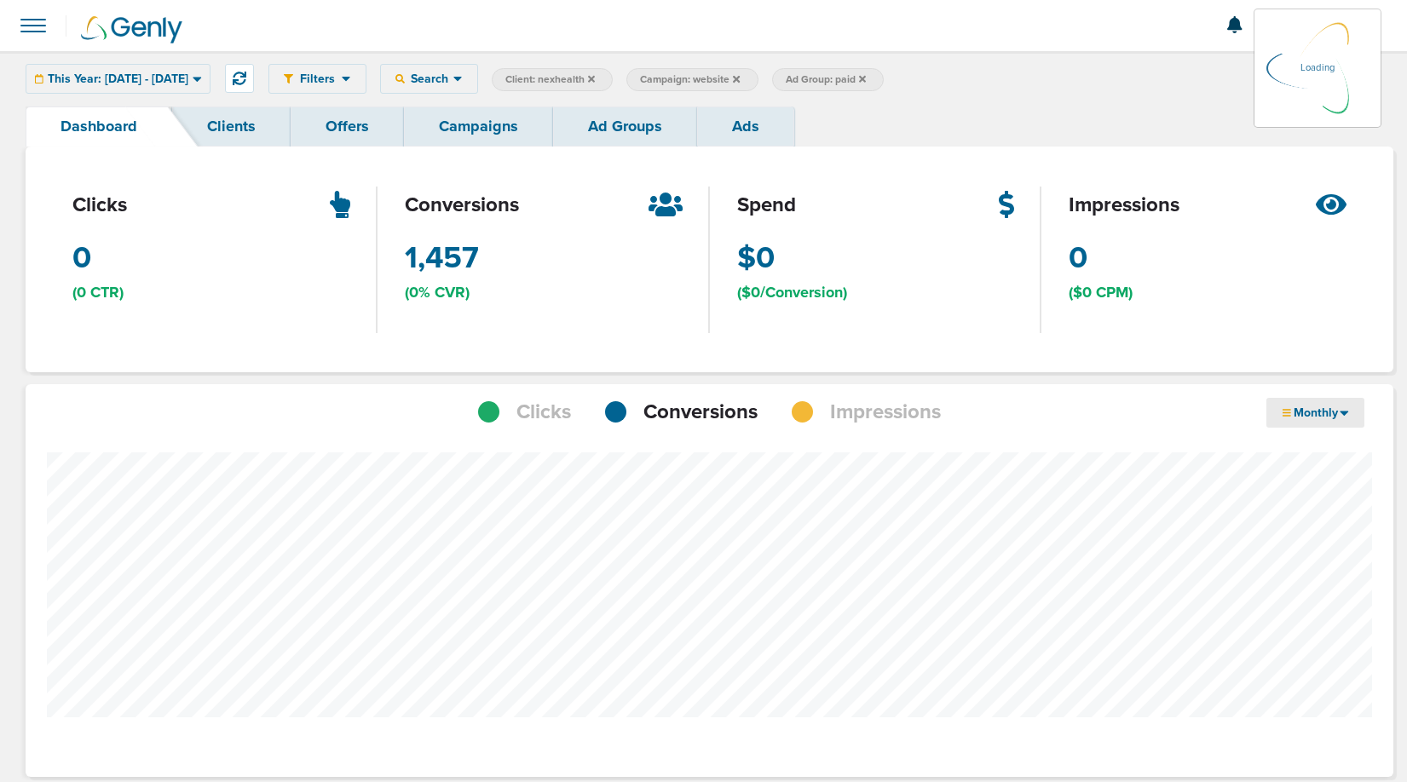
click at [1336, 407] on span "Monthly" at bounding box center [1315, 413] width 49 height 14
click at [1320, 458] on link "Weekly" at bounding box center [1351, 460] width 170 height 21
click at [478, 123] on link "Campaigns" at bounding box center [478, 127] width 149 height 40
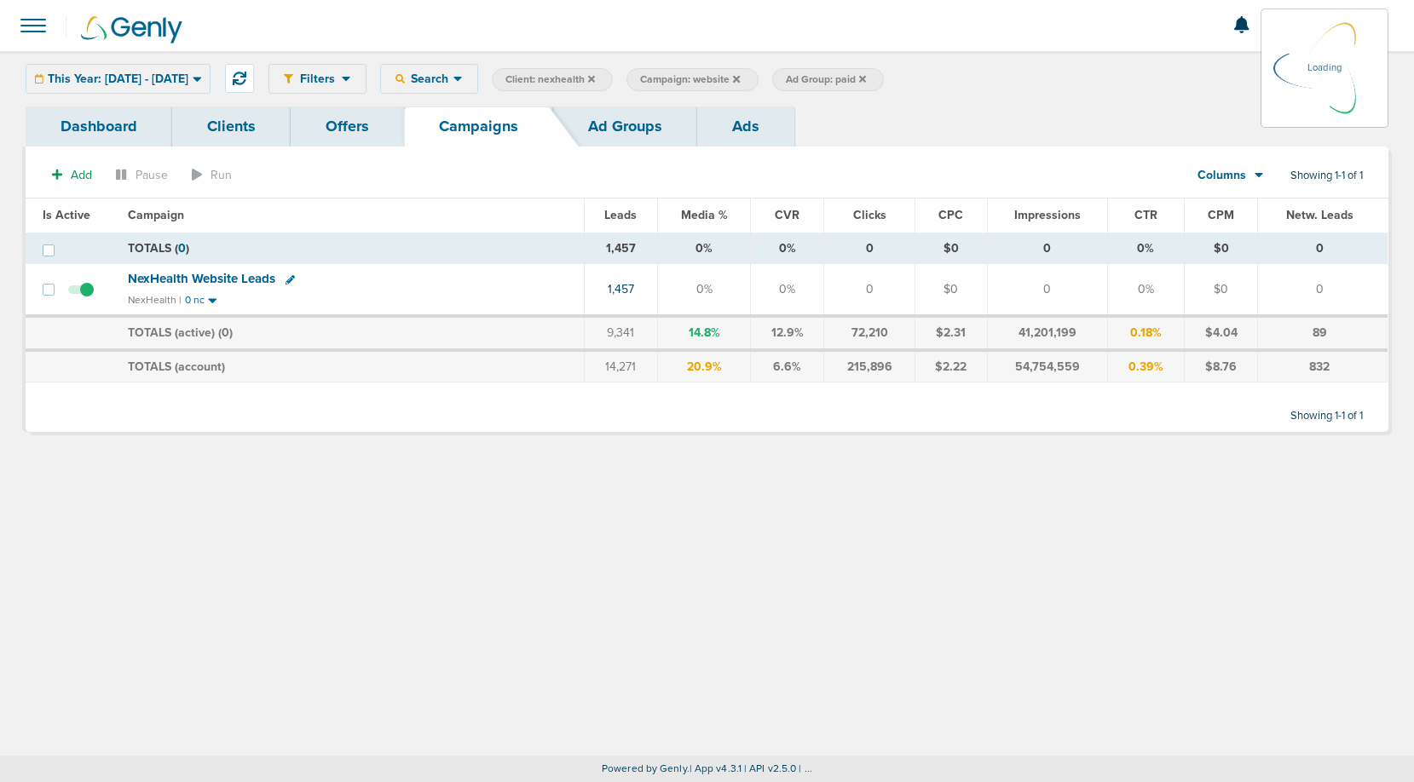
click at [595, 81] on span "Client: nexhealth" at bounding box center [549, 79] width 89 height 14
click at [605, 84] on span "Campaign: website" at bounding box center [555, 79] width 100 height 14
select select "cmpName"
type input "website"
click at [763, 79] on select "Client Campaign Offers Landing Page Ad Group Network Campaign Ad Ad Status Netw…" at bounding box center [690, 80] width 147 height 24
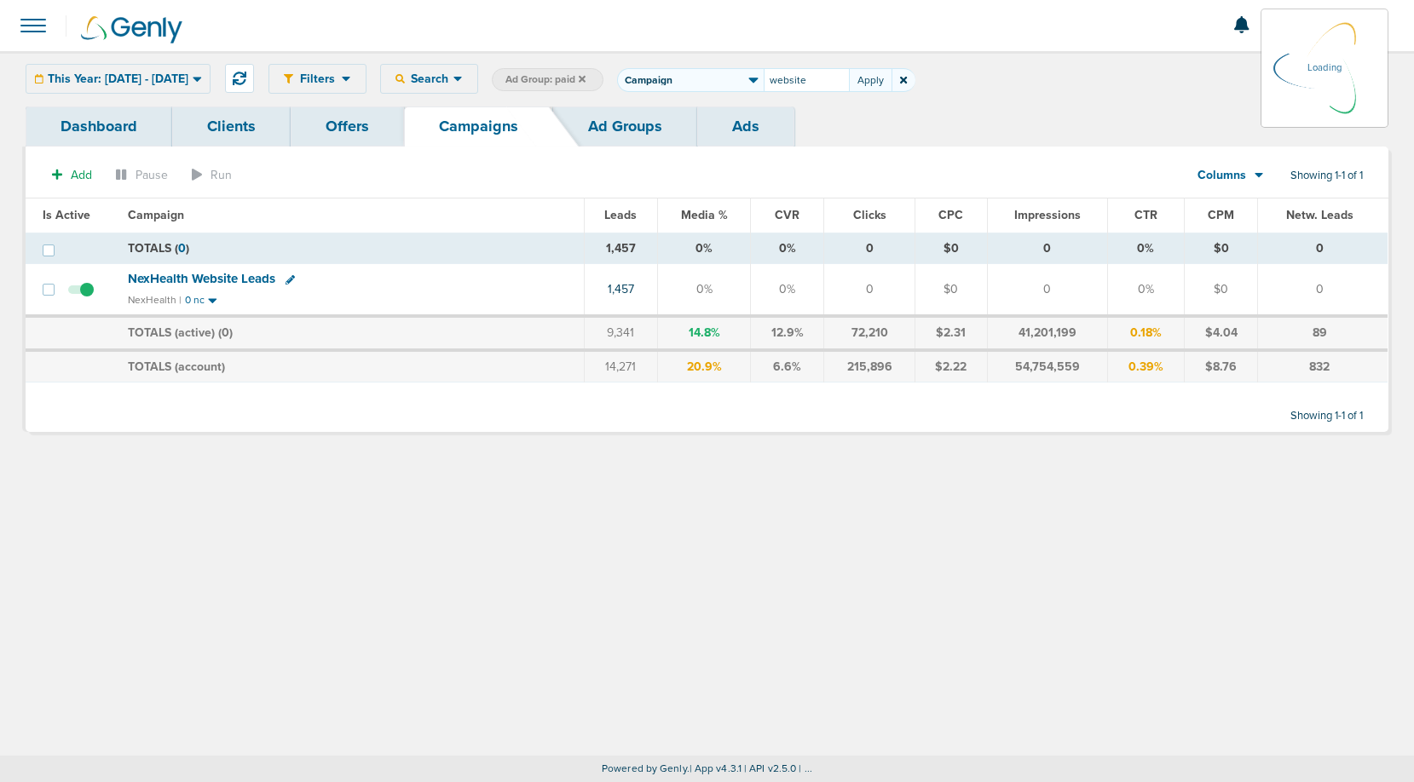
select select "clientName"
click at [665, 68] on select "Client Campaign Offers Landing Page Ad Group Network Campaign Ad Ad Status Netw…" at bounding box center [690, 80] width 147 height 24
click at [838, 82] on input "website" at bounding box center [805, 80] width 85 height 24
type input "genly"
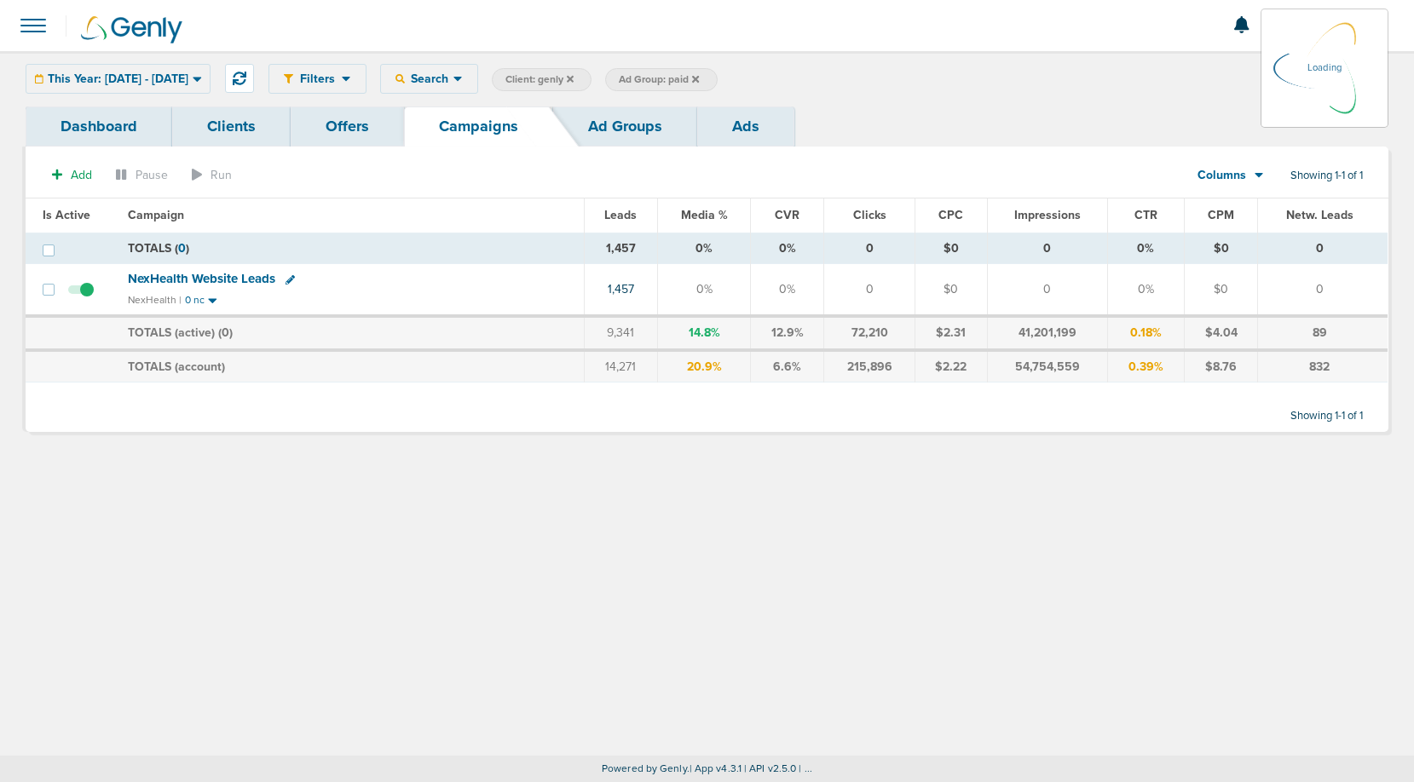
click at [699, 79] on icon at bounding box center [695, 78] width 7 height 7
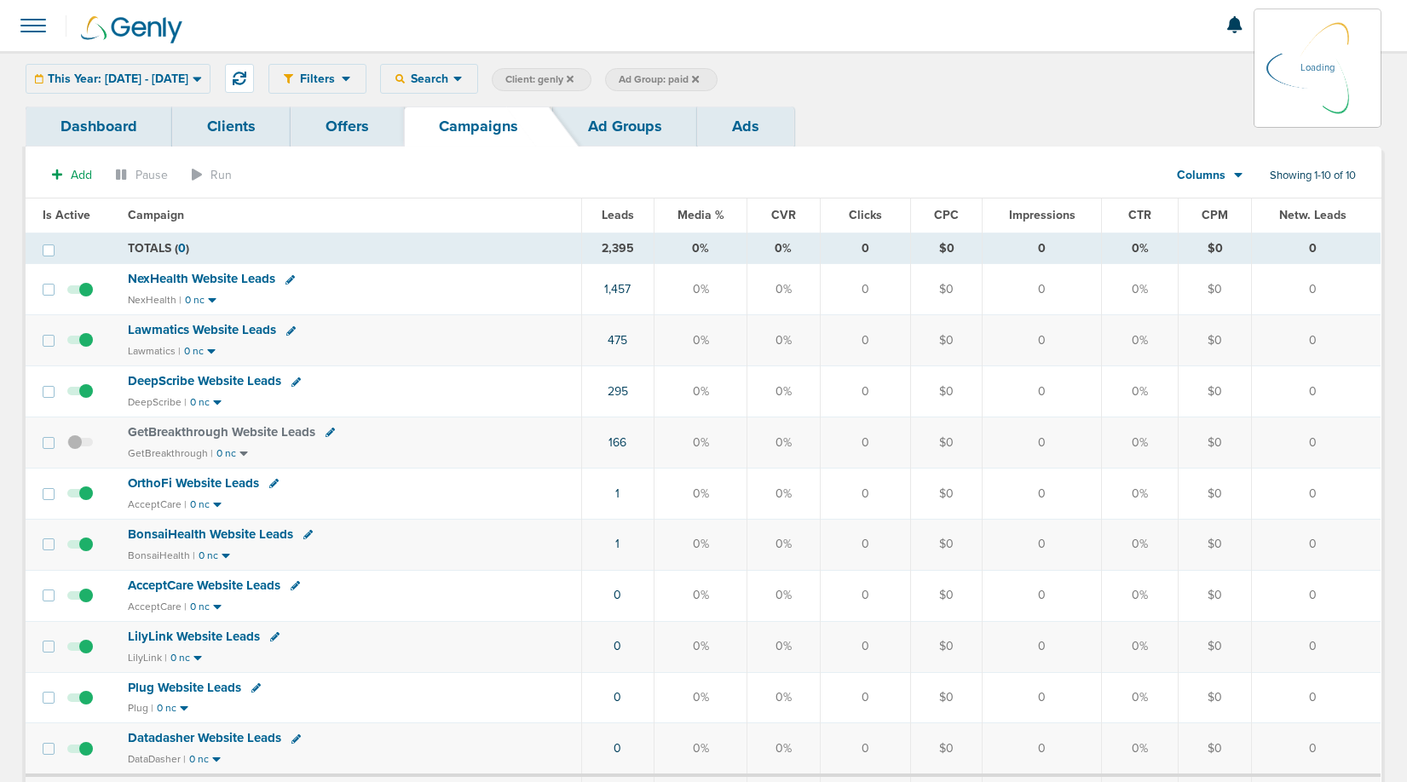
click at [699, 79] on icon at bounding box center [695, 78] width 7 height 7
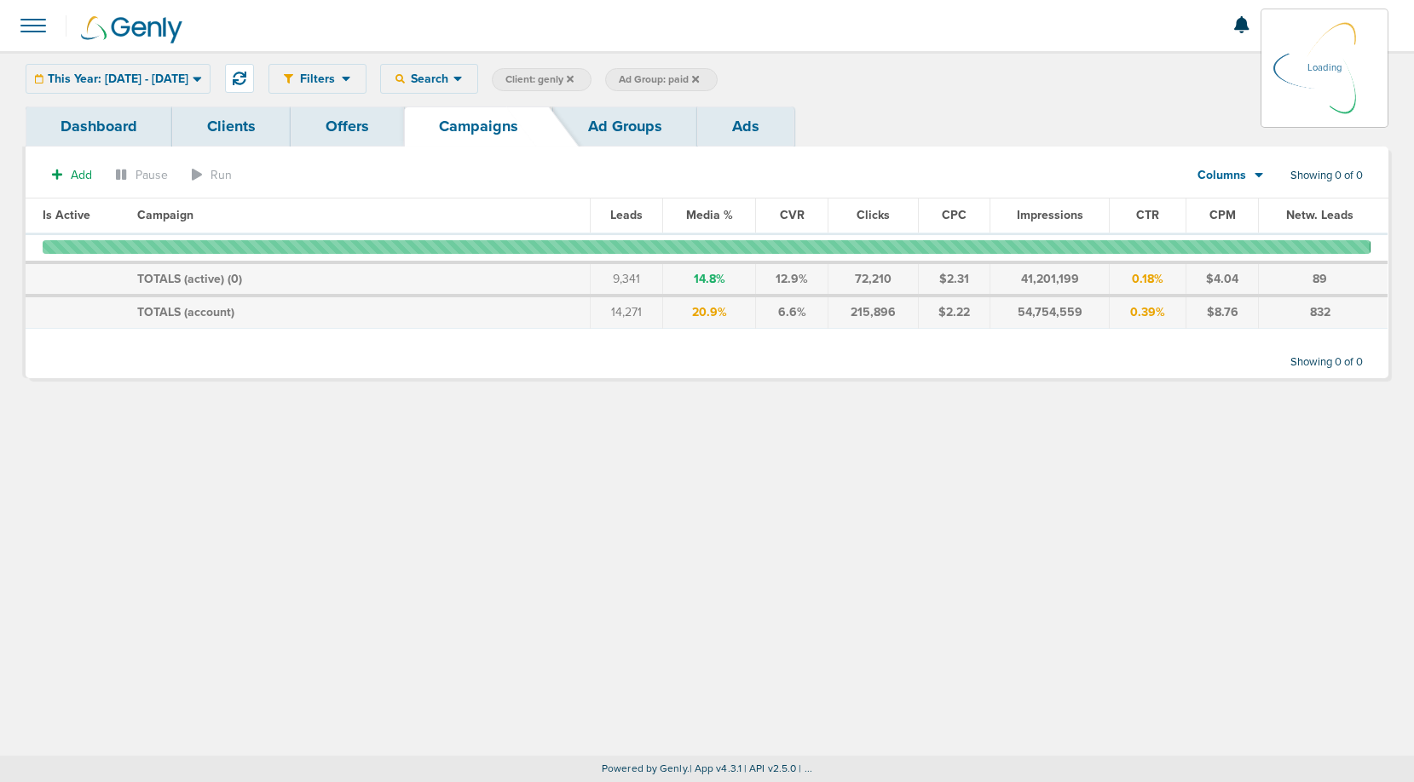
click at [699, 80] on icon at bounding box center [695, 78] width 7 height 7
click at [699, 76] on icon at bounding box center [695, 78] width 7 height 7
click at [699, 78] on icon at bounding box center [695, 78] width 7 height 7
click at [699, 79] on span "Ad Group: paid" at bounding box center [659, 79] width 80 height 14
select select "adGroupName"
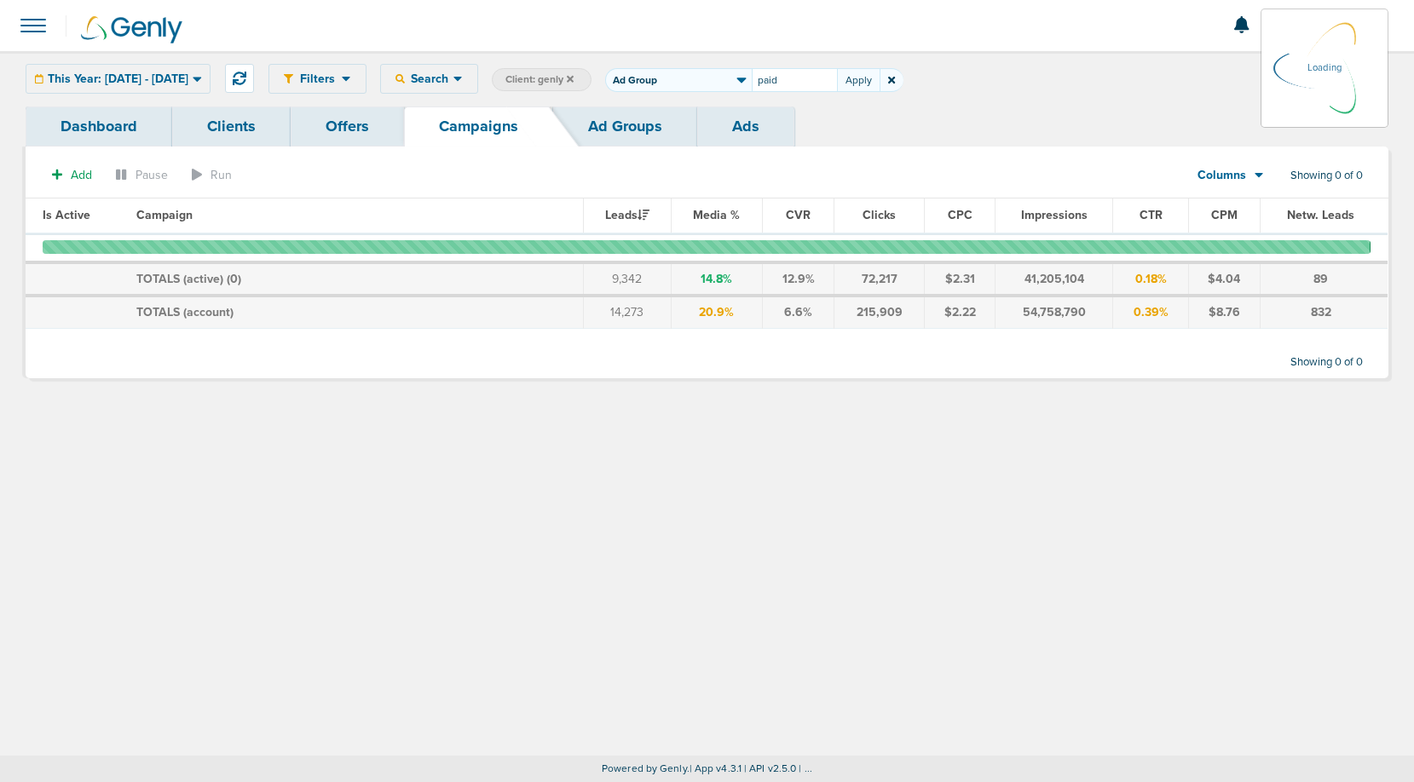
click at [895, 82] on icon at bounding box center [891, 80] width 7 height 7
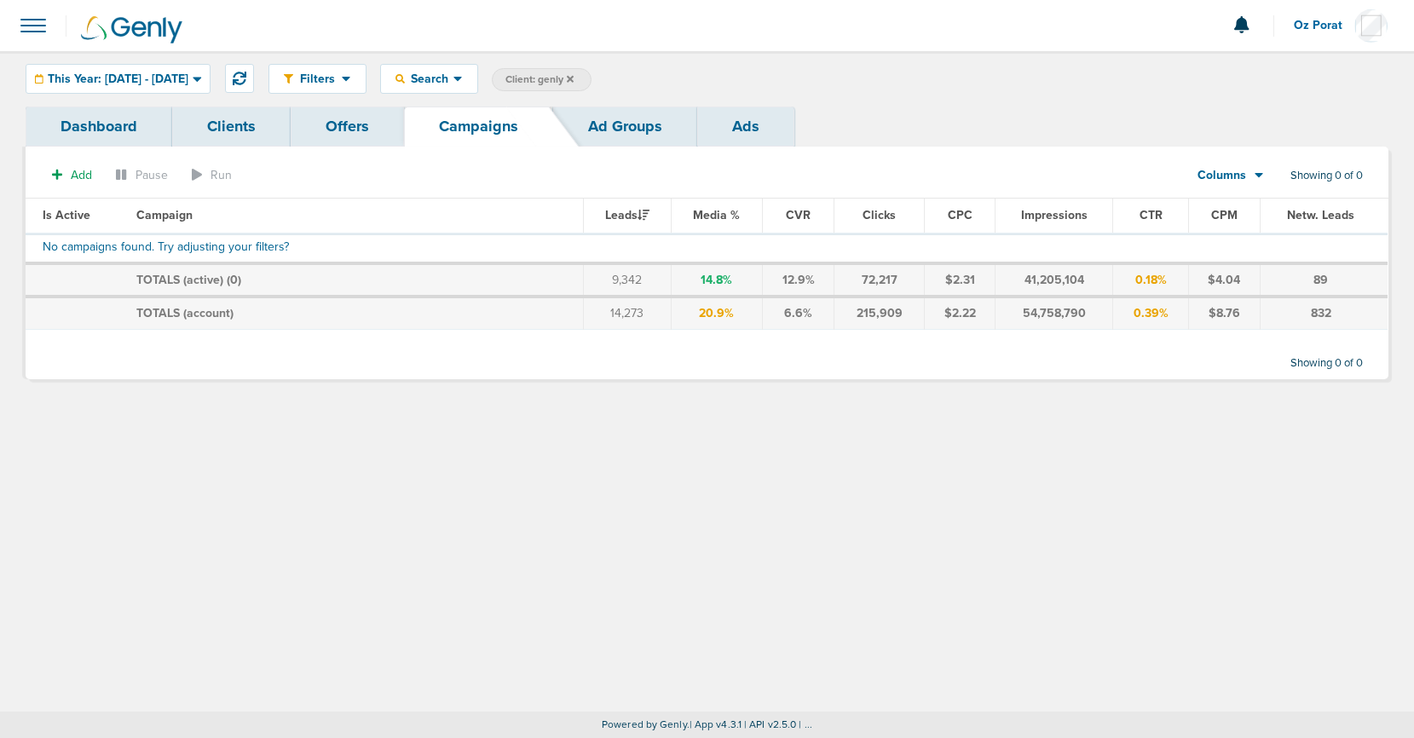
click at [97, 136] on link "Dashboard" at bounding box center [99, 127] width 147 height 40
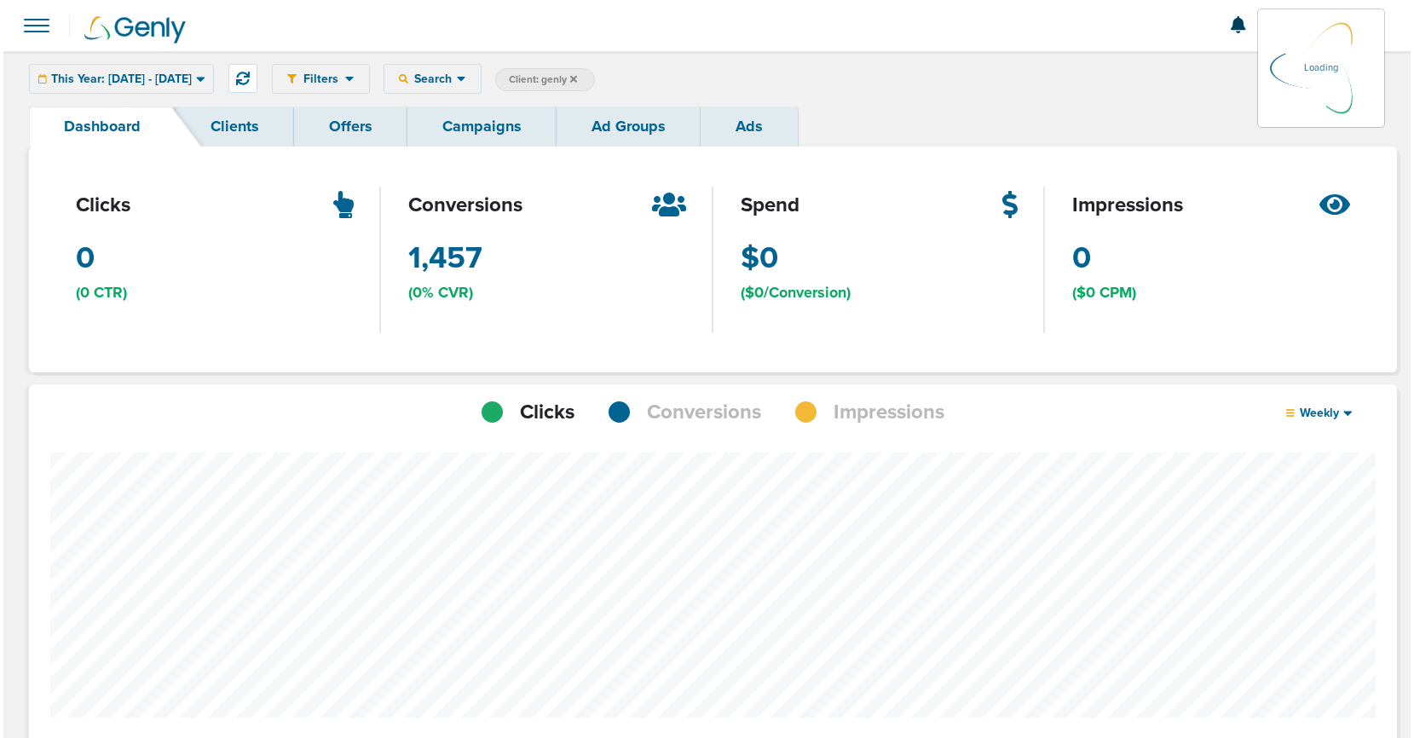
scroll to position [1327, 1356]
click at [487, 136] on link "Campaigns" at bounding box center [478, 127] width 149 height 40
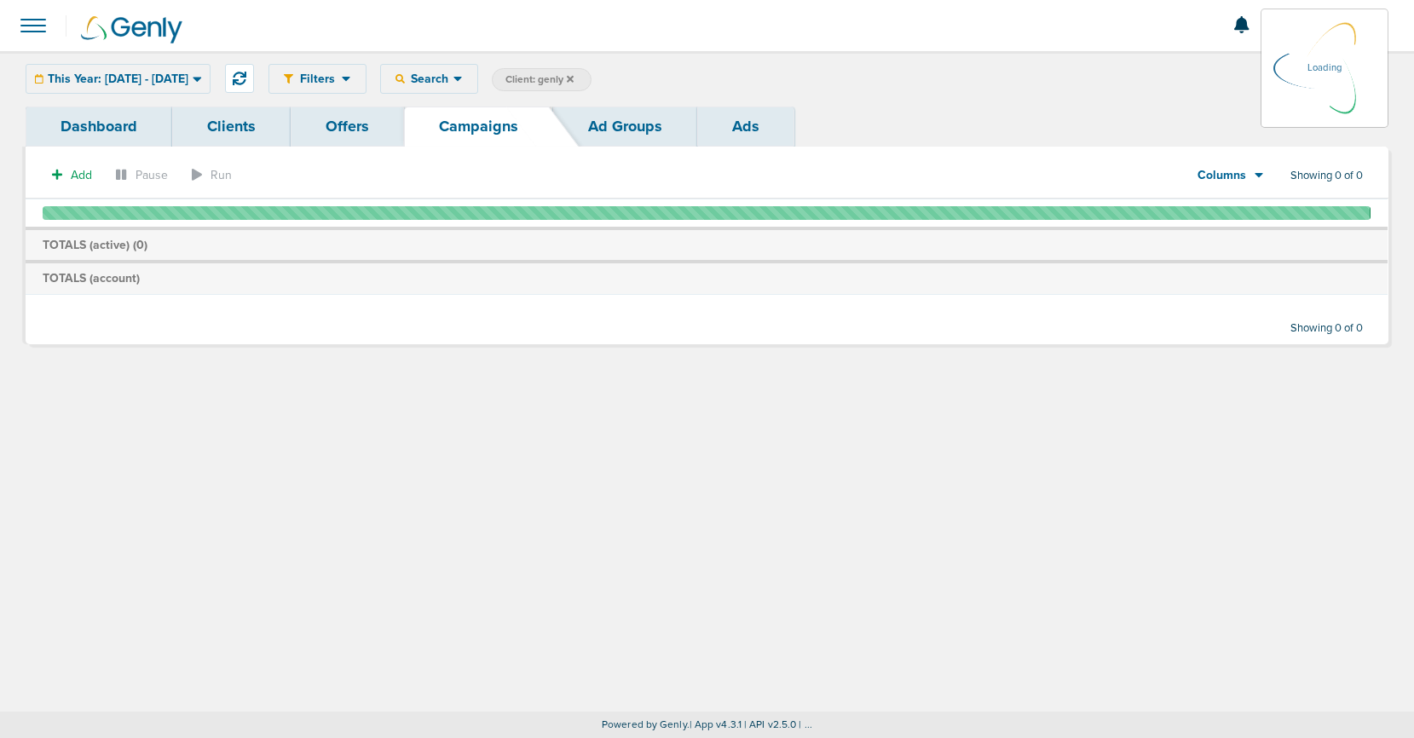
click at [757, 130] on link "Ads" at bounding box center [745, 127] width 97 height 40
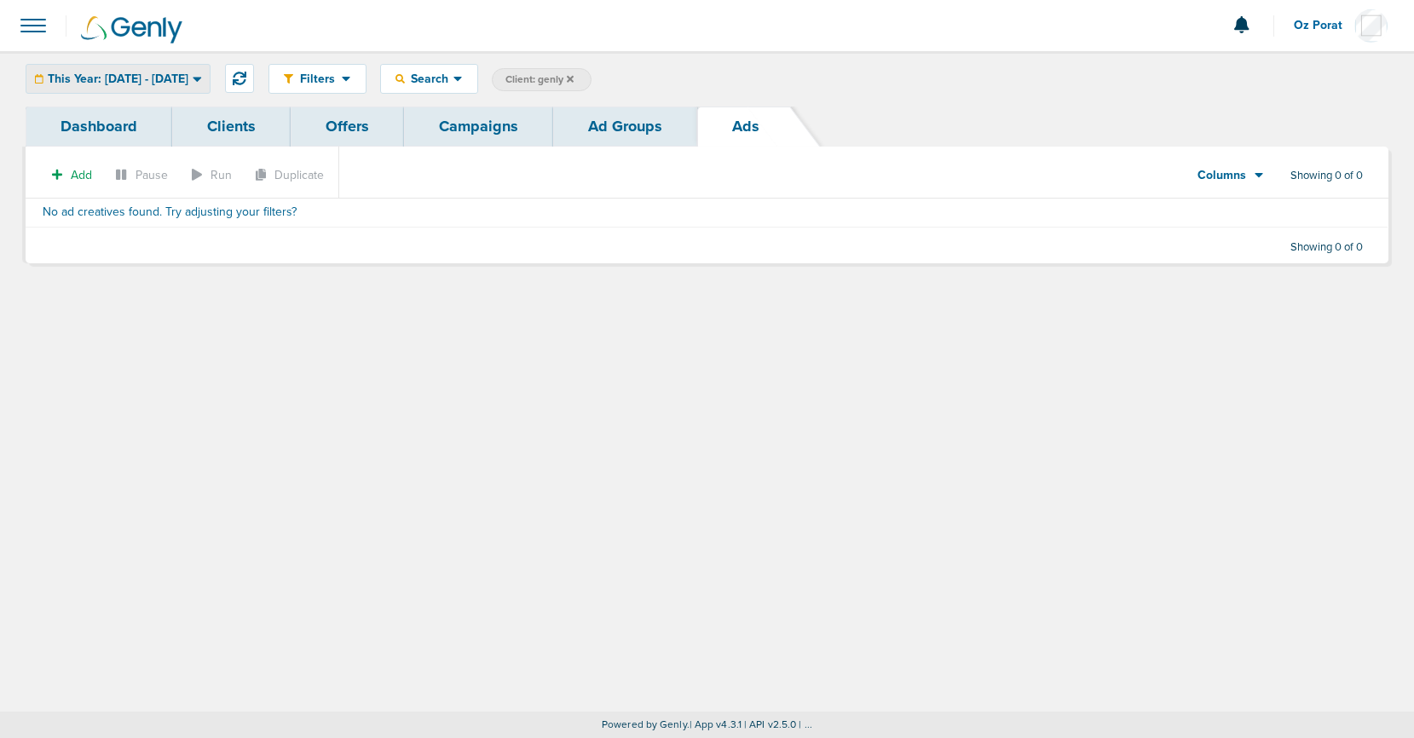
click at [179, 80] on span "This Year: [DATE] - [DATE]" at bounding box center [118, 79] width 141 height 12
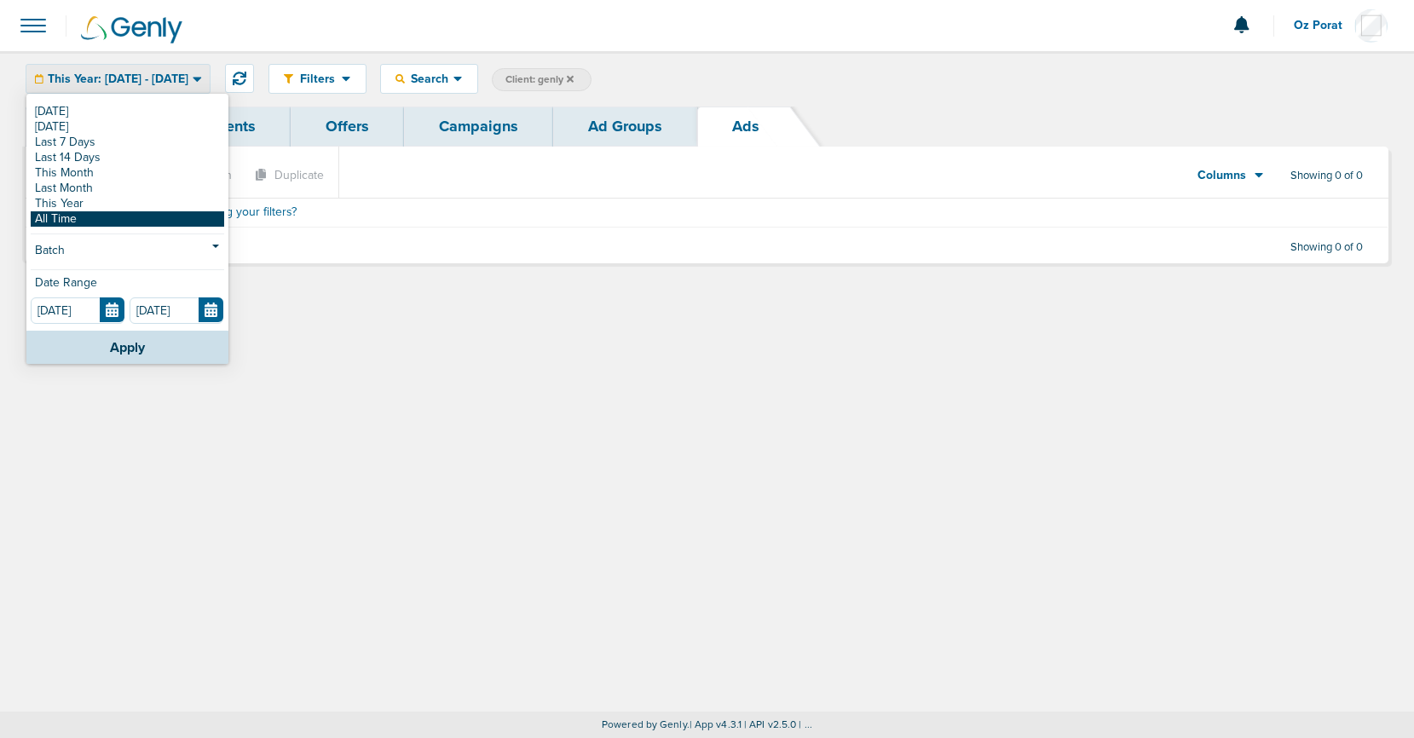
click at [95, 222] on link "All Time" at bounding box center [127, 218] width 193 height 15
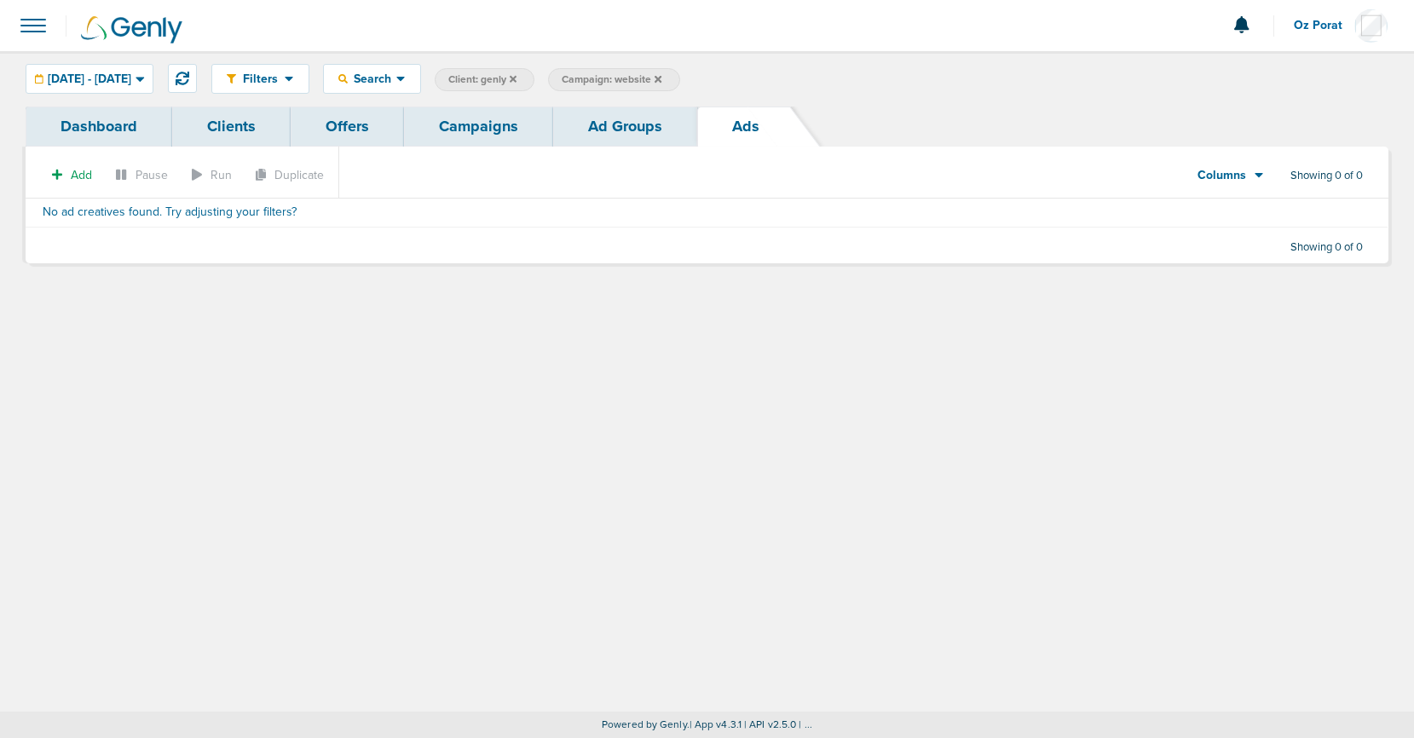
click at [504, 135] on link "Campaigns" at bounding box center [478, 127] width 149 height 40
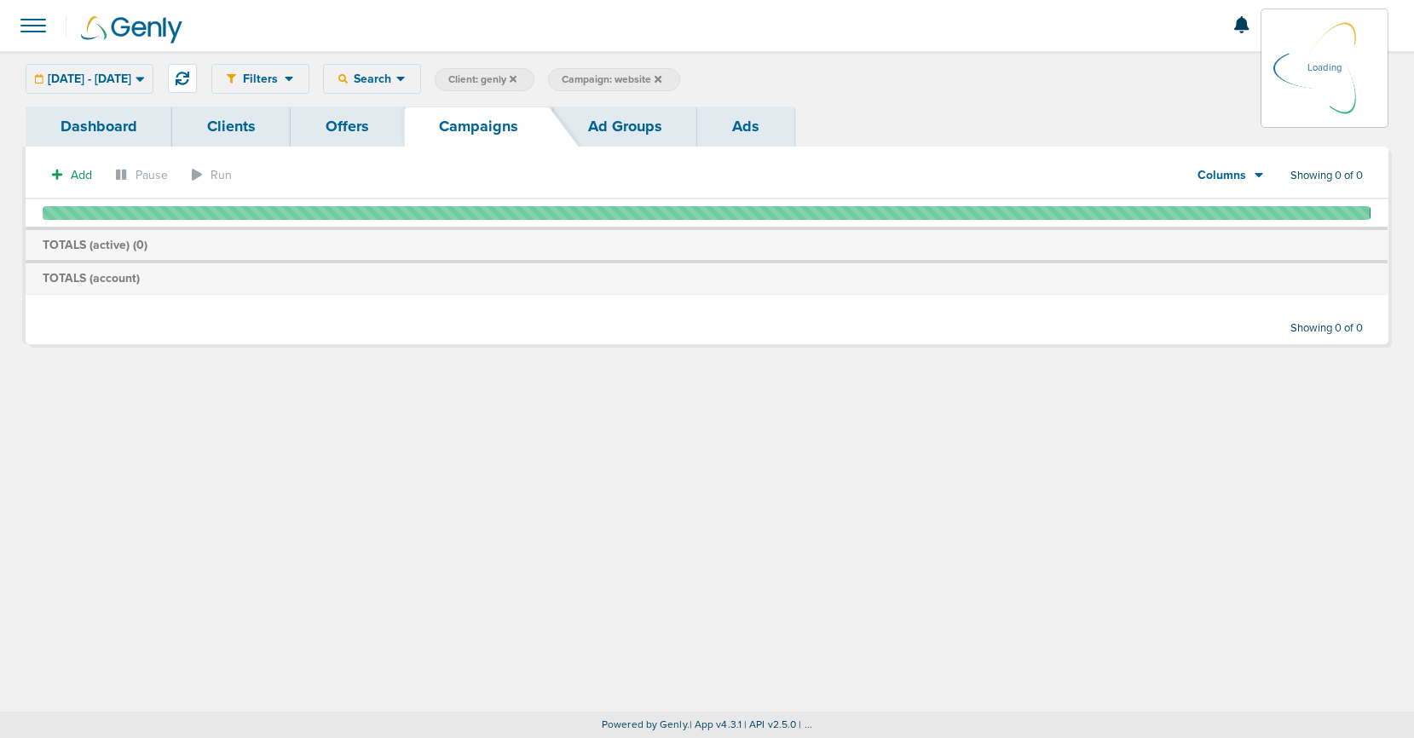
click at [661, 78] on icon at bounding box center [657, 79] width 7 height 10
click at [661, 78] on icon at bounding box center [657, 78] width 7 height 7
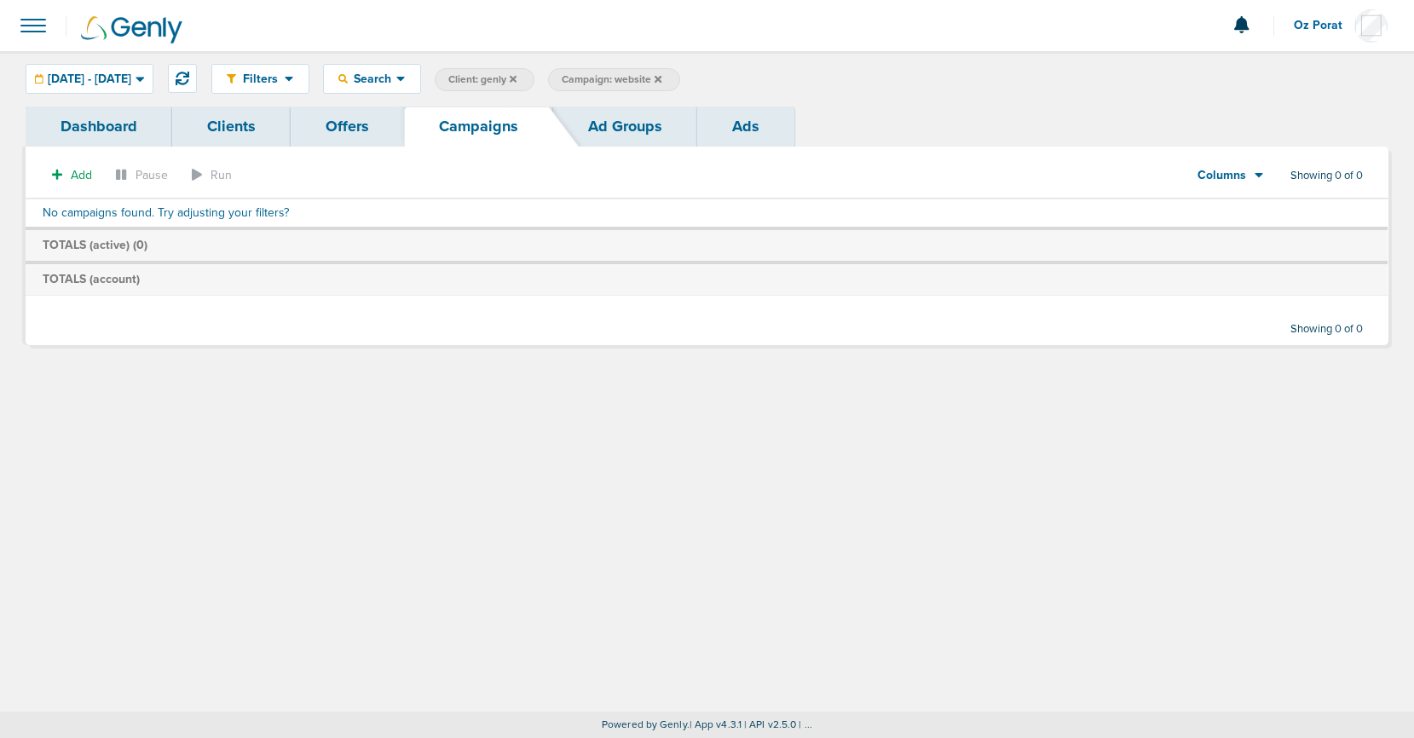
click at [661, 79] on icon at bounding box center [657, 78] width 7 height 7
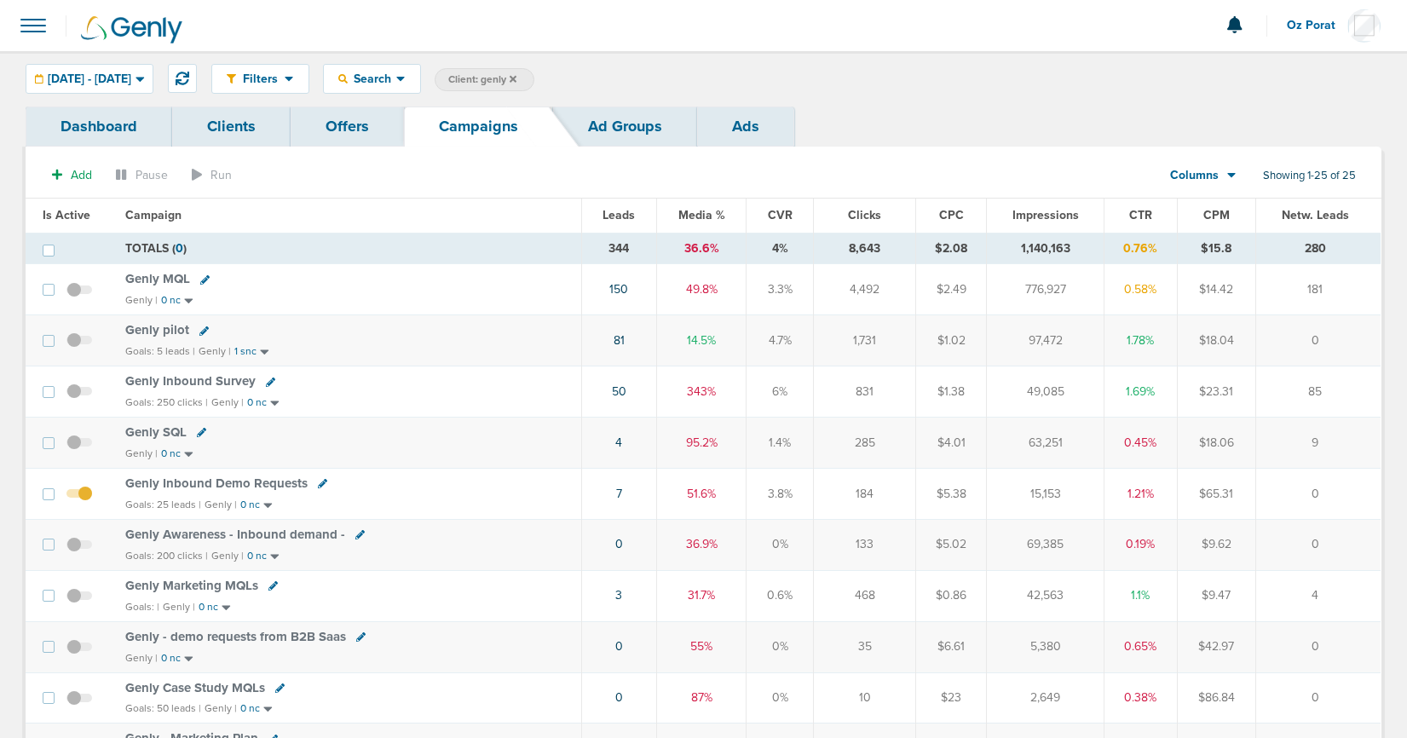
click at [738, 125] on link "Ads" at bounding box center [745, 127] width 97 height 40
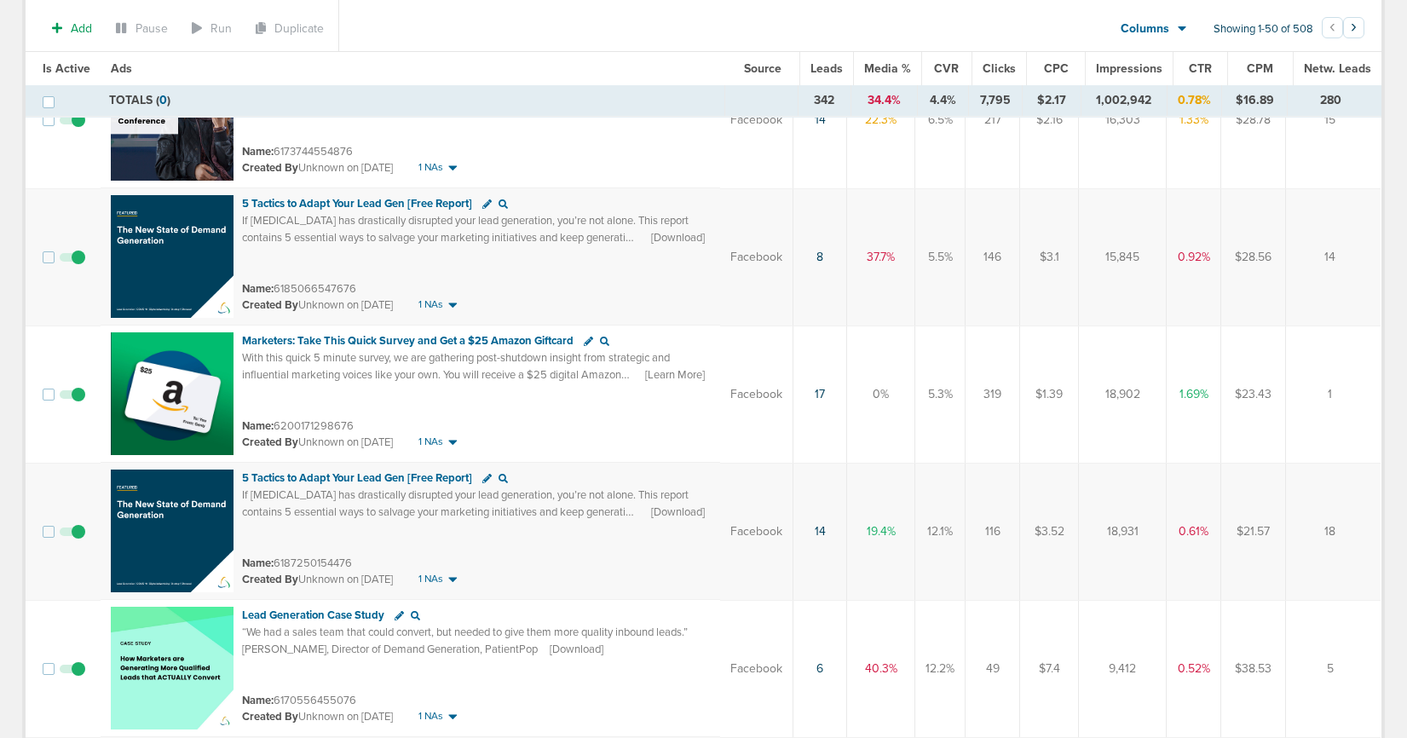
scroll to position [493, 0]
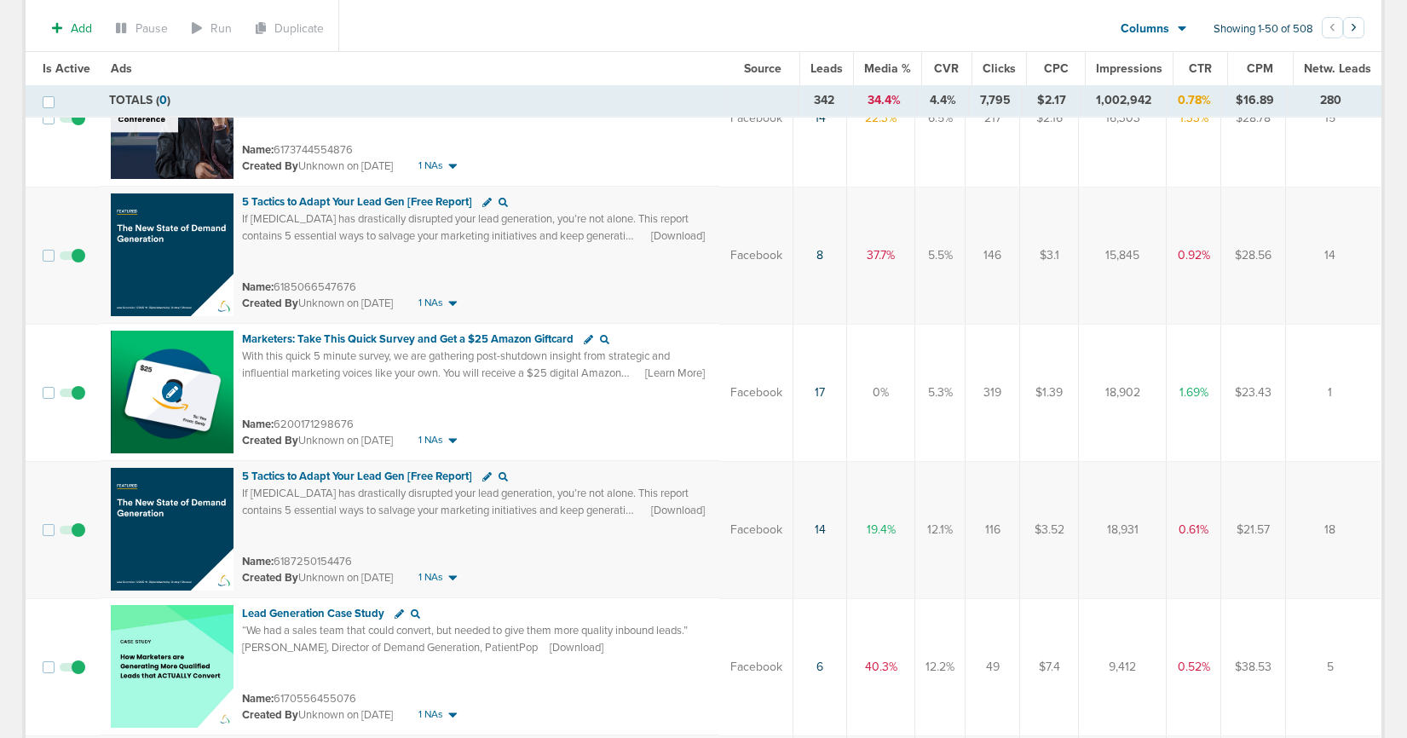
click at [157, 356] on img at bounding box center [172, 392] width 123 height 123
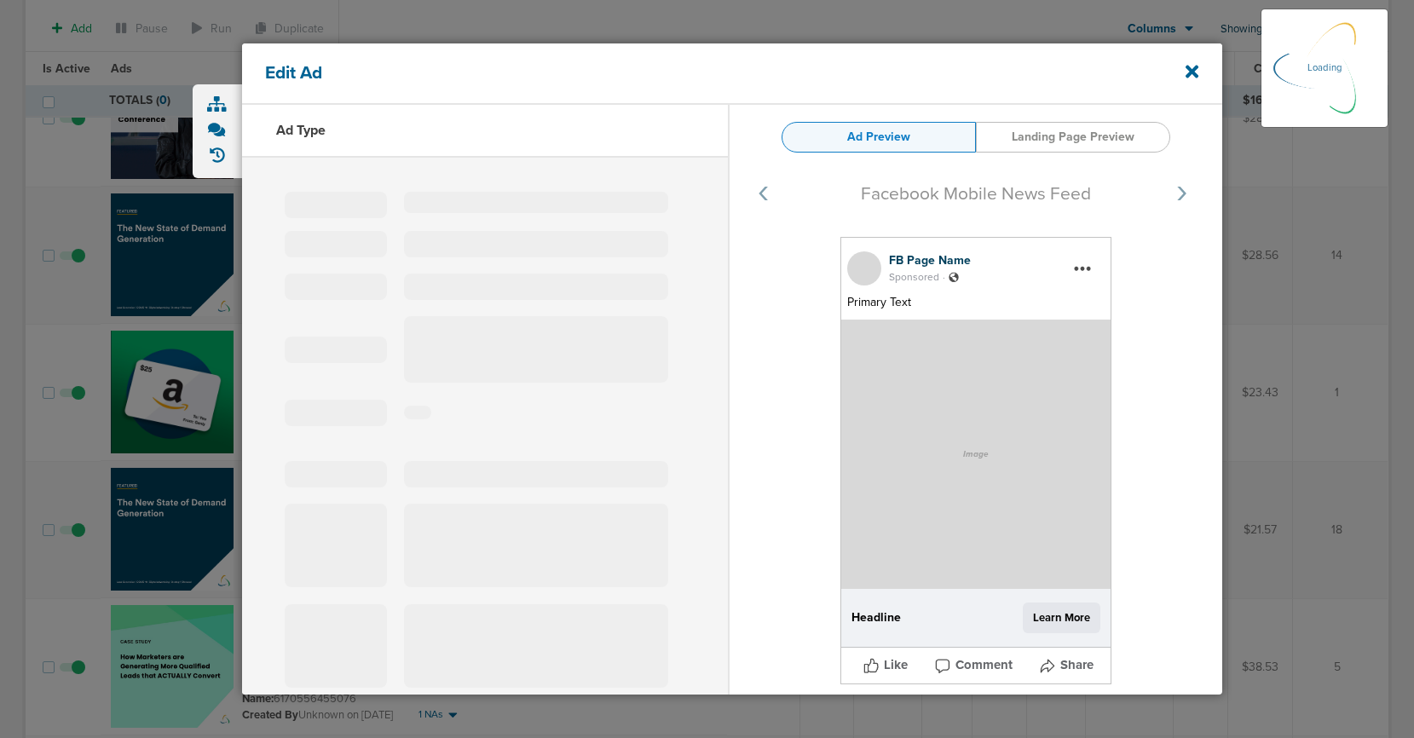
select select "learn_more"
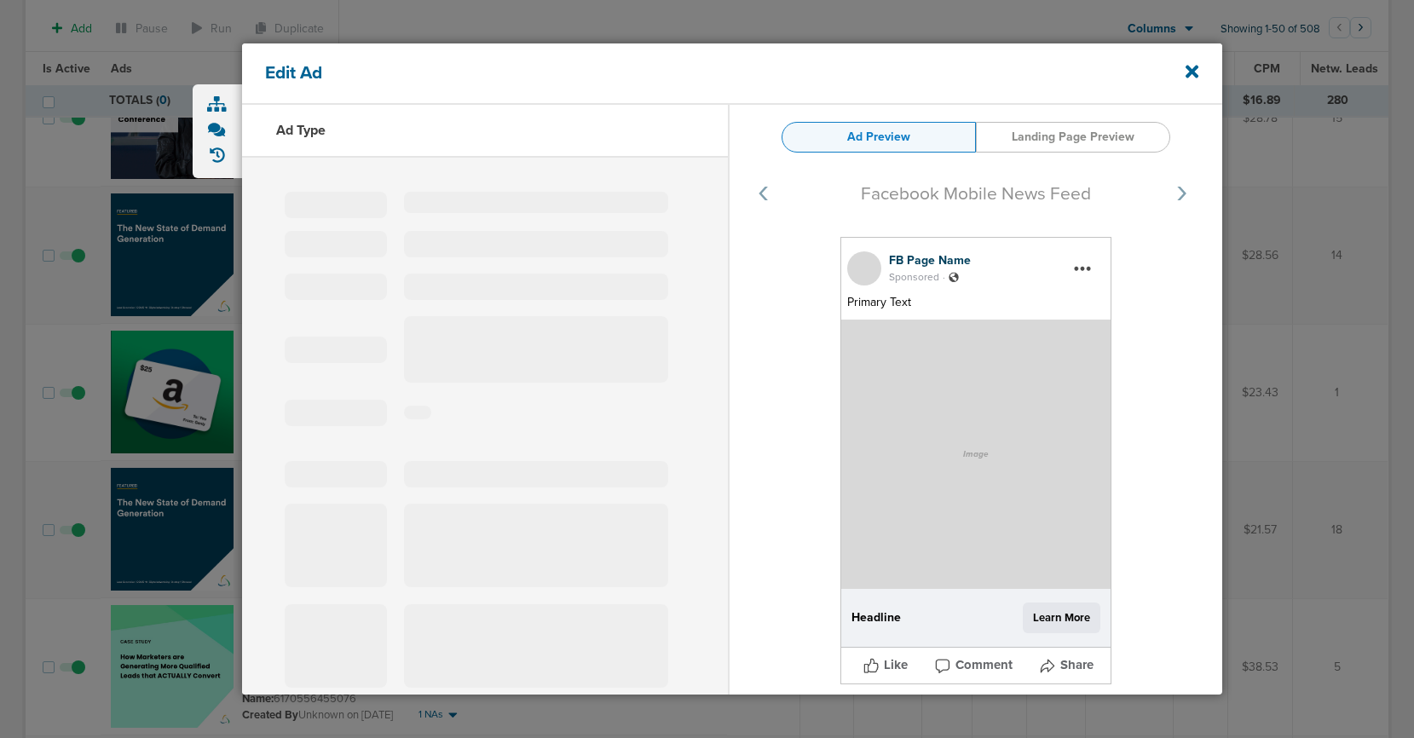
type input "6200171298676"
type textarea "https://www.surveymonkey.com/r/QKCPPXQ"
type input "Marketers: Take This Quick Survey and Get a $25 Amazon Giftcard"
type textarea "With this quick 5 minute survey, we are gathering post-shutdown insight from st…"
type input "www.surveymonkey.com"
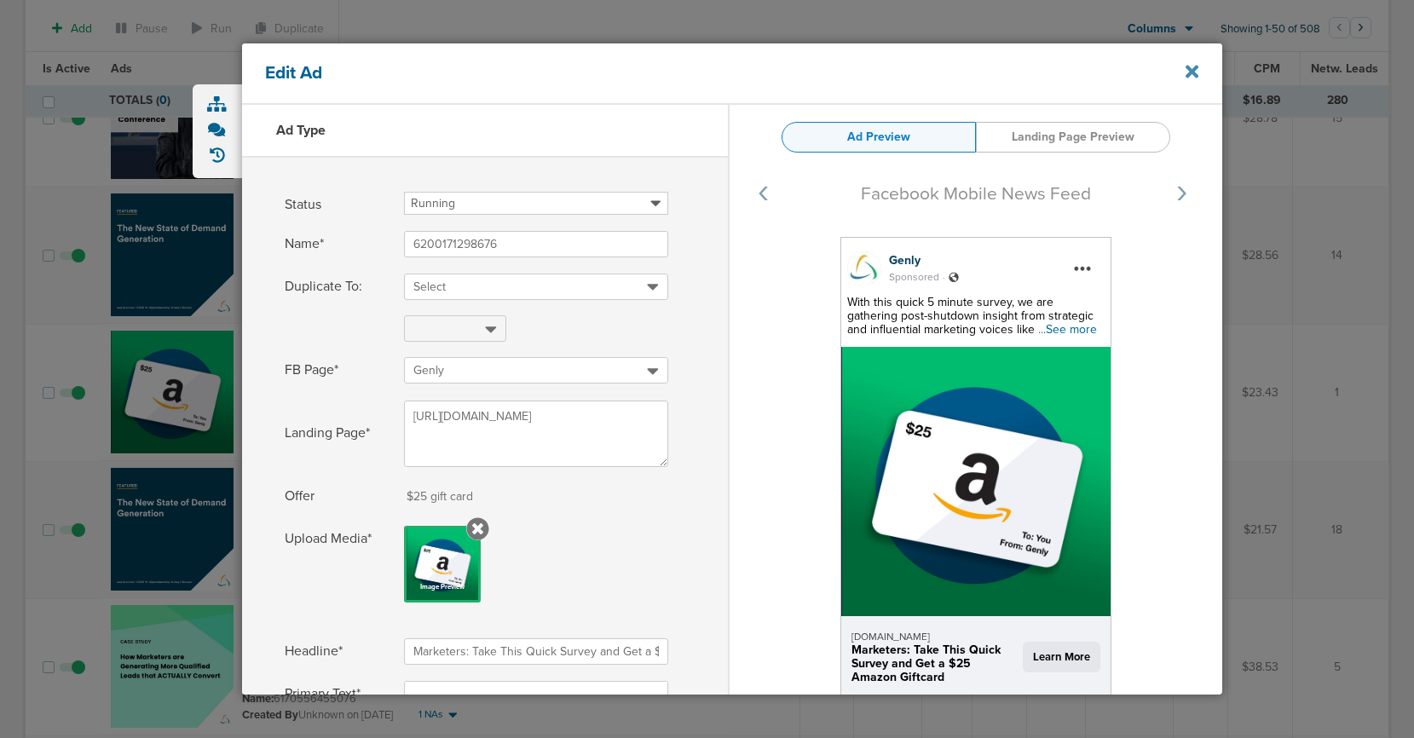
click at [1195, 70] on icon at bounding box center [1191, 72] width 13 height 13
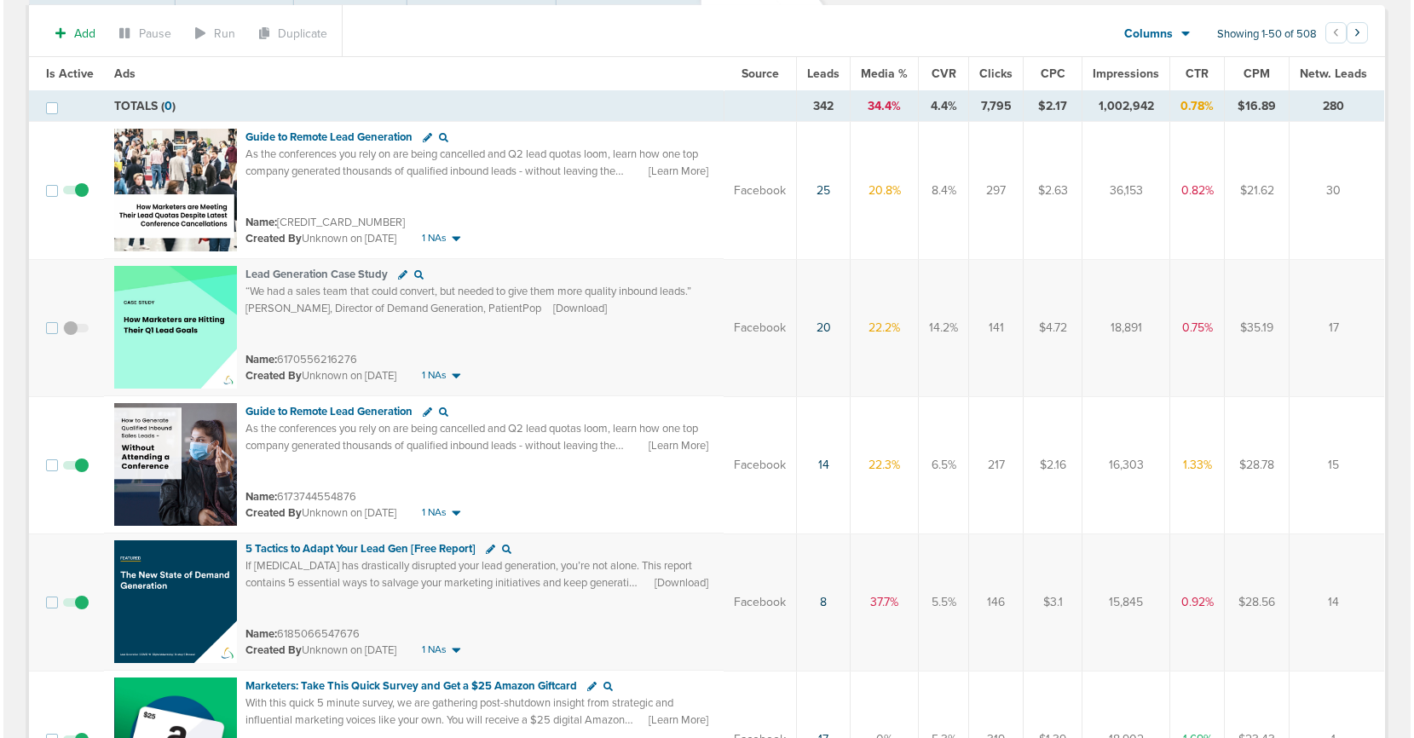
scroll to position [142, 0]
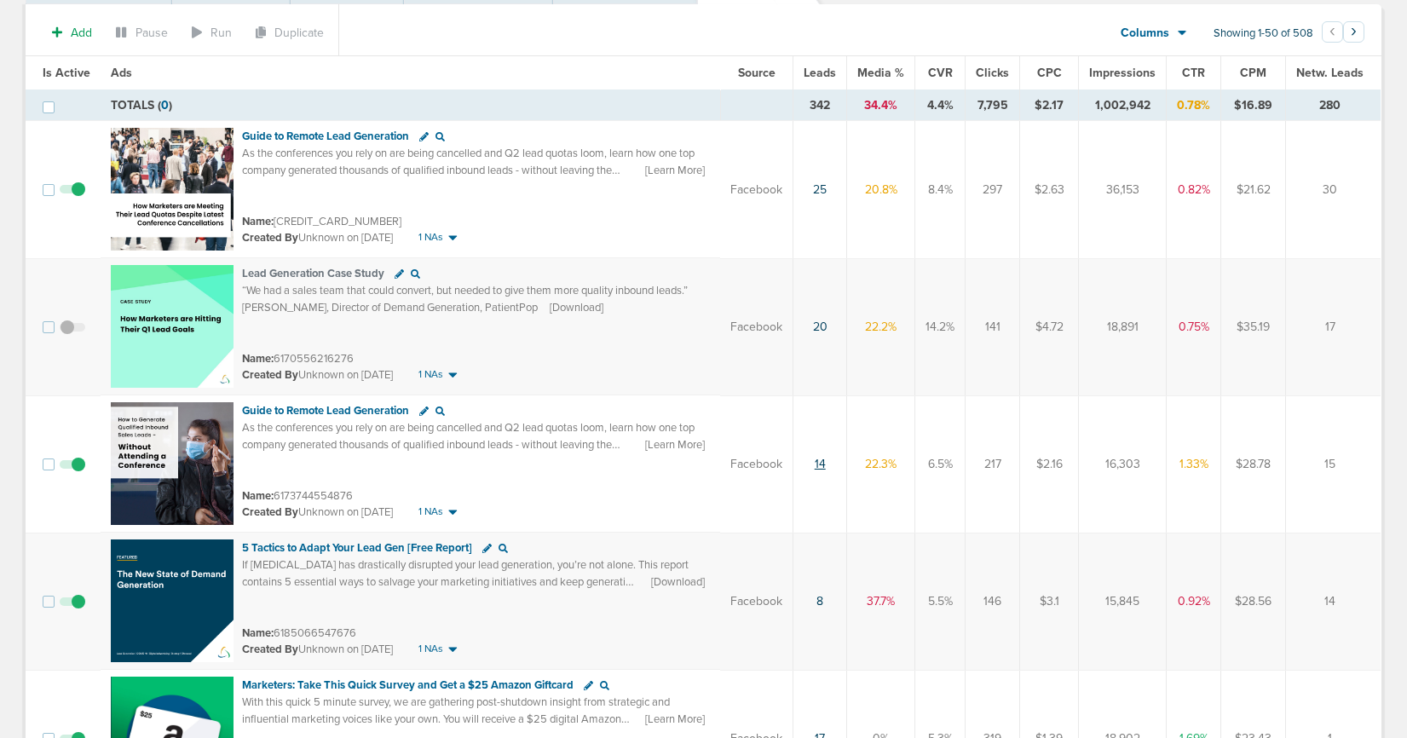
click at [822, 458] on link "14" at bounding box center [820, 464] width 11 height 14
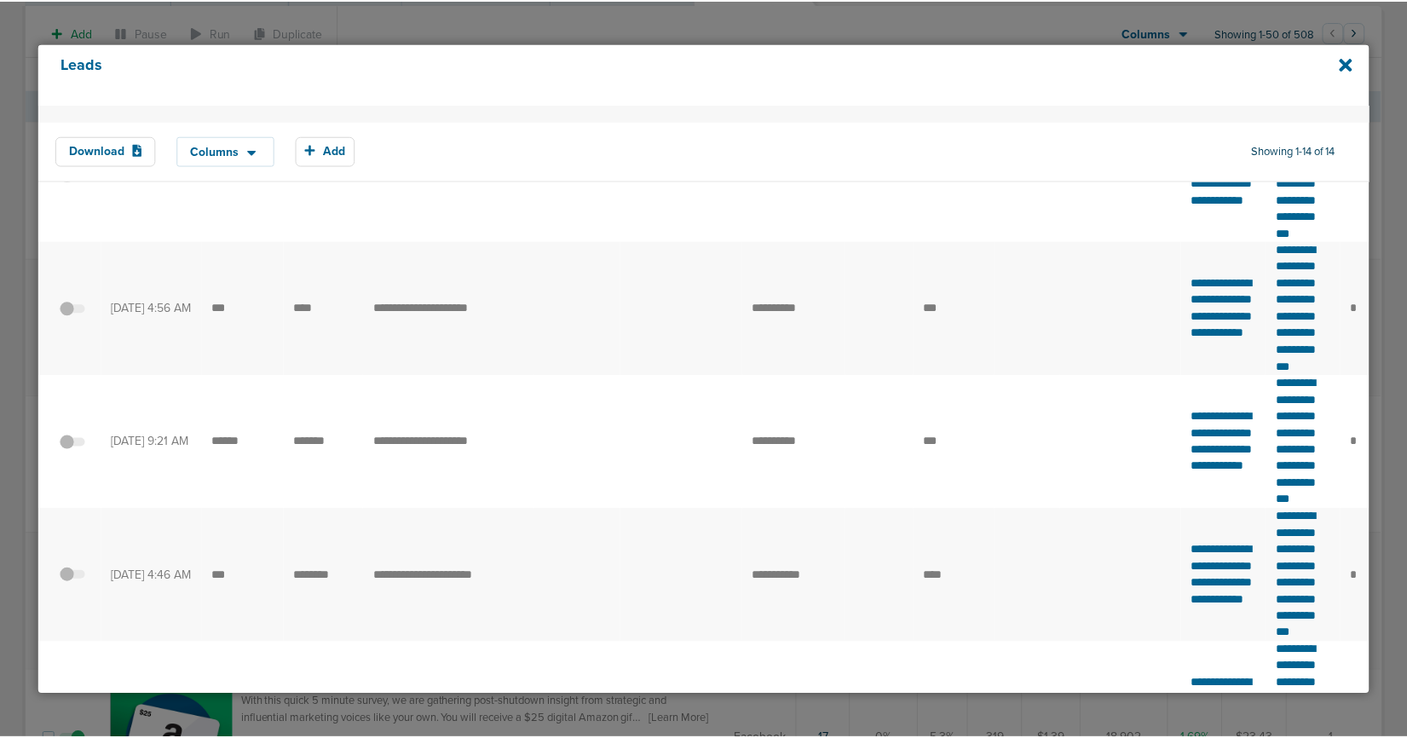
scroll to position [0, 0]
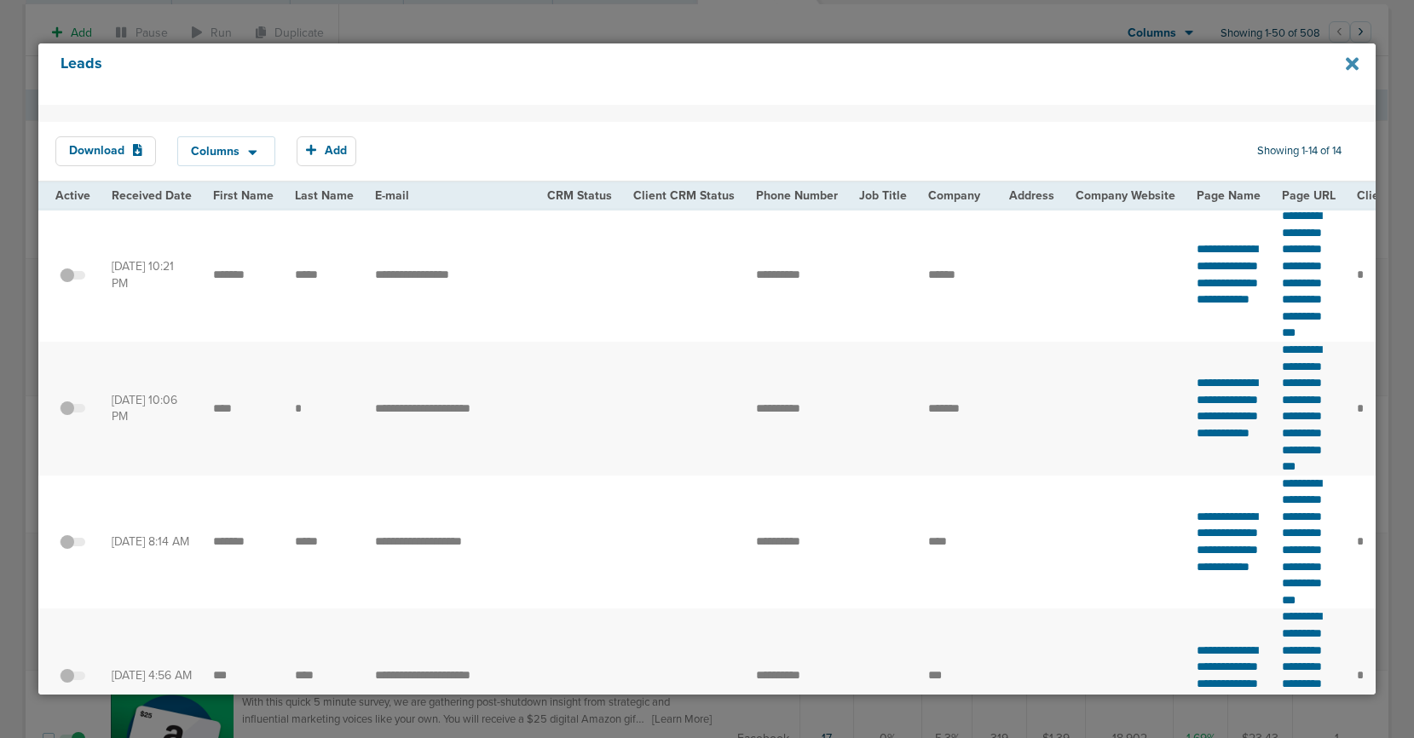
click at [1350, 61] on icon at bounding box center [1351, 63] width 13 height 13
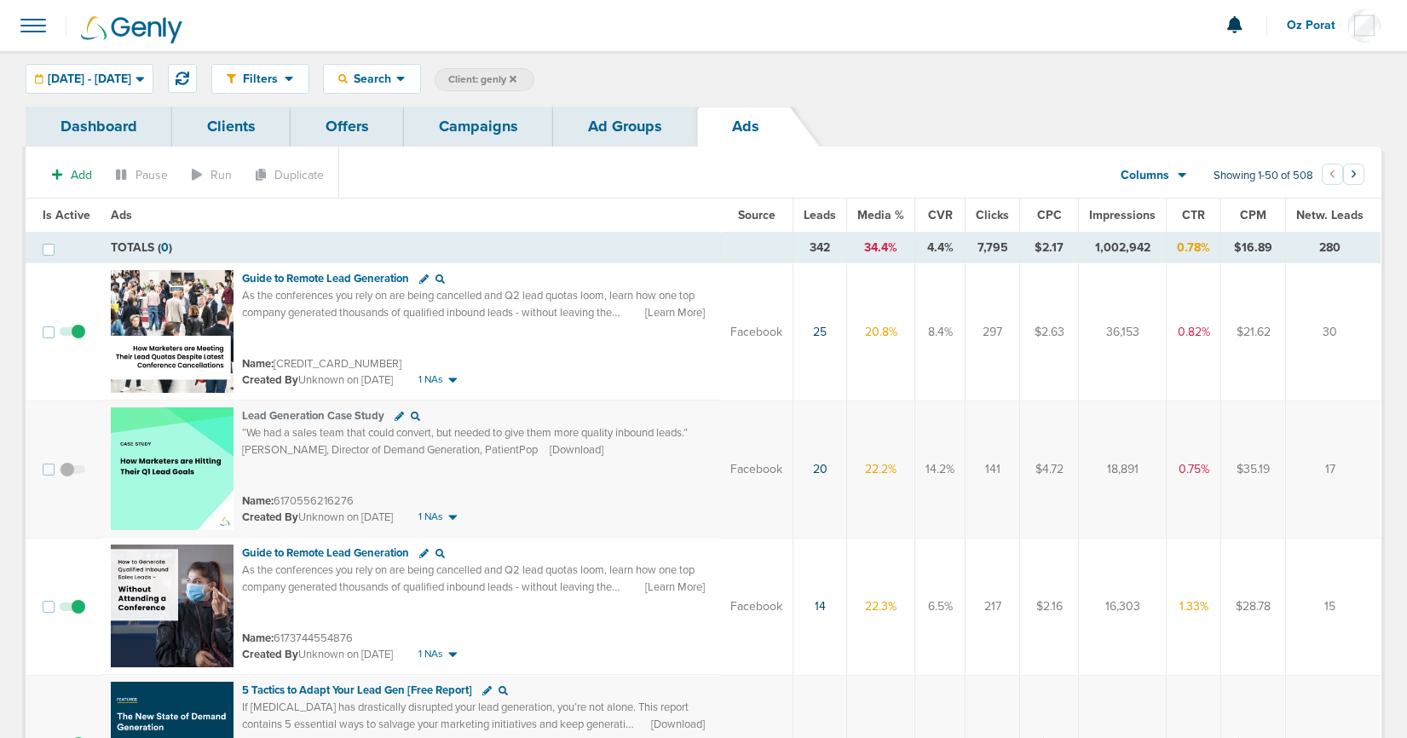
click at [1187, 175] on div "Columns Media Stats Sales Performance Custom Save selections Is Active Leads CP…" at bounding box center [1153, 175] width 119 height 32
click at [1172, 170] on div "Columns" at bounding box center [1144, 175] width 75 height 17
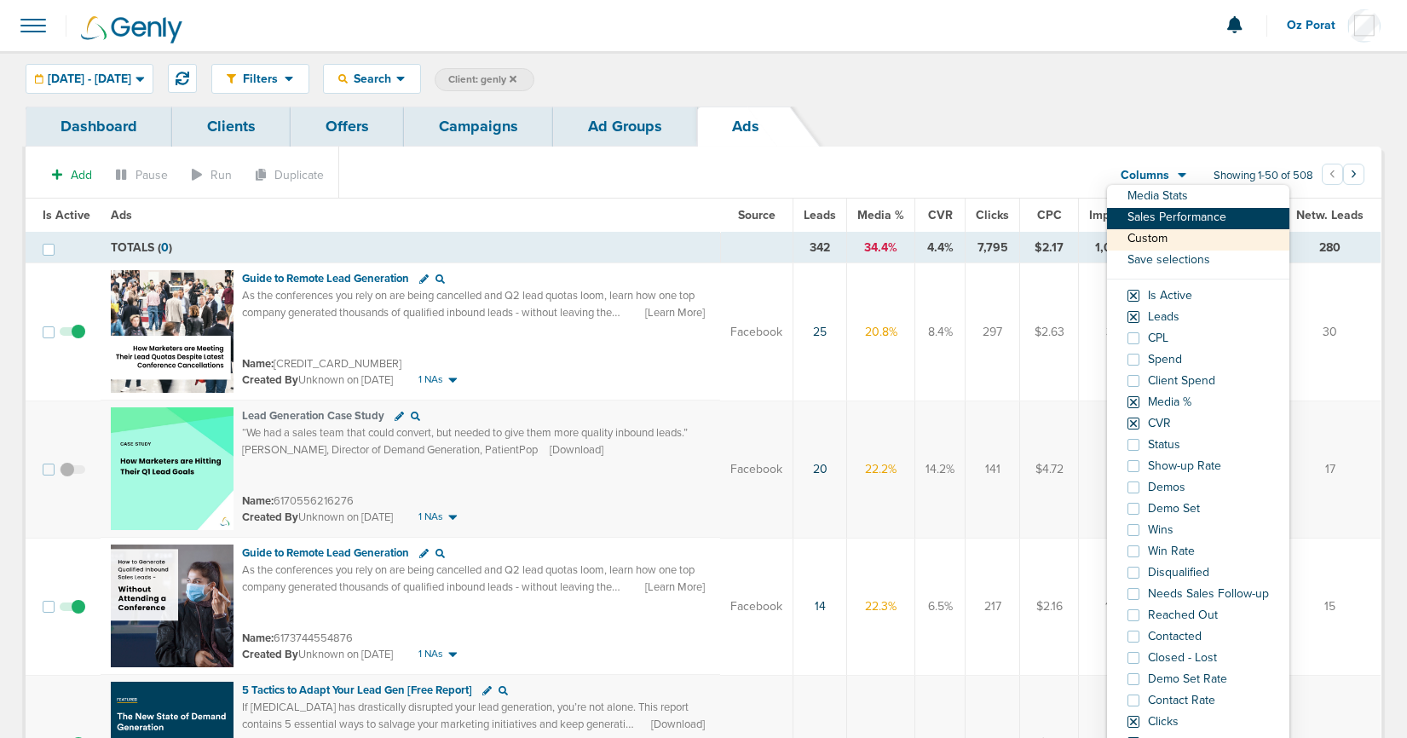
click at [1167, 219] on link "Sales Performance" at bounding box center [1198, 218] width 182 height 21
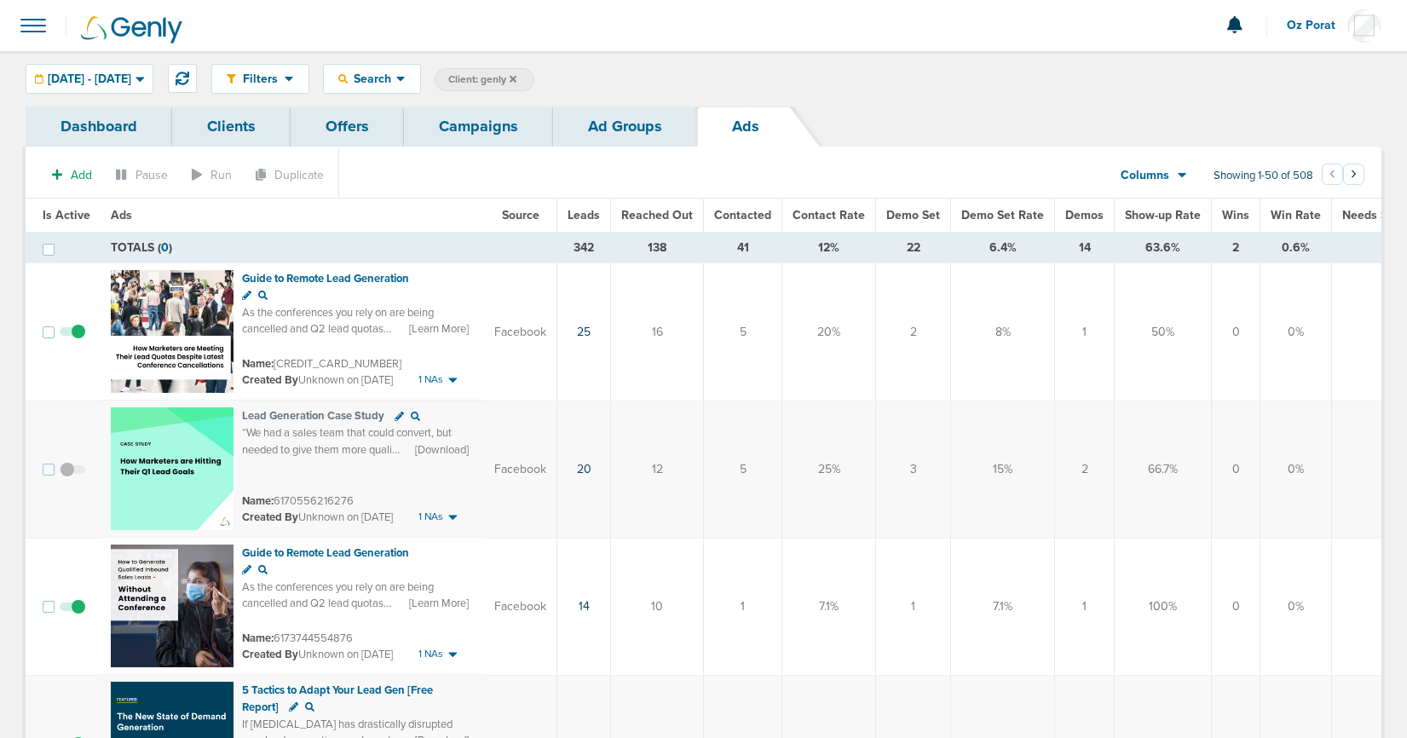
click at [466, 133] on link "Campaigns" at bounding box center [478, 127] width 149 height 40
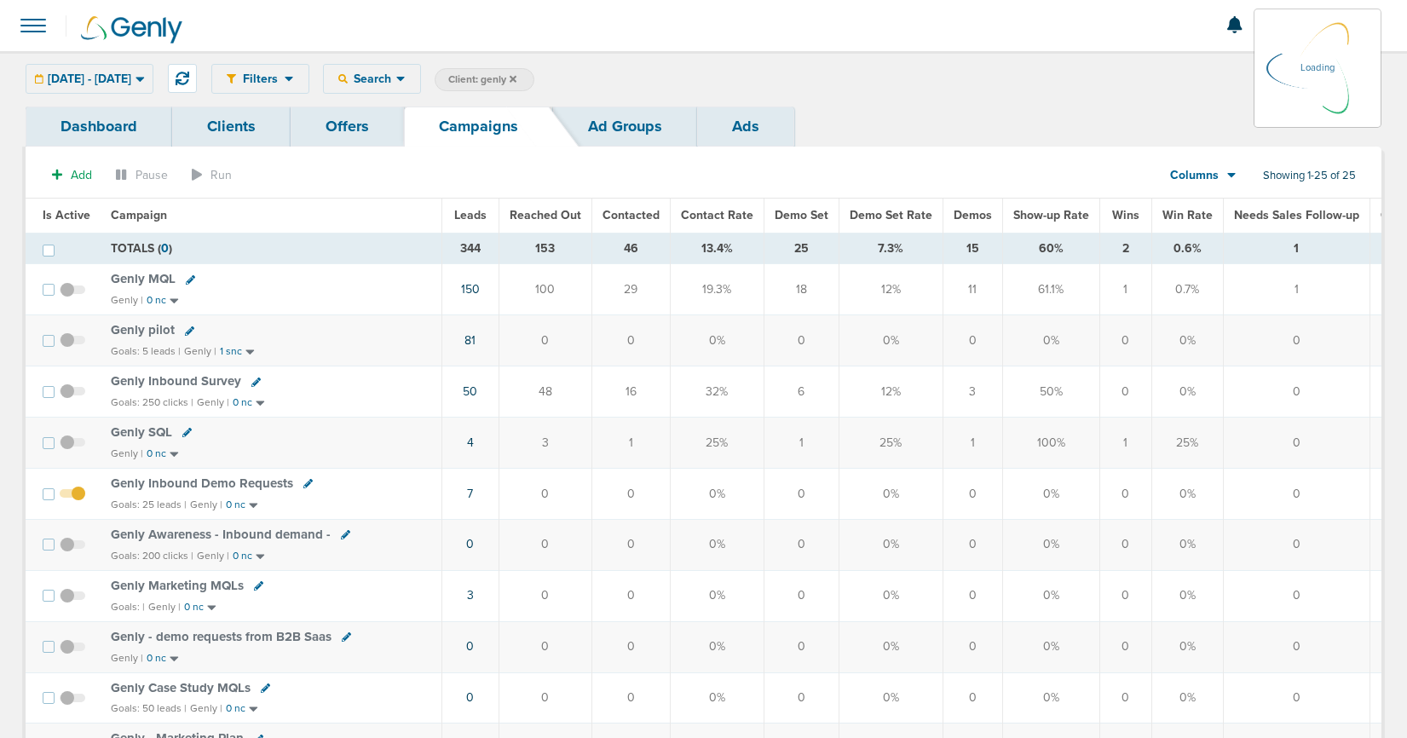
click at [77, 124] on link "Dashboard" at bounding box center [99, 127] width 147 height 40
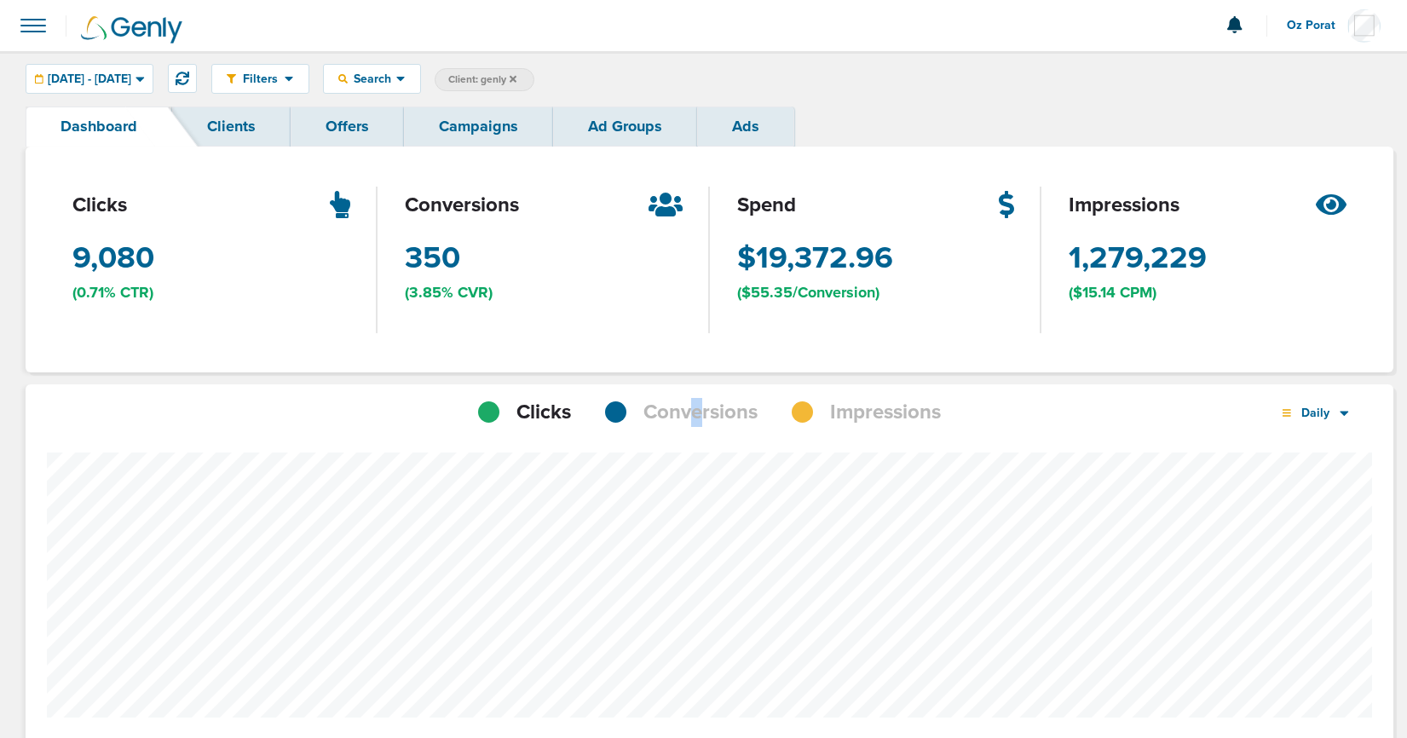
scroll to position [1327, 1356]
click at [696, 409] on span "Conversions" at bounding box center [700, 412] width 114 height 29
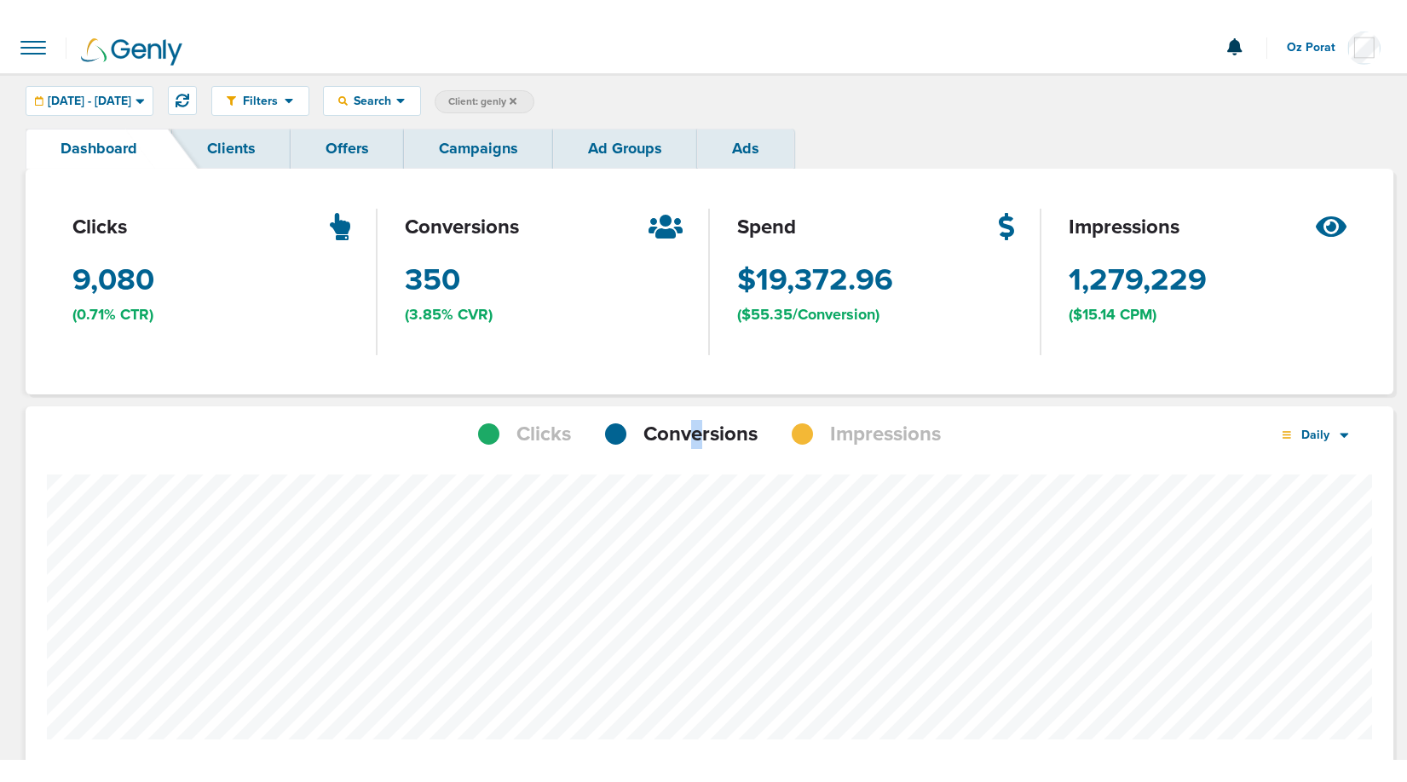
scroll to position [850775, 850746]
